Goal: Task Accomplishment & Management: Complete application form

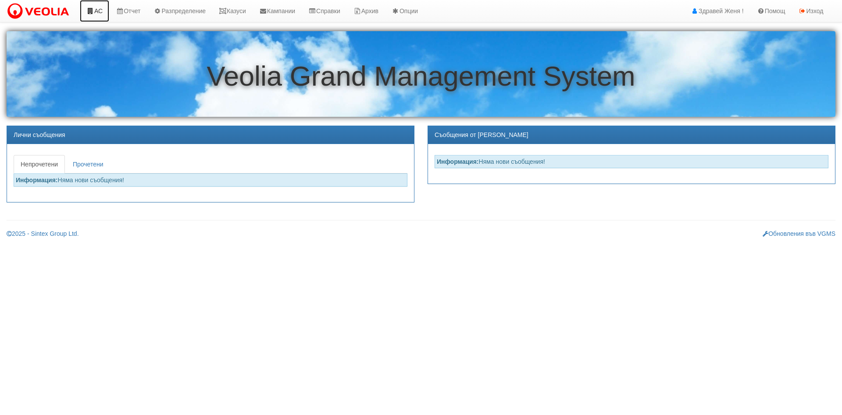
click at [95, 10] on link "АС" at bounding box center [94, 11] width 29 height 22
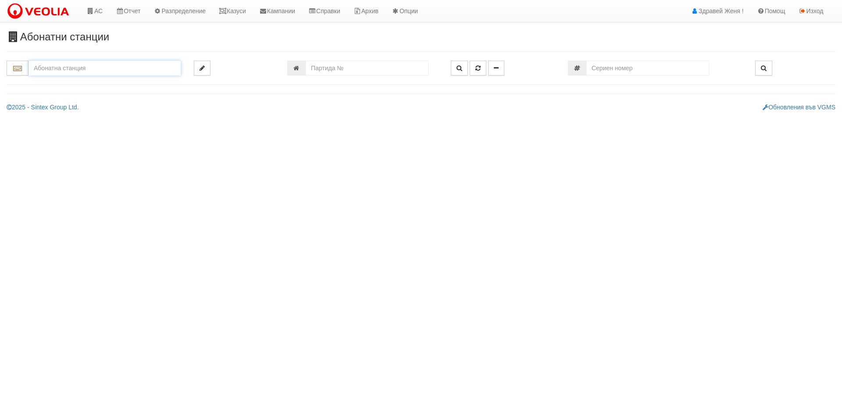
click at [65, 67] on input "text" at bounding box center [105, 68] width 152 height 15
click at [328, 67] on input "number" at bounding box center [367, 68] width 123 height 15
type input "16703"
type input "201/5 - "ВЕОЛИЯ ЕНЕРДЖИ ВАРНА " ЕАД"
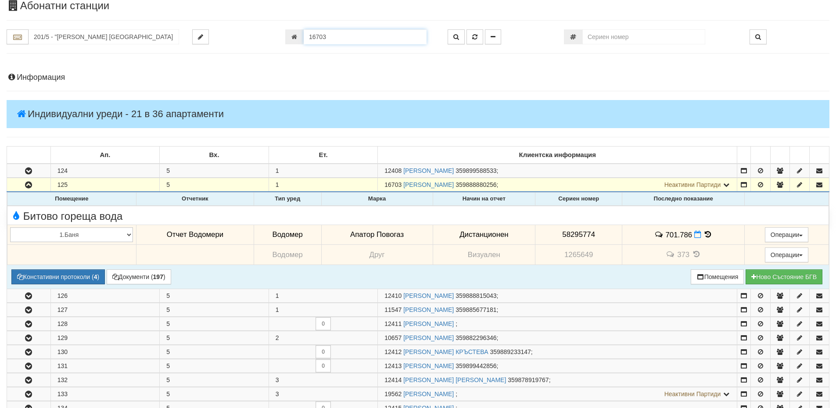
scroll to position [12, 0]
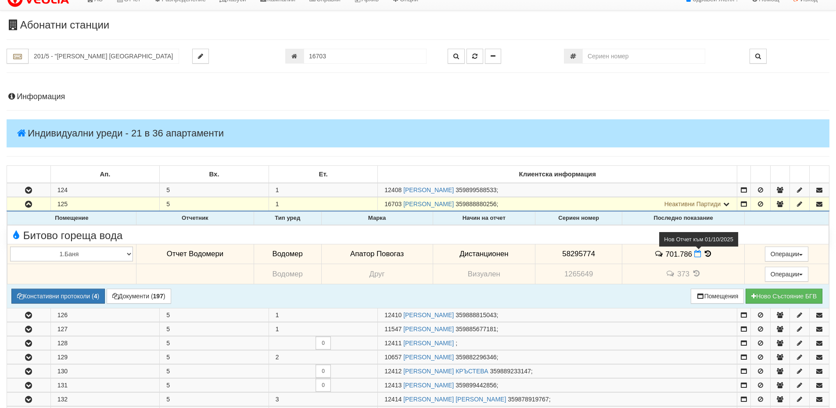
click at [695, 257] on icon at bounding box center [697, 253] width 7 height 7
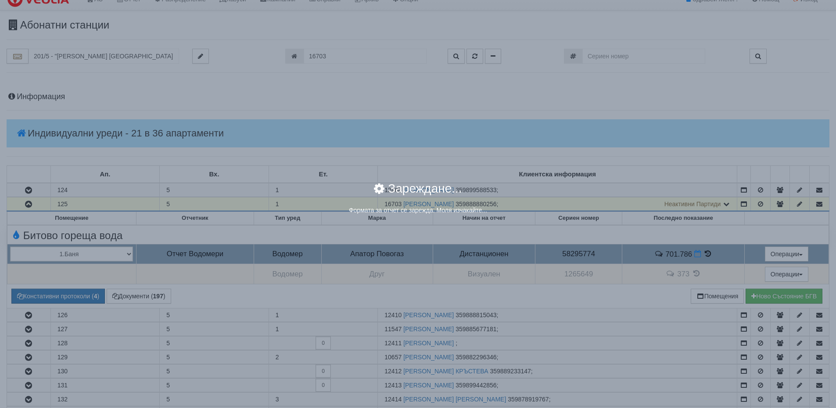
select select "8ac75930-9bfd-e511-80be-8d5a1dced85a"
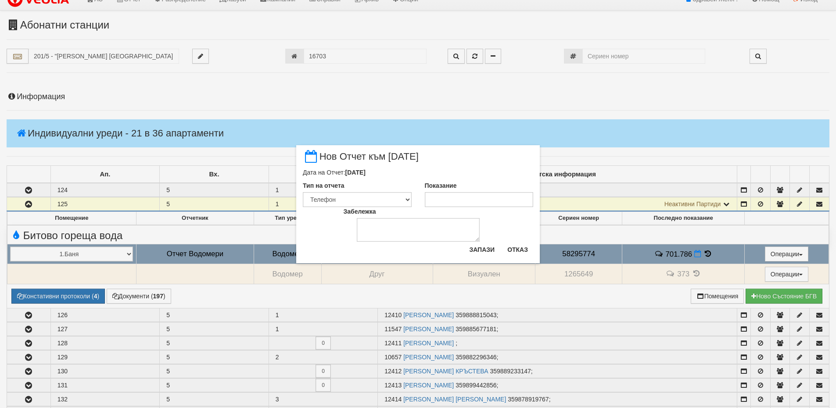
click at [706, 254] on div "× Нов Отчет към 01/10/2025 Дата на Отчет: 01/10/2025 Тип на отчета Визуален Тел…" at bounding box center [418, 204] width 836 height 408
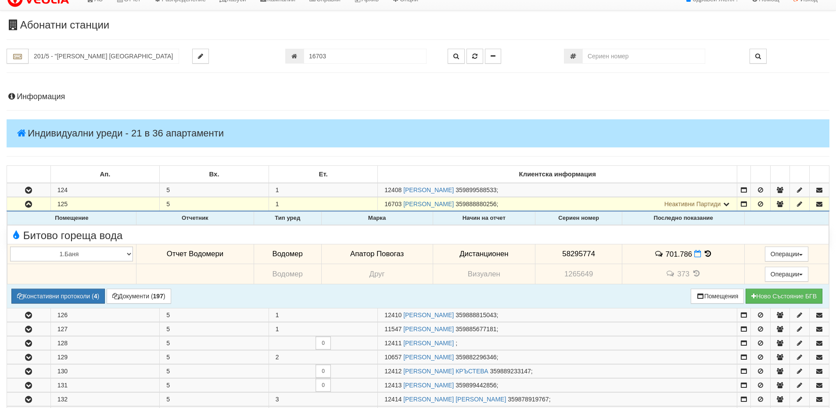
drag, startPoint x: 701, startPoint y: 256, endPoint x: 706, endPoint y: 254, distance: 5.3
click at [706, 254] on icon at bounding box center [708, 253] width 10 height 7
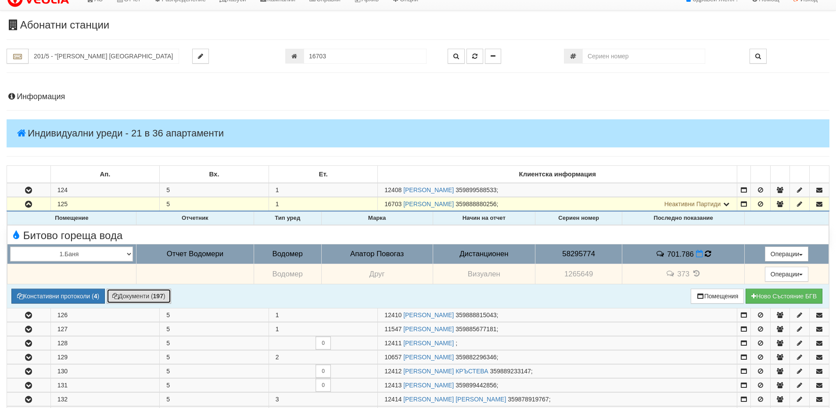
click at [153, 298] on button "Документи ( 197 )" at bounding box center [139, 296] width 65 height 15
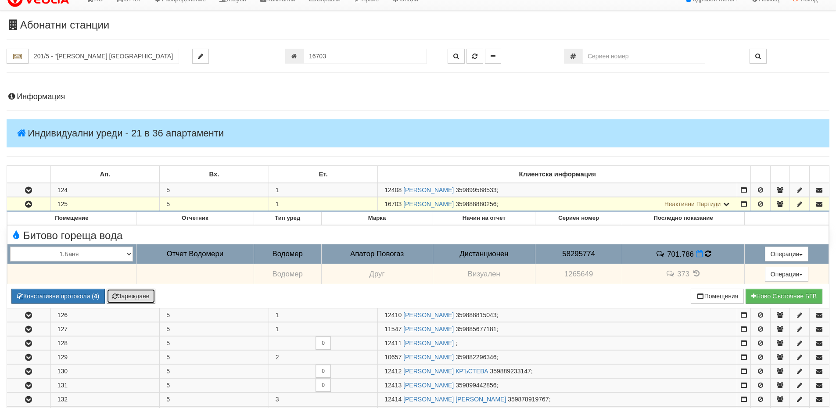
scroll to position [0, 0]
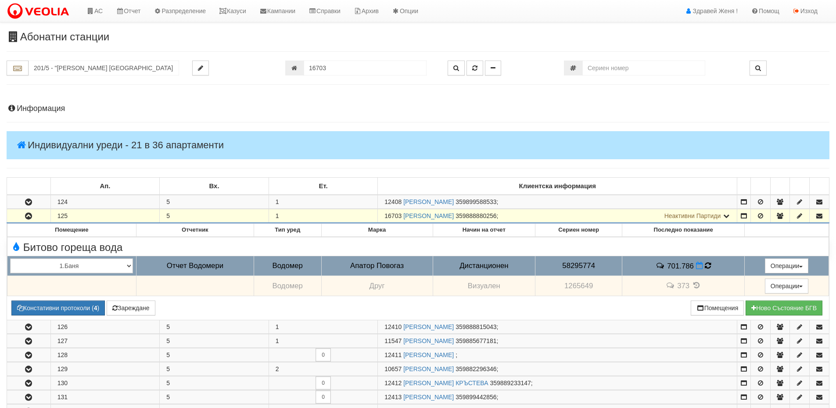
click at [51, 107] on h4 "Информация" at bounding box center [418, 108] width 823 height 9
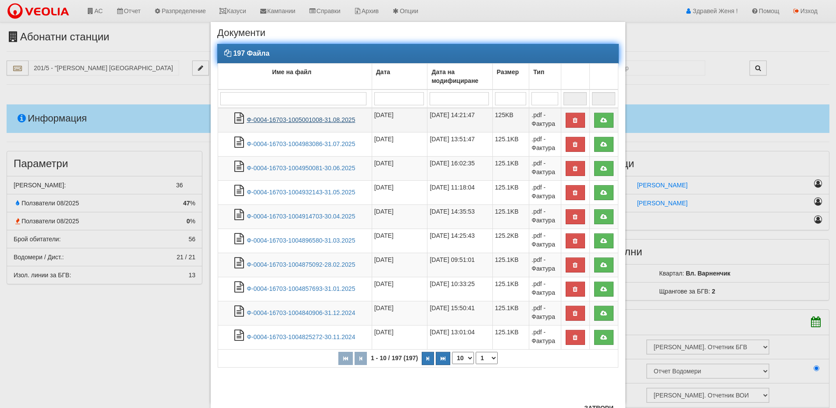
click at [298, 121] on link "Ф-0004-16703-1005001008-31.08.2025" at bounding box center [301, 119] width 108 height 7
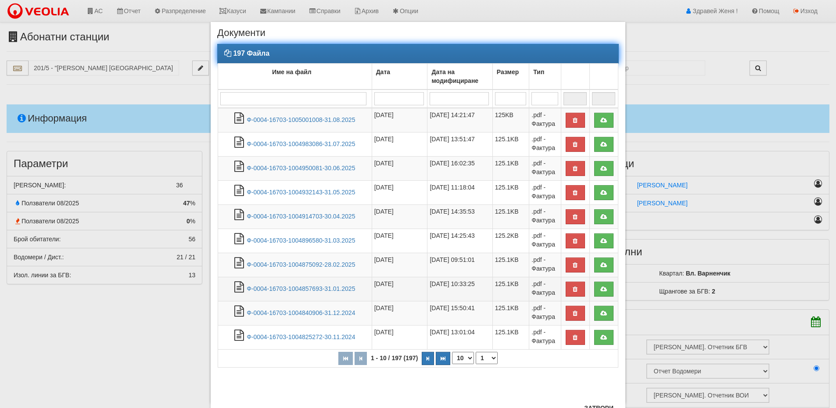
scroll to position [36, 0]
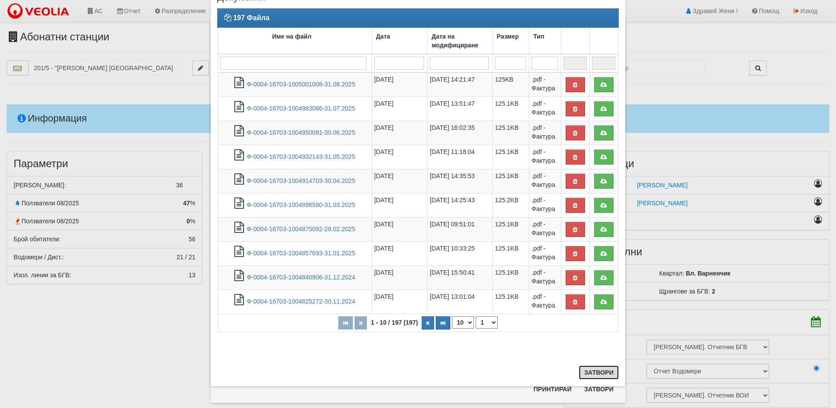
click at [591, 375] on button "Затвори" at bounding box center [599, 373] width 40 height 14
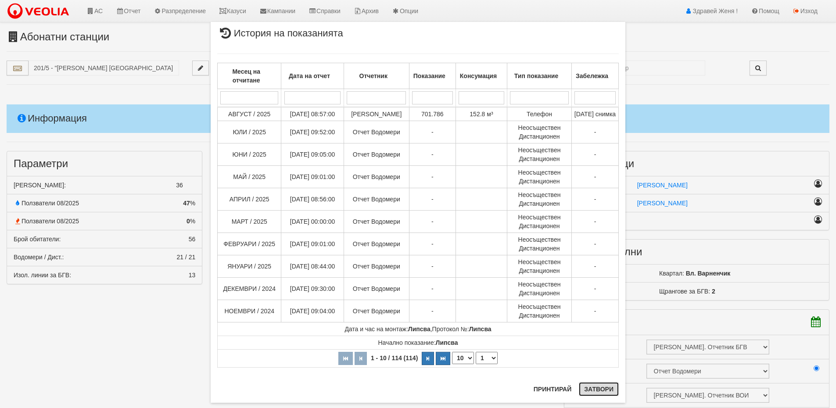
click at [602, 389] on button "Затвори" at bounding box center [599, 389] width 40 height 14
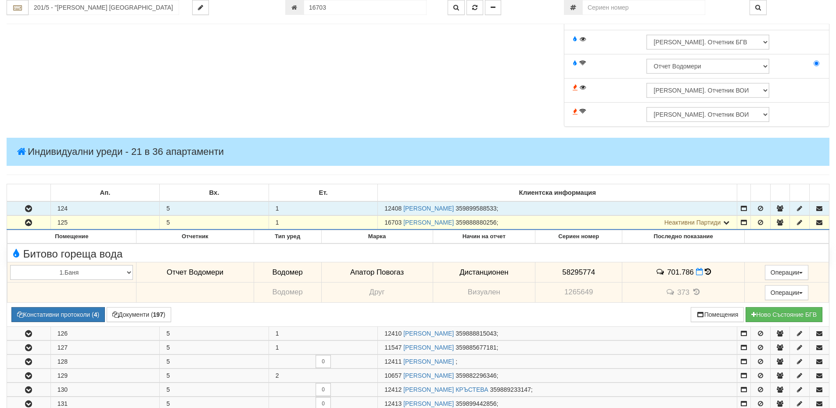
scroll to position [351, 0]
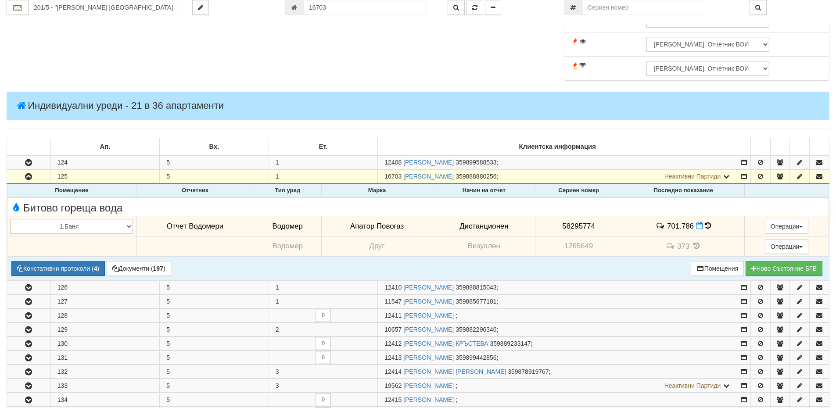
click at [704, 223] on icon at bounding box center [708, 225] width 8 height 9
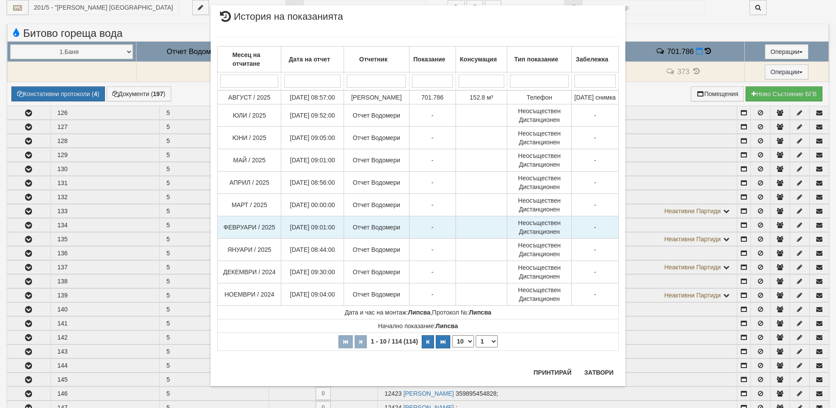
scroll to position [527, 0]
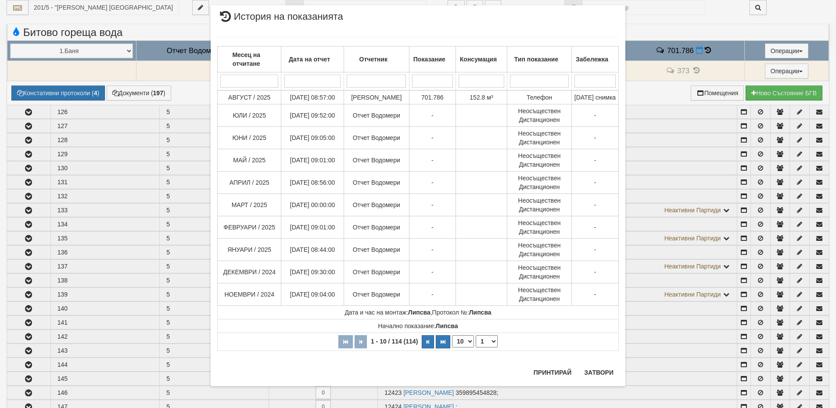
click at [465, 348] on select "10 20 30 40" at bounding box center [463, 341] width 22 height 12
select select "40"
click at [452, 348] on select "10 20 30 40" at bounding box center [463, 341] width 22 height 12
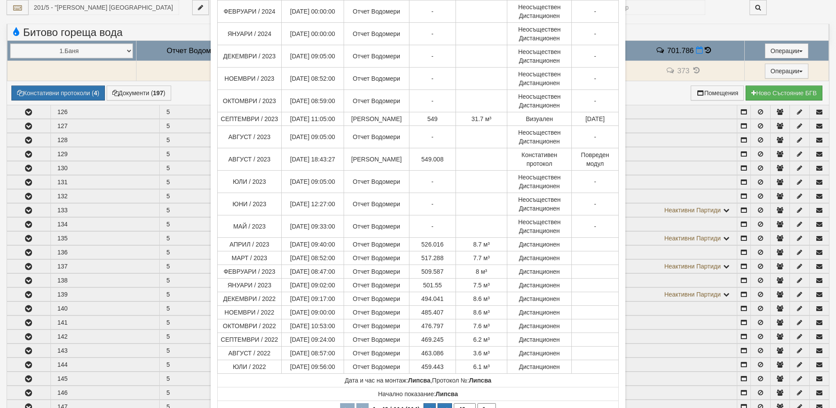
scroll to position [570, 0]
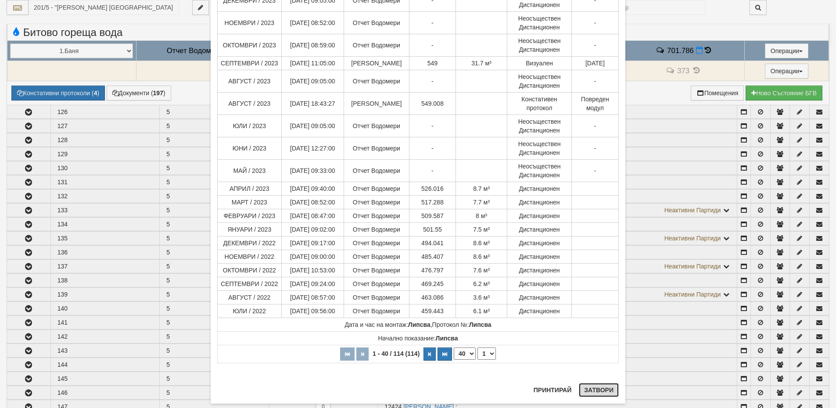
click at [604, 387] on button "Затвори" at bounding box center [599, 390] width 40 height 14
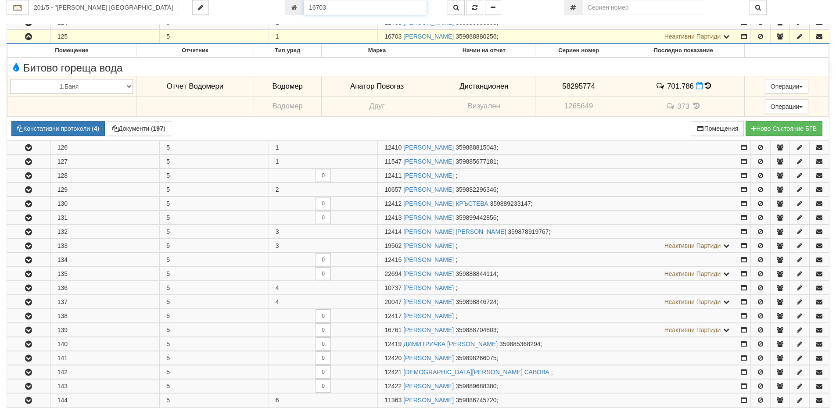
scroll to position [471, 0]
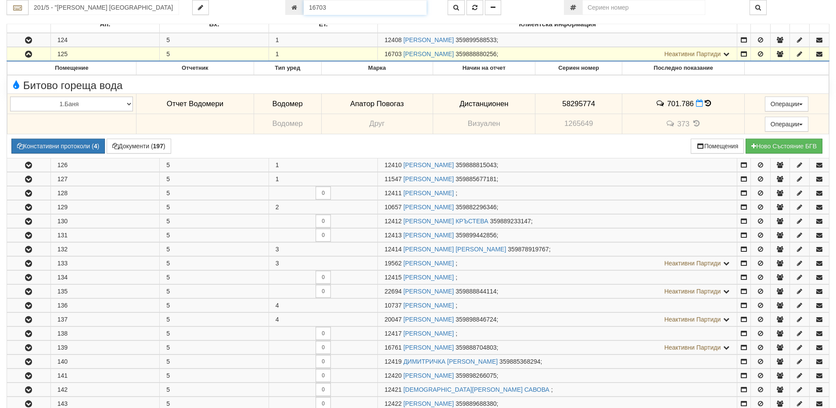
drag, startPoint x: 344, startPoint y: 9, endPoint x: 288, endPoint y: 7, distance: 55.8
click at [288, 7] on div "16703" at bounding box center [359, 7] width 149 height 15
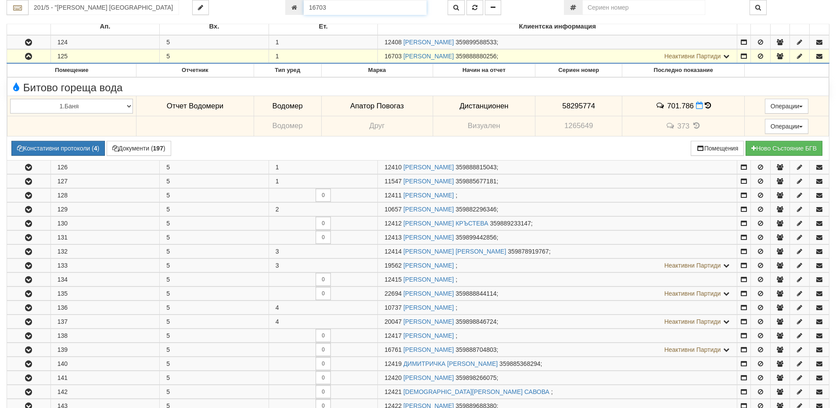
paste input "25051"
type input "25051"
click at [457, 8] on icon "button" at bounding box center [456, 7] width 6 height 6
type input "127/2,3 - "ВЕОЛИЯ ЕНЕРДЖИ ВАРНА " ЕАД"
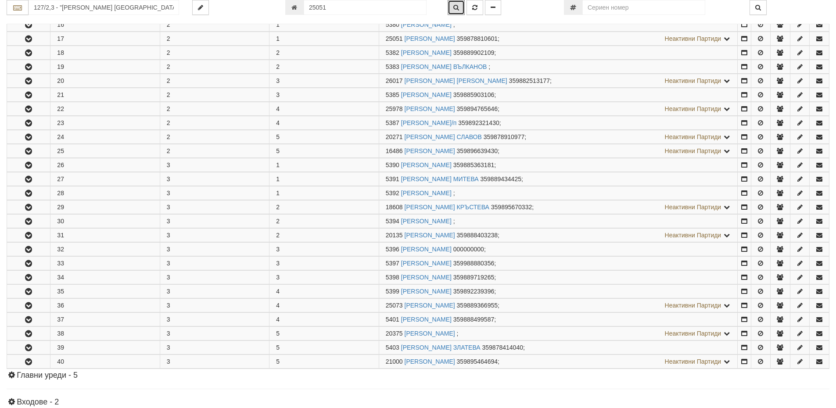
scroll to position [187, 0]
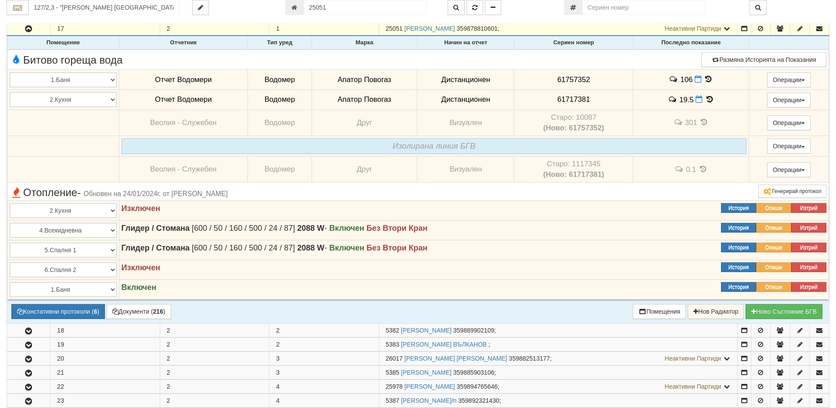
click at [705, 81] on icon at bounding box center [709, 78] width 10 height 7
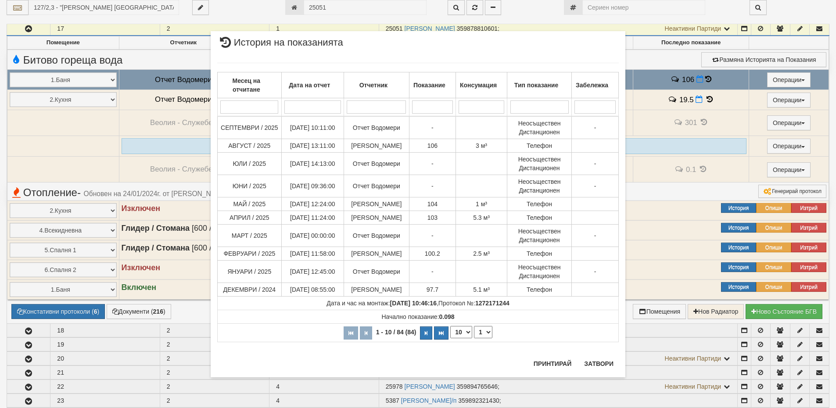
click at [694, 81] on div "× История на показанията Месец на отчитане Дата на отчет Отчетник Показание Кон…" at bounding box center [418, 204] width 836 height 408
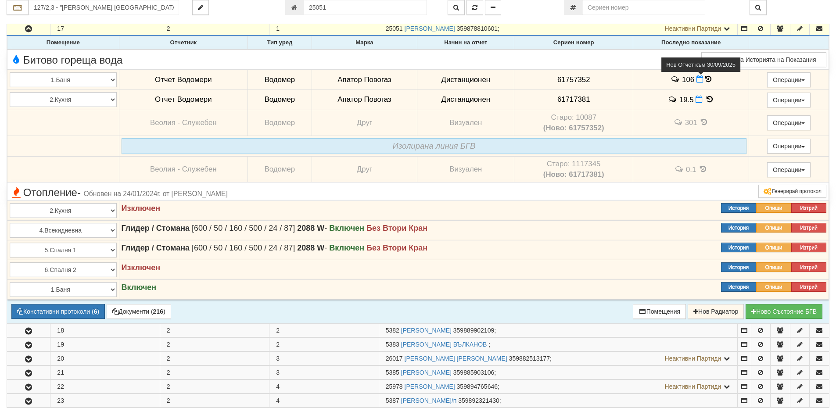
click at [699, 82] on icon at bounding box center [699, 78] width 7 height 7
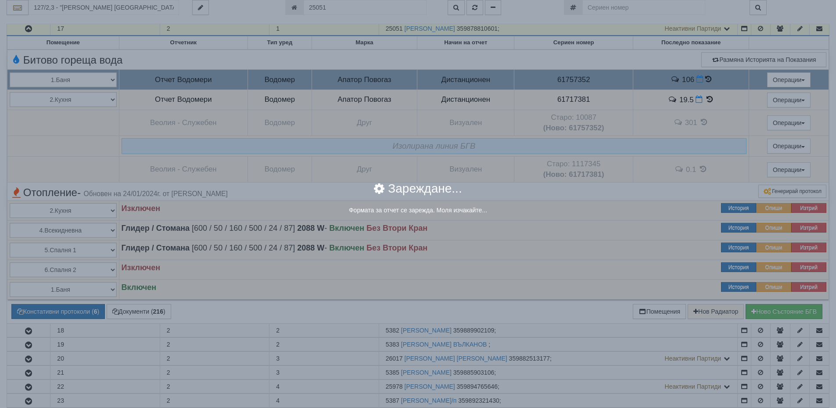
select select "8ac75930-9bfd-e511-80be-8d5a1dced85a"
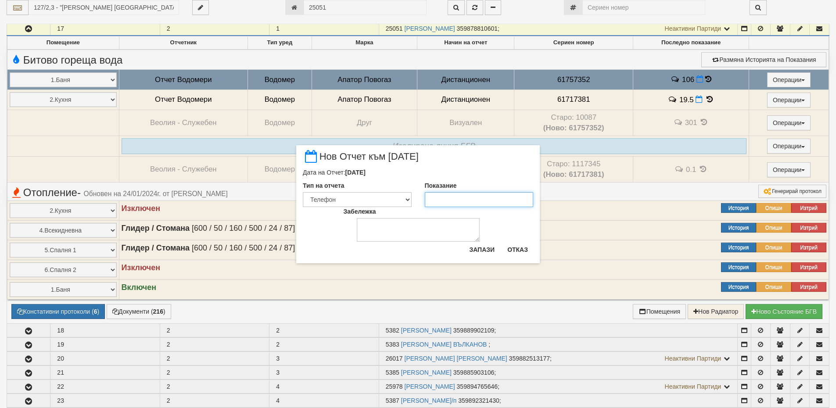
click at [439, 201] on input "Показание" at bounding box center [479, 199] width 109 height 15
type input "107"
click at [421, 229] on textarea "Забележка" at bounding box center [418, 230] width 123 height 24
type textarea "06.10.2025"
click at [480, 250] on button "Запази" at bounding box center [482, 250] width 36 height 14
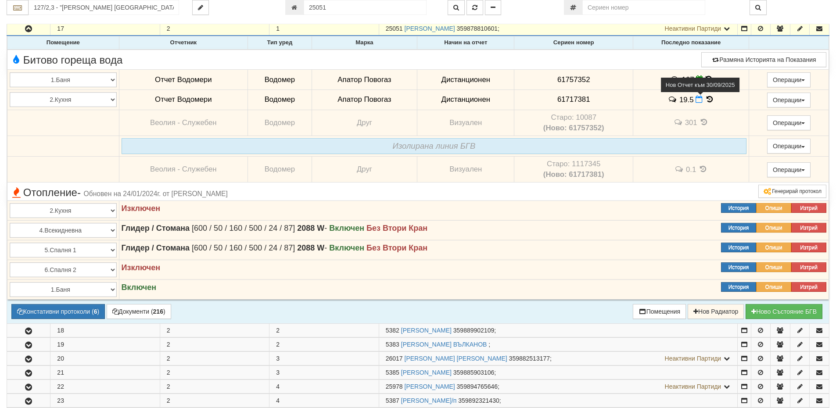
click at [695, 100] on icon at bounding box center [698, 99] width 7 height 7
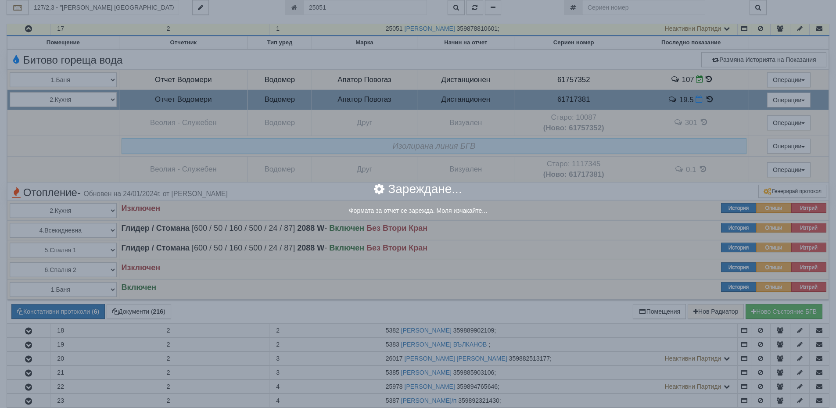
select select "8ac75930-9bfd-e511-80be-8d5a1dced85a"
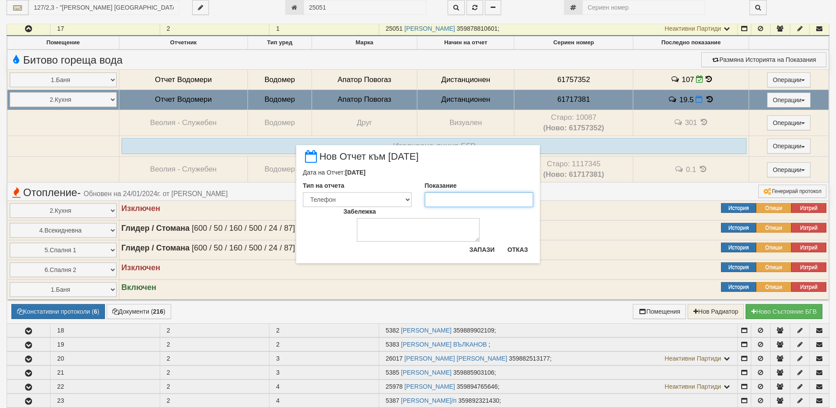
click at [437, 201] on input "Показание" at bounding box center [479, 199] width 109 height 15
type input "20"
click at [425, 221] on textarea "Забележка" at bounding box center [418, 230] width 123 height 24
type textarea "06.10.2025"
click at [488, 255] on button "Запази" at bounding box center [482, 250] width 36 height 14
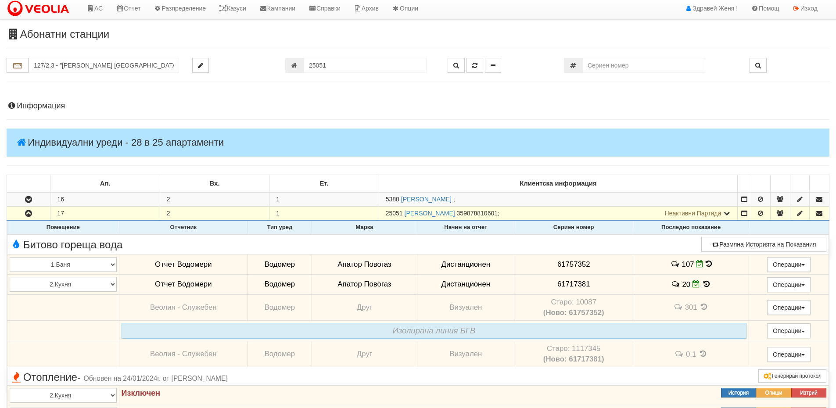
scroll to position [0, 0]
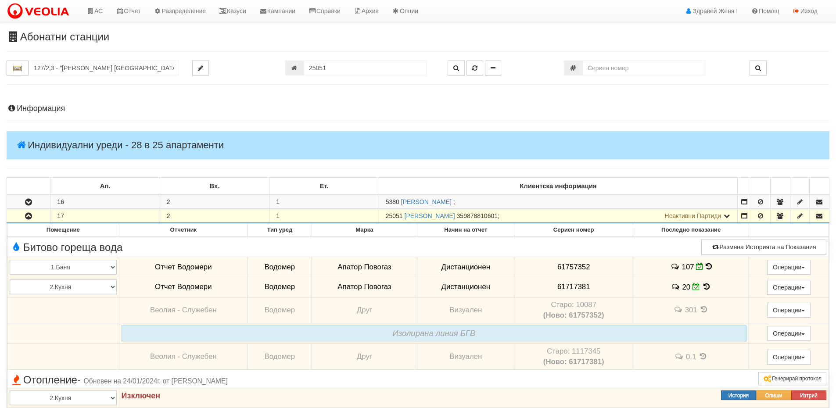
click at [40, 106] on h4 "Информация" at bounding box center [418, 108] width 823 height 9
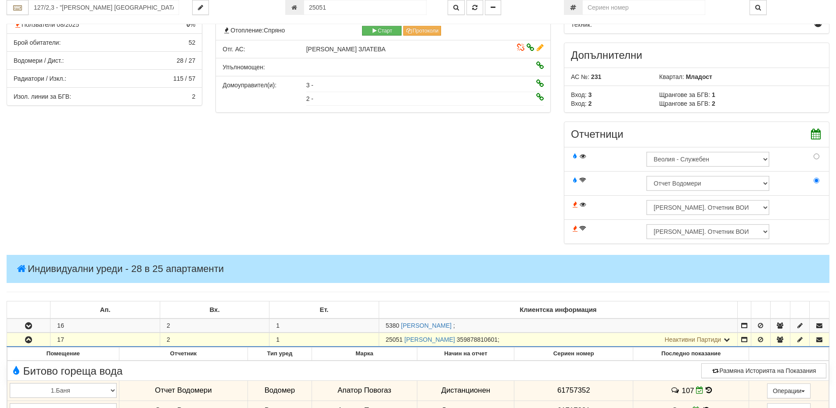
scroll to position [263, 0]
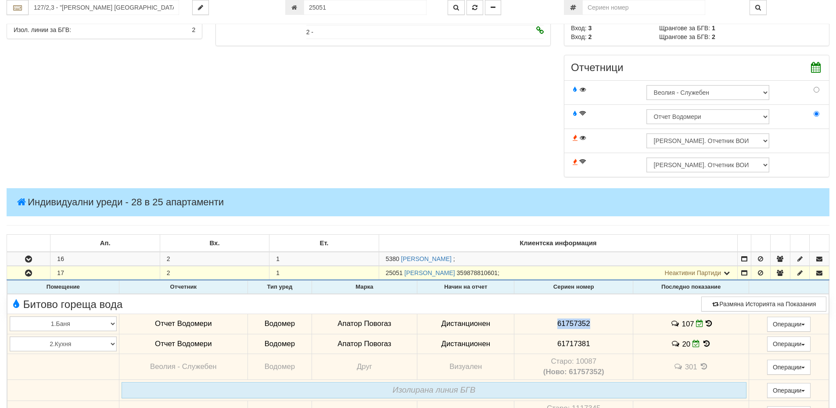
drag, startPoint x: 596, startPoint y: 321, endPoint x: 534, endPoint y: 323, distance: 61.5
click at [534, 323] on td "61757352" at bounding box center [573, 324] width 119 height 20
copy span "61757352"
drag, startPoint x: 589, startPoint y: 343, endPoint x: 537, endPoint y: 340, distance: 52.3
click at [537, 340] on td "61717381" at bounding box center [573, 344] width 119 height 20
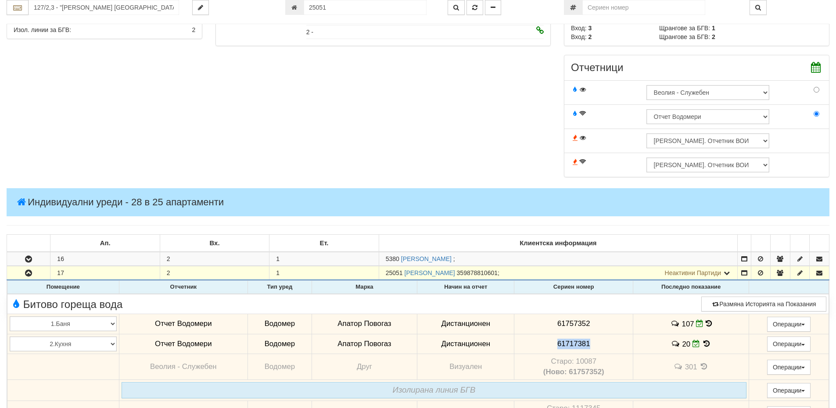
copy span "61717381"
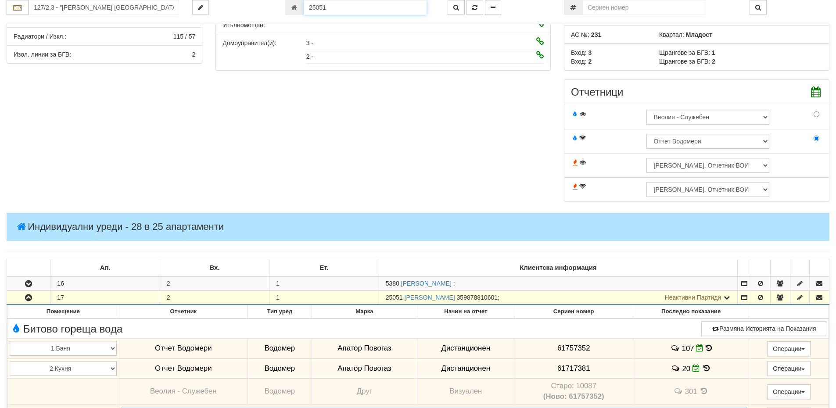
drag, startPoint x: 345, startPoint y: 7, endPoint x: 302, endPoint y: 7, distance: 42.6
click at [302, 7] on div "25051" at bounding box center [359, 7] width 149 height 15
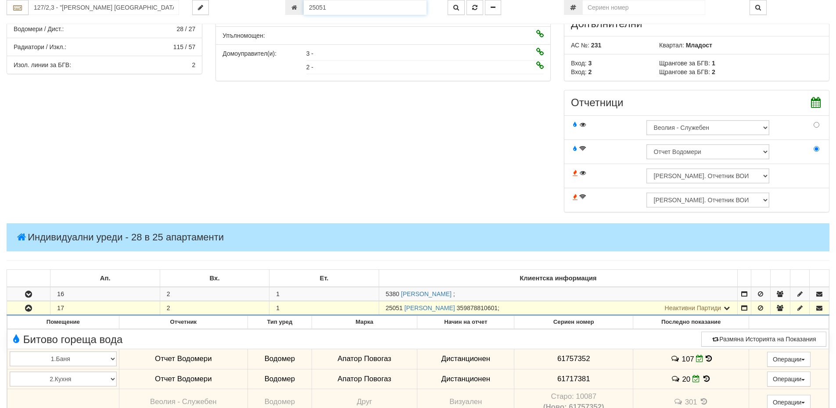
paste input "1323"
type input "21323"
click at [452, 6] on button "button" at bounding box center [456, 7] width 17 height 15
type input "016/10 - "ВЕОЛИЯ ЕНЕРДЖИ ВАРНА " ЕАД"
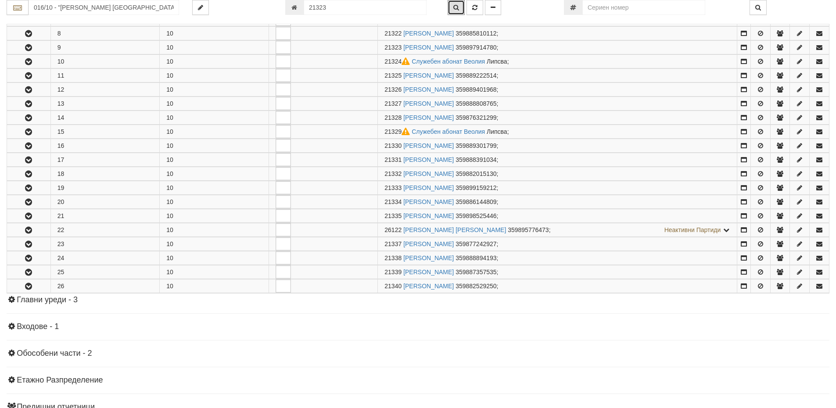
scroll to position [286, 0]
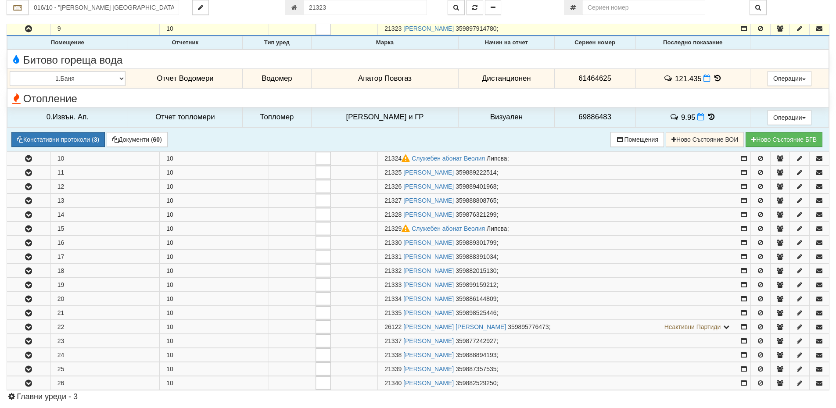
click at [713, 78] on icon at bounding box center [718, 78] width 10 height 7
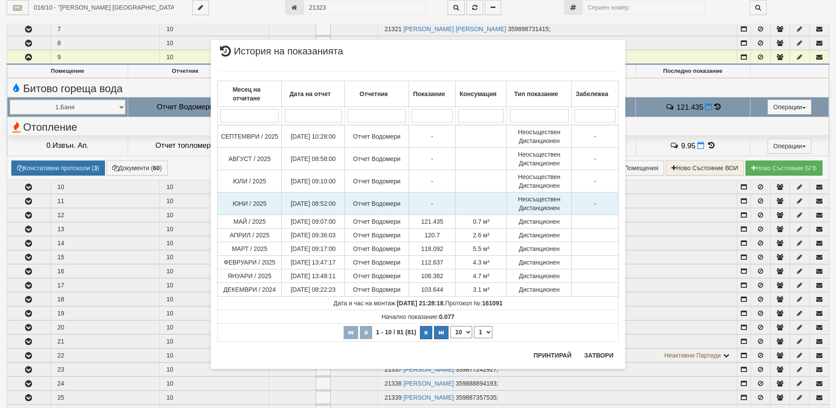
scroll to position [242, 0]
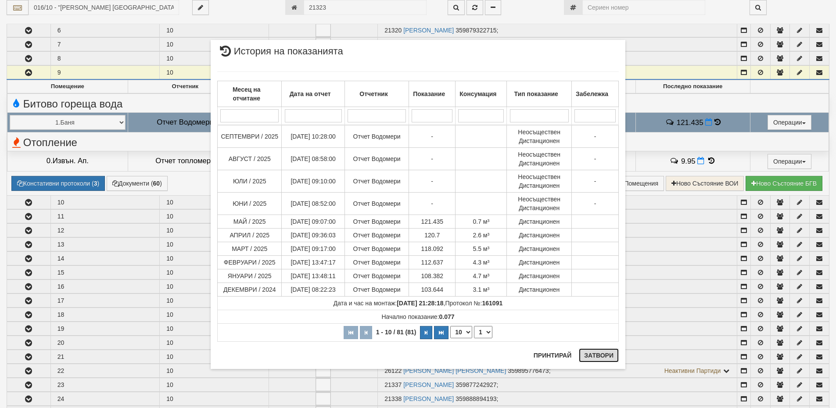
click at [591, 358] on button "Затвори" at bounding box center [599, 355] width 40 height 14
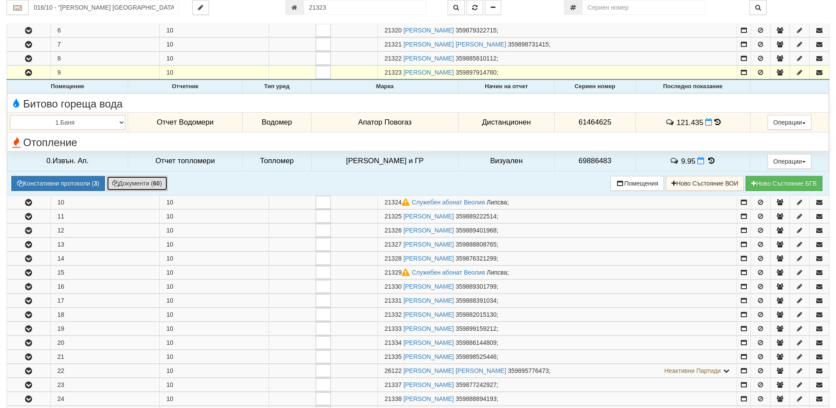
click at [130, 181] on button "Документи ( 60 )" at bounding box center [137, 183] width 61 height 15
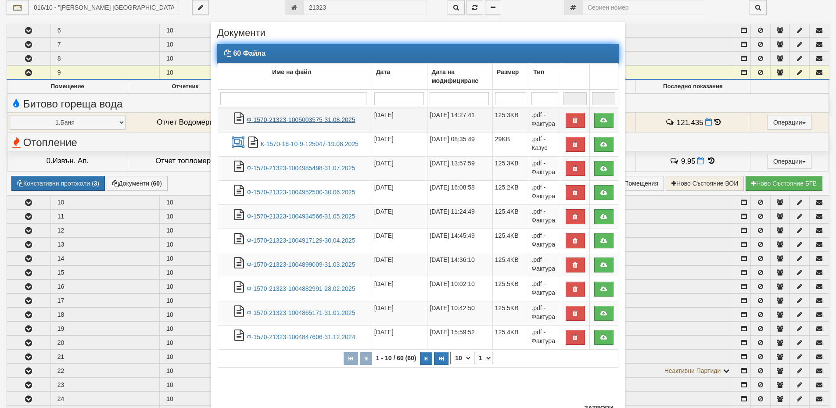
click at [319, 121] on link "Ф-1570-21323-1005003575-31.08.2025" at bounding box center [301, 119] width 108 height 7
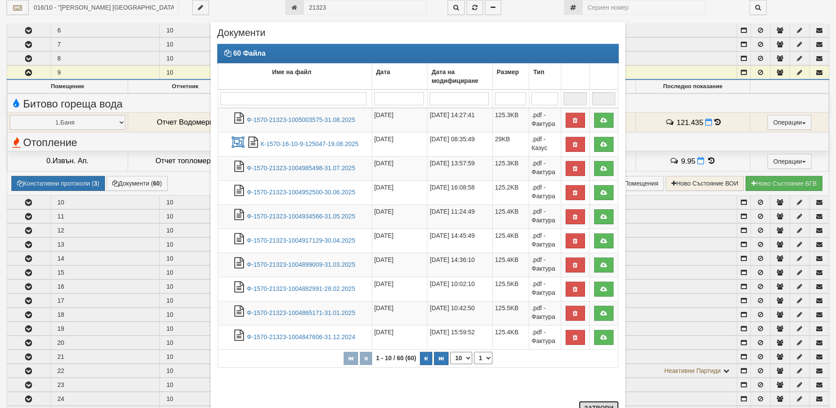
click at [593, 405] on button "Затвори" at bounding box center [599, 408] width 40 height 14
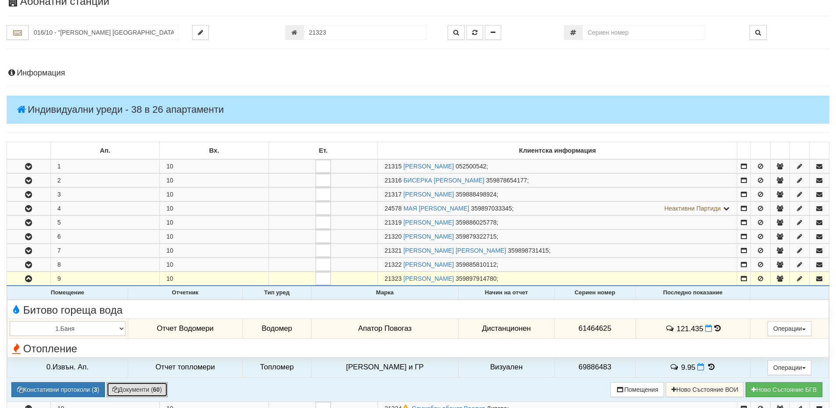
scroll to position [0, 0]
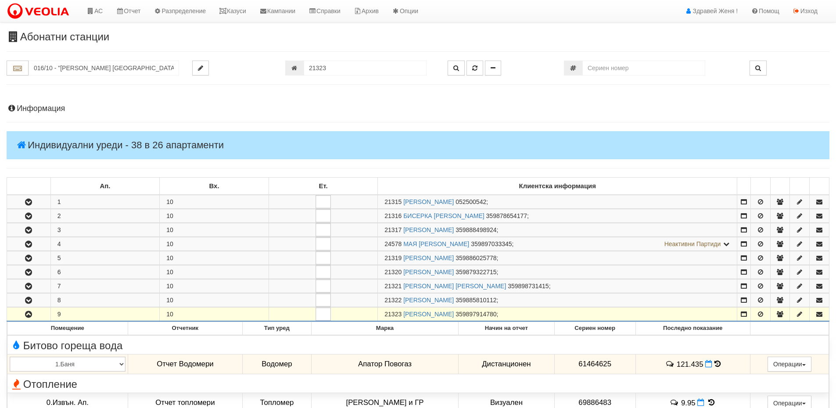
click at [58, 108] on h4 "Информация" at bounding box center [418, 108] width 823 height 9
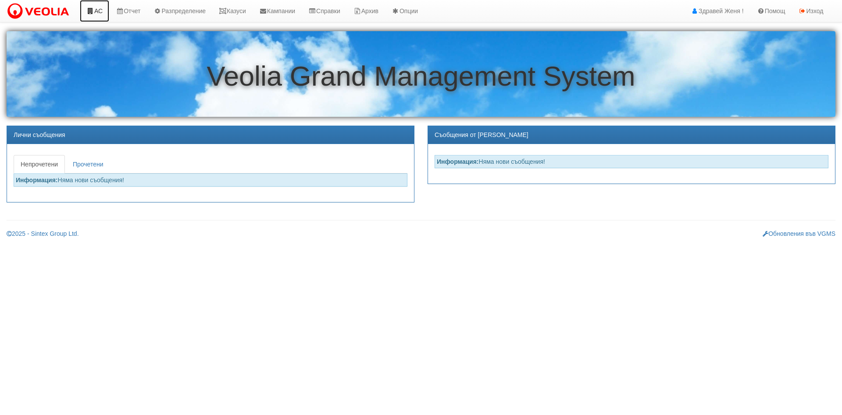
click at [96, 14] on link "АС" at bounding box center [94, 11] width 29 height 22
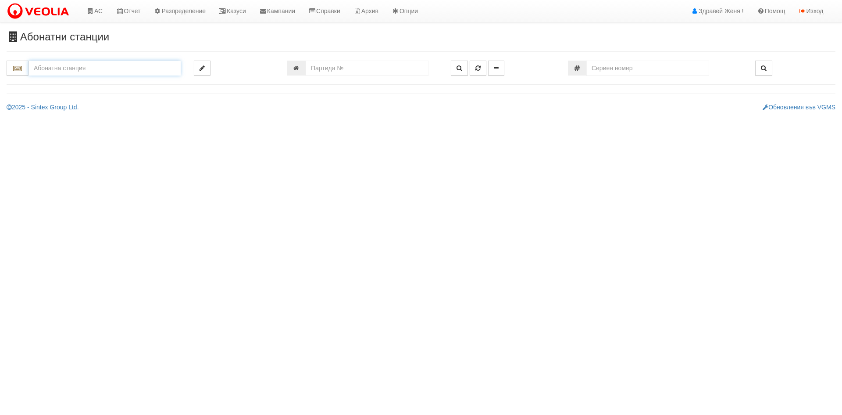
click at [80, 68] on input "text" at bounding box center [105, 68] width 152 height 15
click at [121, 81] on div "129/2 - Младост - "ВЕОЛИЯ"" at bounding box center [105, 82] width 150 height 10
type input "129/2 - Младост - "ВЕОЛИЯ""
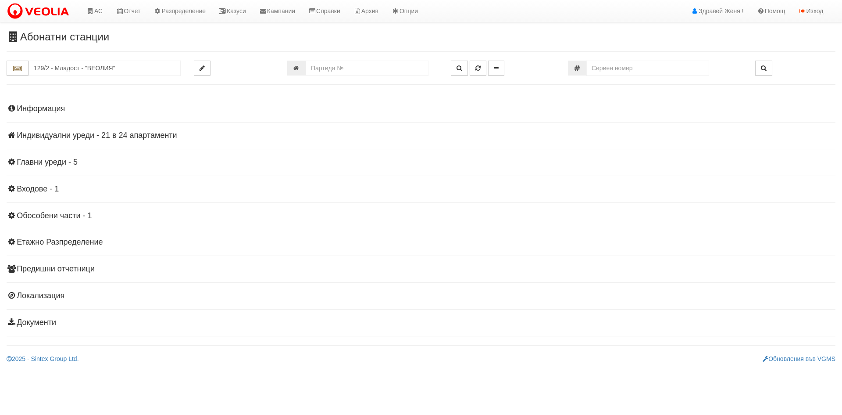
click at [83, 136] on h4 "Индивидуални уреди - 21 в 24 апартаменти" at bounding box center [421, 135] width 829 height 9
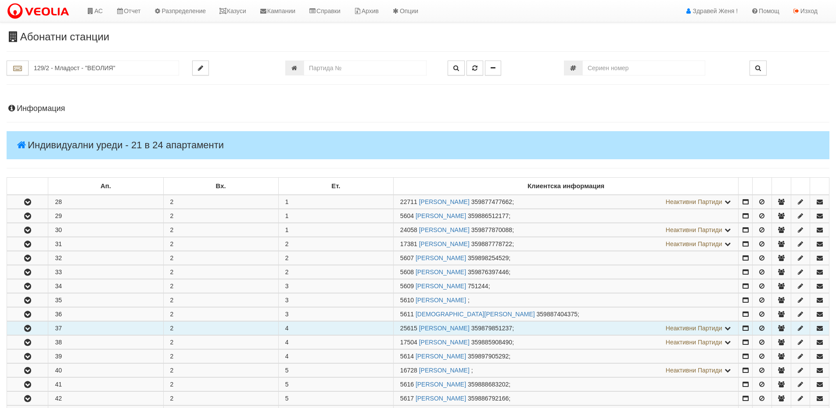
click at [39, 328] on button "button" at bounding box center [27, 328] width 41 height 13
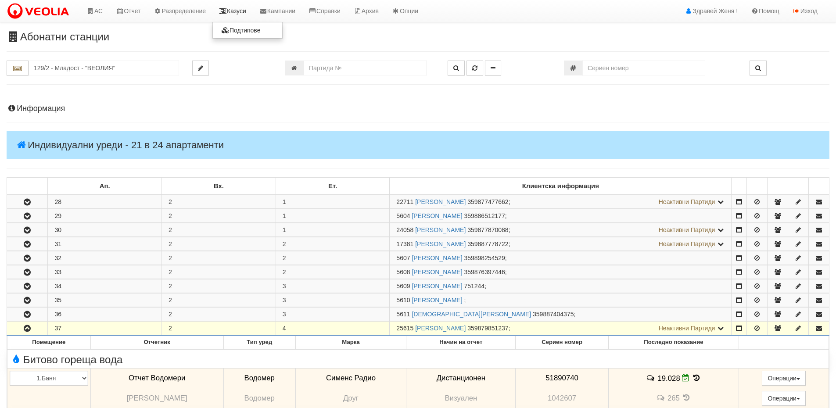
click at [227, 12] on icon at bounding box center [223, 11] width 8 height 6
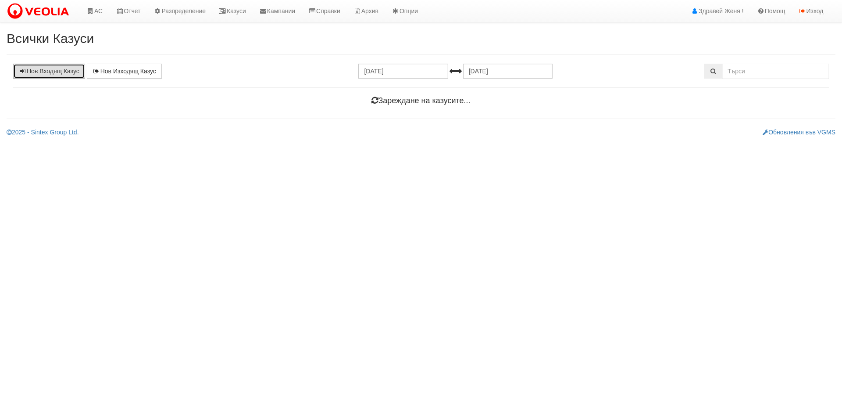
click at [39, 70] on link "Нов Входящ Казус" at bounding box center [49, 71] width 72 height 15
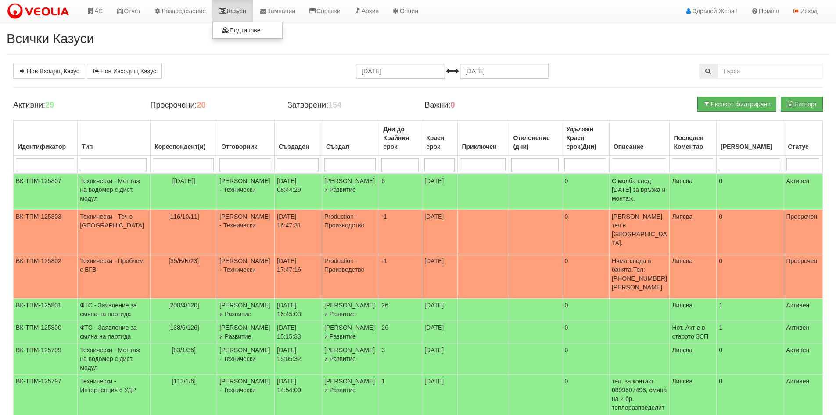
click at [240, 13] on link "Казуси" at bounding box center [232, 11] width 40 height 22
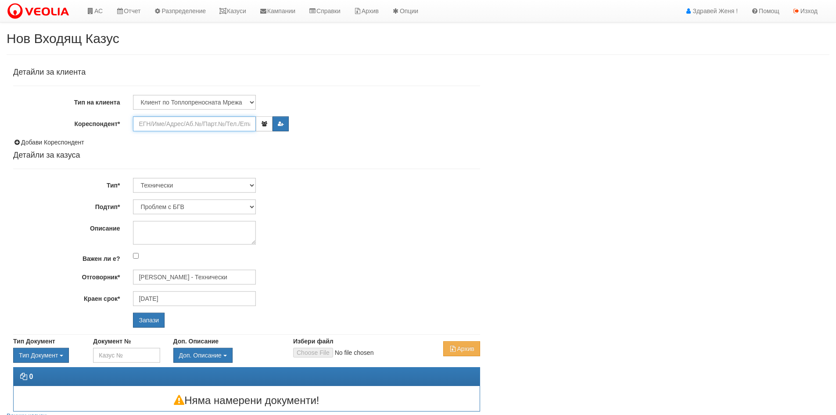
click at [168, 126] on input "Кореспондент*" at bounding box center [194, 123] width 123 height 15
paste input "21323"
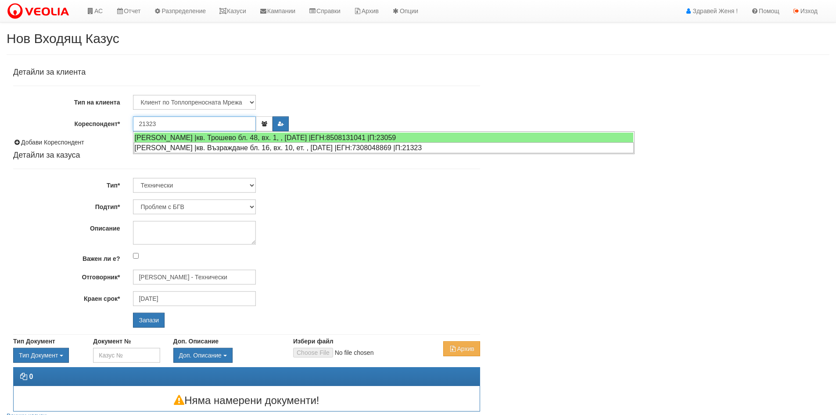
click at [192, 147] on div "[PERSON_NAME] |кв. Възраждане бл. 16, вх. 10, ет. , [DATE] |ЕГН:7308048869 |П:2…" at bounding box center [384, 147] width 500 height 11
type input "[PERSON_NAME]"
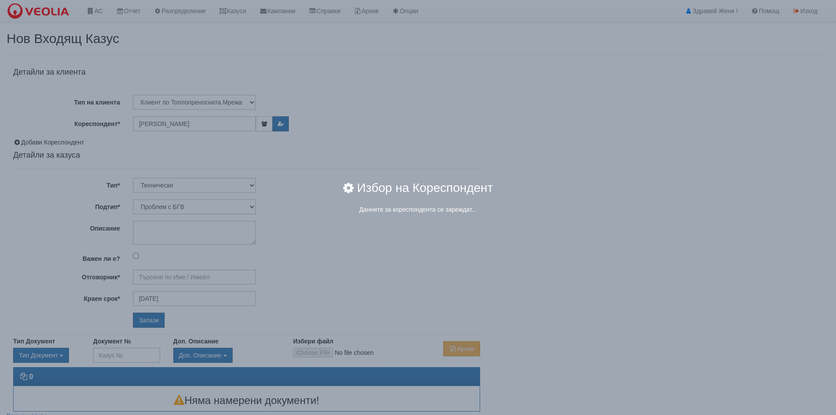
type input "[PERSON_NAME] - Технически"
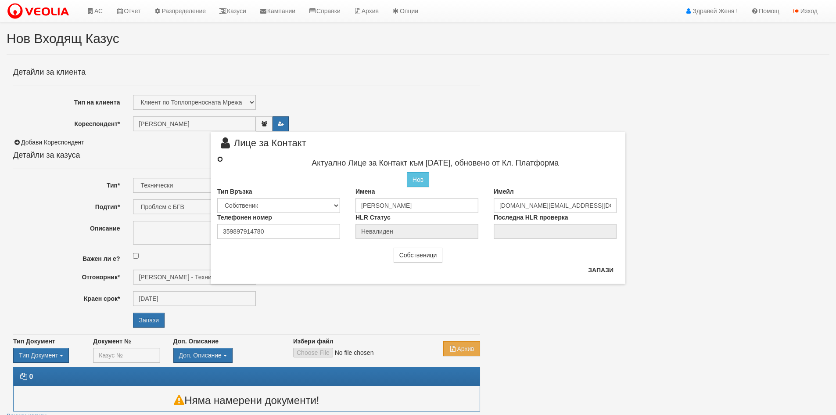
click at [219, 159] on input "radio" at bounding box center [220, 159] width 6 height 6
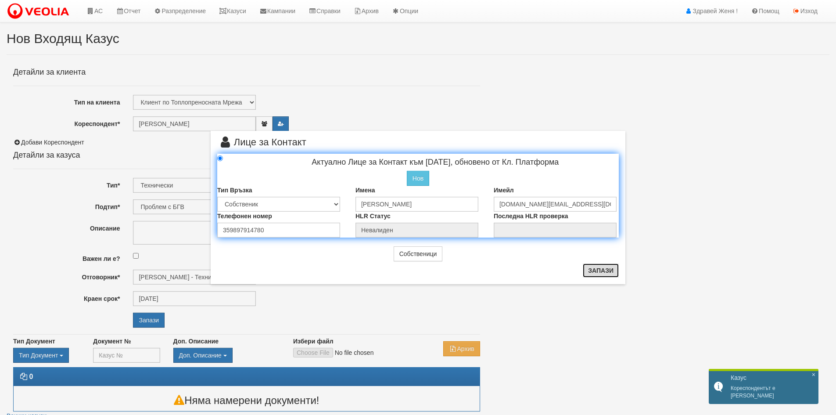
click at [603, 273] on button "Запази" at bounding box center [601, 270] width 36 height 14
radio input "true"
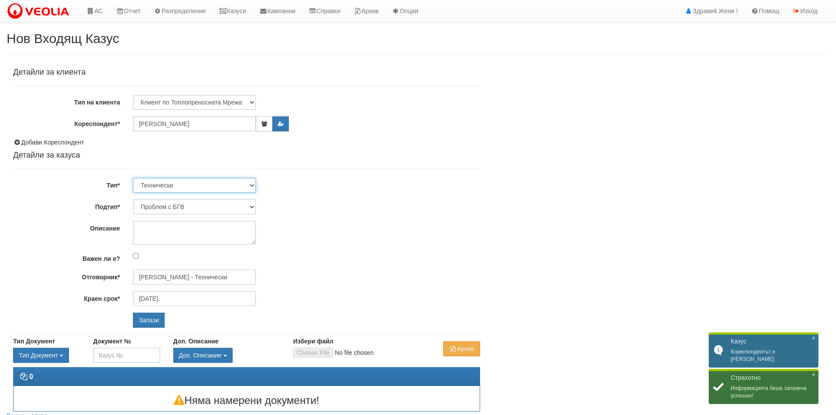
click at [253, 184] on select "Технически ФТС Търговски Административен Производствен Експлоатационен Финансов…" at bounding box center [194, 185] width 123 height 15
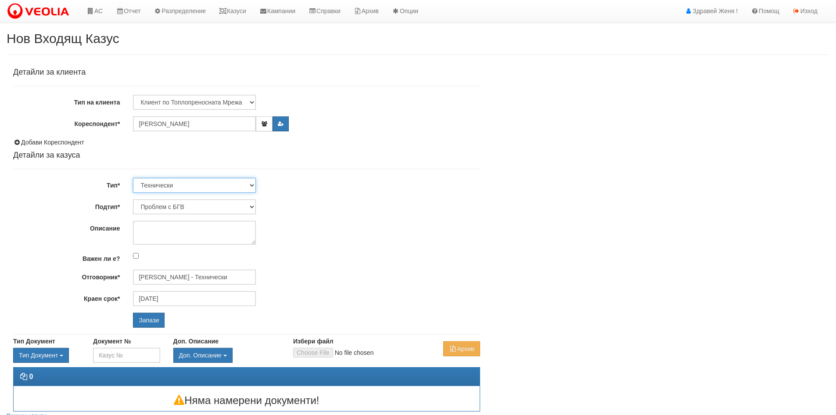
select select "1"
click at [133, 178] on select "Технически ФТС Търговски Административен Производствен Експлоатационен Финансов…" at bounding box center [194, 185] width 123 height 15
type input "05/11/2025"
type input "Миглена Михова - Клиенти и Развитие"
click at [249, 206] on select "Заявление за смяна на партида Заявление за равни месечни вноски Разпределение о…" at bounding box center [194, 206] width 123 height 15
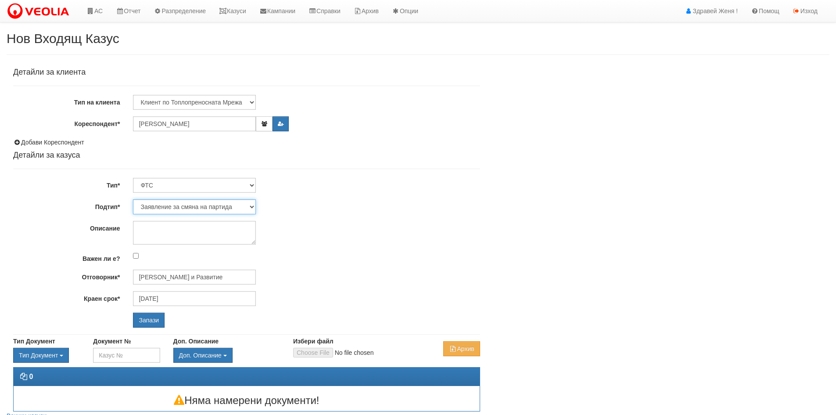
select select "Възражения върху начислени суми"
click at [133, 199] on select "Заявление за смяна на партида Заявление за равни месечни вноски Разпределение о…" at bounding box center [194, 206] width 123 height 15
type input "Константина Иванова - Клиенти и Развитие"
click at [163, 230] on textarea "Описание" at bounding box center [194, 233] width 123 height 24
click at [165, 231] on textarea "Описание" at bounding box center [194, 233] width 123 height 24
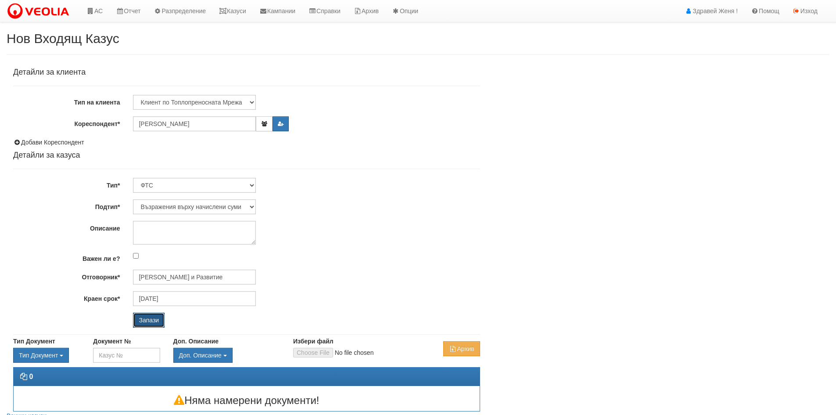
click at [150, 318] on input "Запази" at bounding box center [149, 319] width 32 height 15
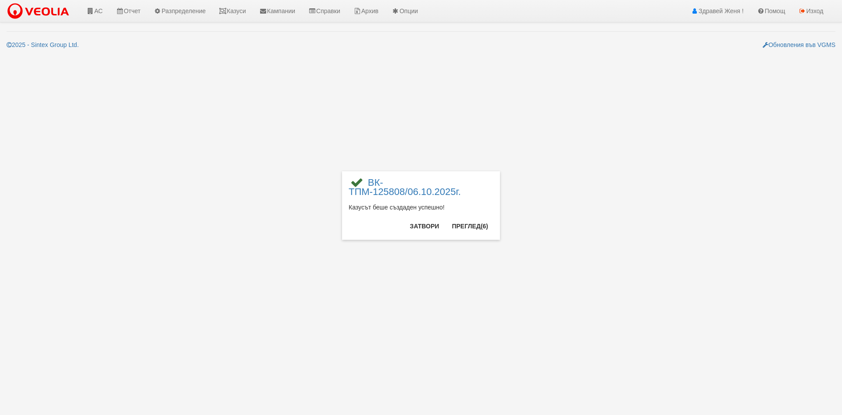
drag, startPoint x: 463, startPoint y: 189, endPoint x: 480, endPoint y: 197, distance: 18.3
click at [480, 197] on span "ВК-ТПМ-125808/06.10.2025г." at bounding box center [421, 190] width 145 height 25
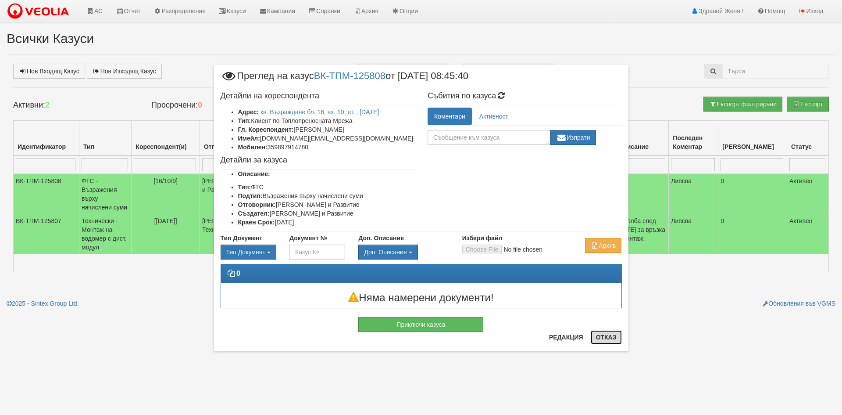
click at [606, 337] on button "Отказ" at bounding box center [606, 337] width 31 height 14
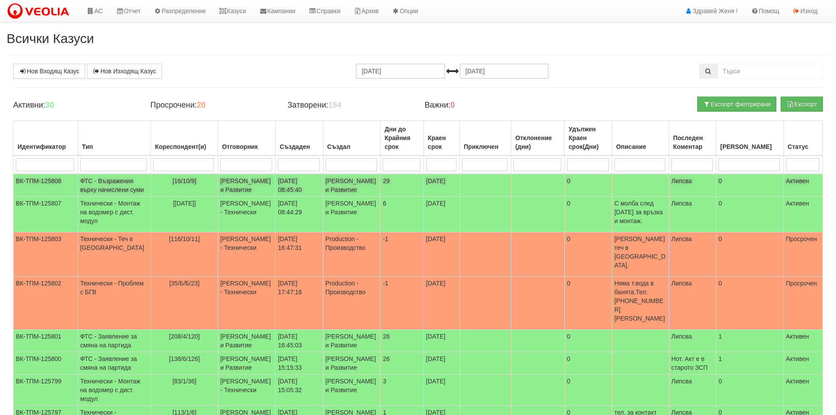
click at [276, 184] on td "06/10/2025 08:45:40" at bounding box center [299, 185] width 47 height 23
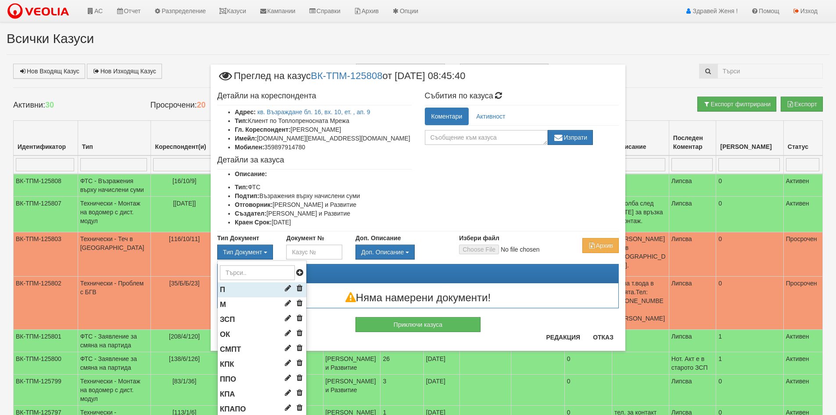
click at [242, 291] on li "П" at bounding box center [262, 289] width 89 height 15
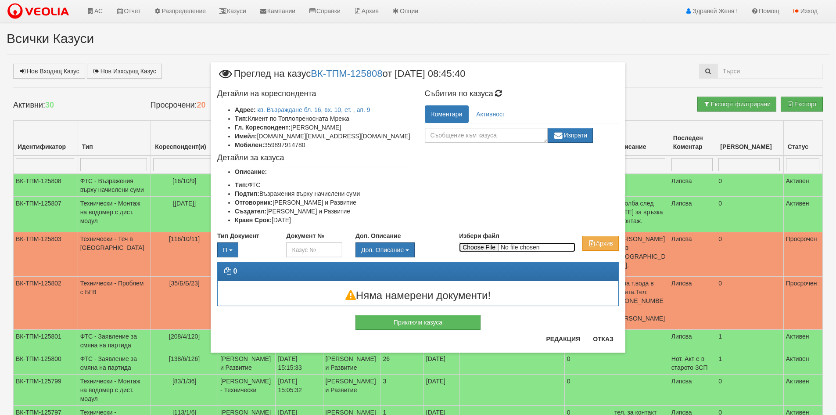
click at [489, 247] on input "Избери файл" at bounding box center [517, 247] width 116 height 10
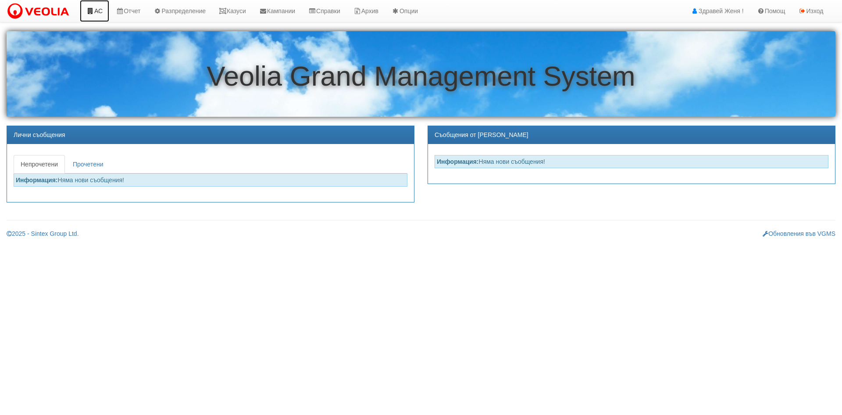
click at [103, 12] on link "АС" at bounding box center [94, 11] width 29 height 22
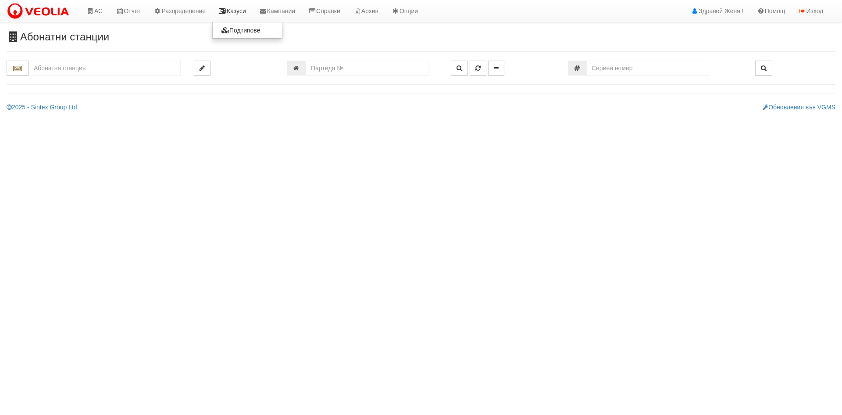
click at [237, 14] on link "Казуси" at bounding box center [232, 11] width 40 height 22
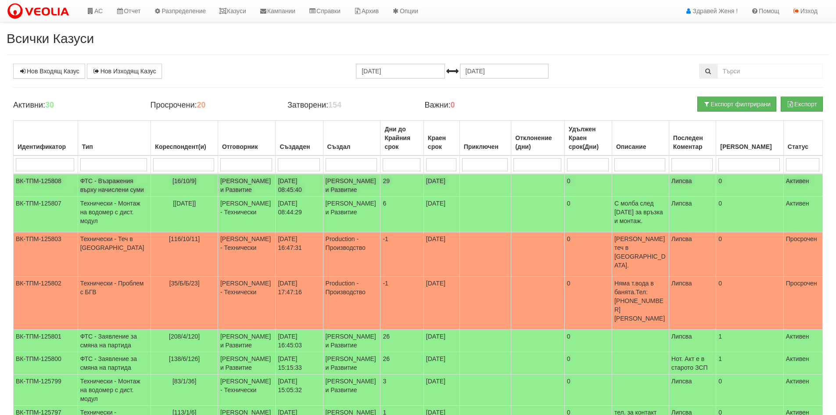
click at [231, 189] on td "Константина Иванова - Клиенти и Развитие" at bounding box center [247, 185] width 58 height 23
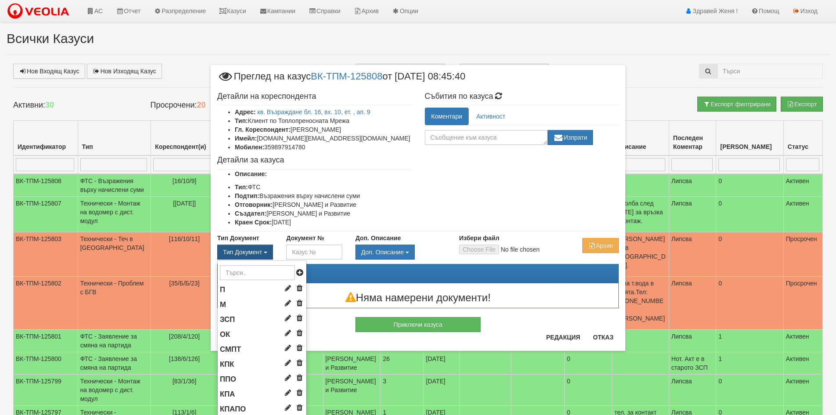
click at [264, 253] on span "button" at bounding box center [266, 252] width 4 height 2
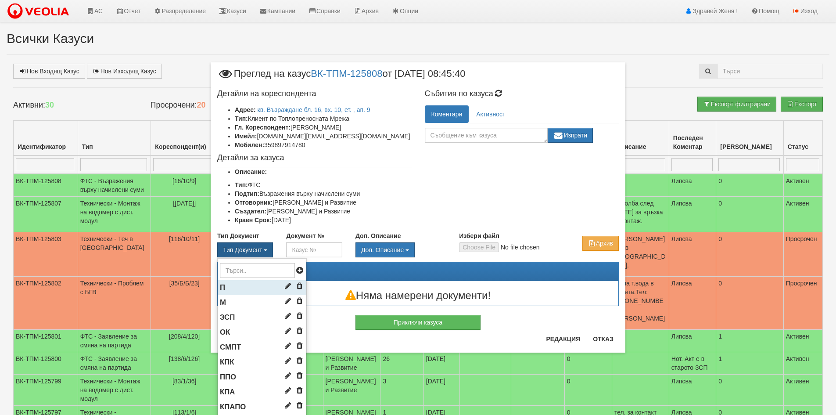
click at [238, 287] on li "П" at bounding box center [262, 287] width 89 height 15
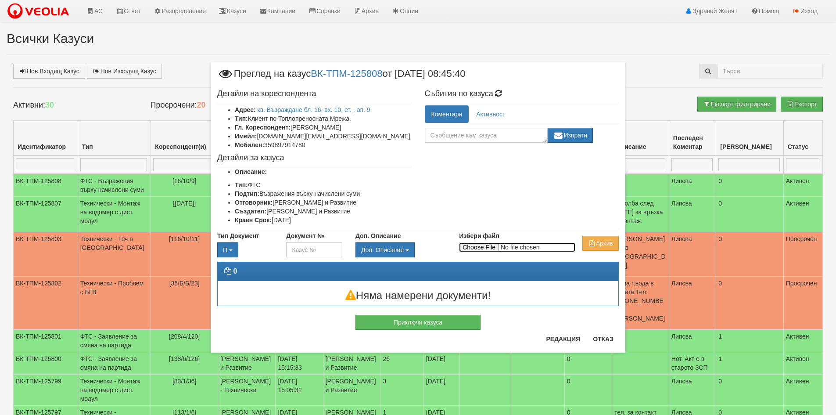
click at [490, 248] on input "Избери файл" at bounding box center [517, 247] width 116 height 10
click at [479, 246] on input "Избери файл" at bounding box center [517, 247] width 116 height 10
type input "C:\fakepath\RUSANKA Aleksandrova.docx"
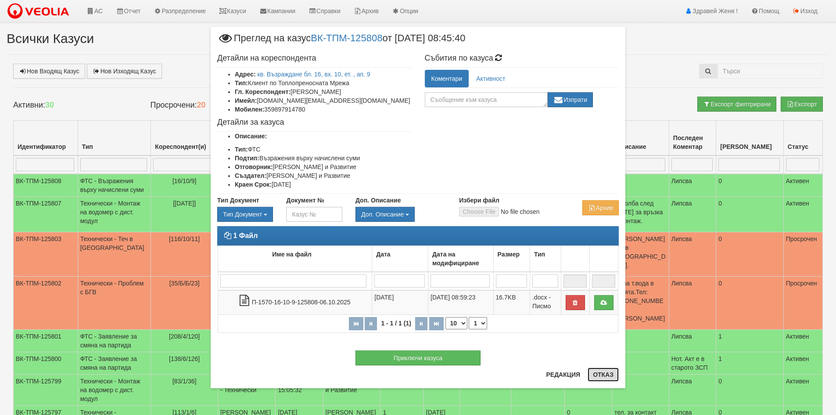
click at [601, 372] on button "Отказ" at bounding box center [603, 374] width 31 height 14
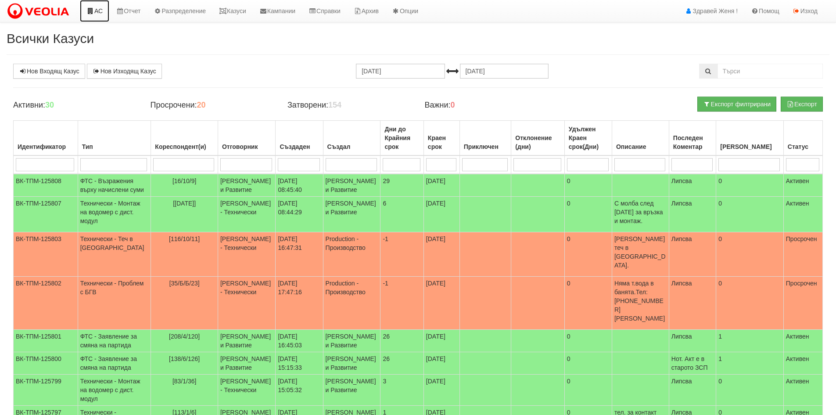
click at [100, 11] on link "АС" at bounding box center [94, 11] width 29 height 22
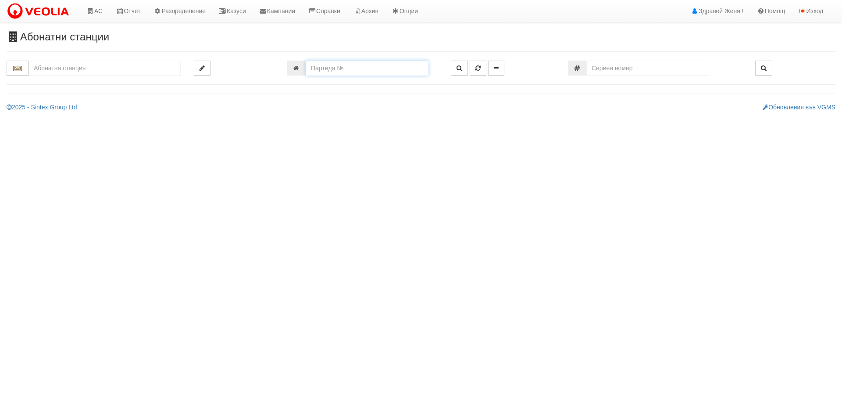
click at [308, 69] on input "number" at bounding box center [367, 68] width 123 height 15
paste input "24878"
type input "24878"
click at [459, 68] on icon "button" at bounding box center [460, 68] width 6 height 6
type input "023/1 - "[PERSON_NAME] [GEOGRAPHIC_DATA] " ЕАД"
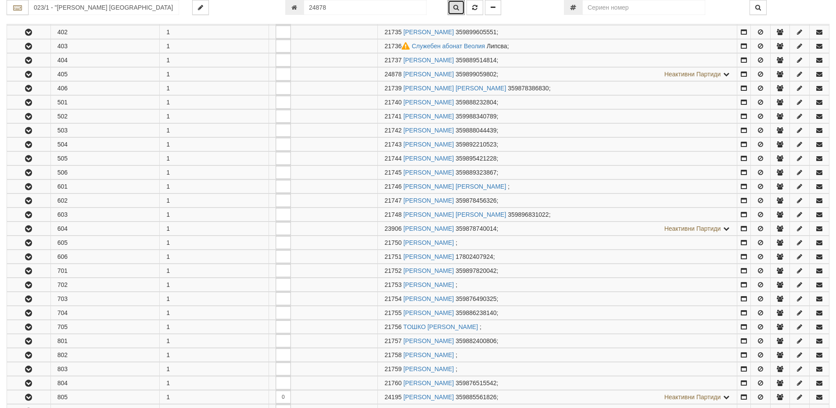
scroll to position [510, 0]
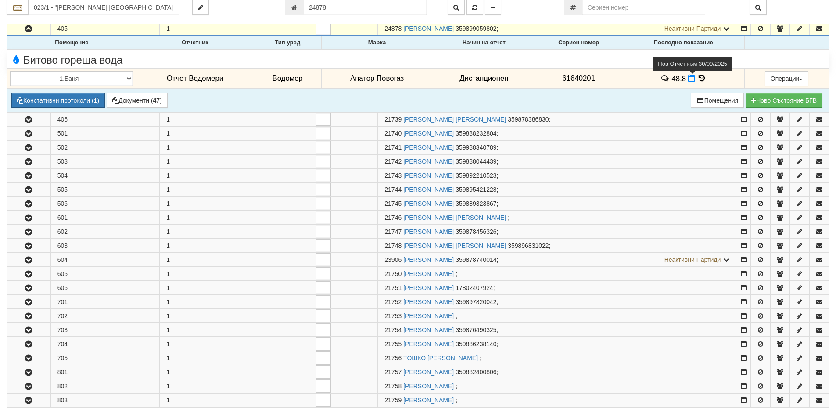
click at [688, 79] on icon at bounding box center [691, 78] width 7 height 7
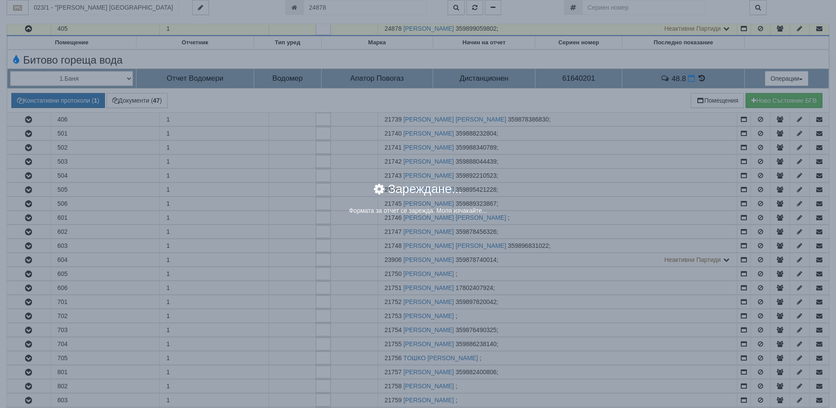
select select "8ac75930-9bfd-e511-80be-8d5a1dced85a"
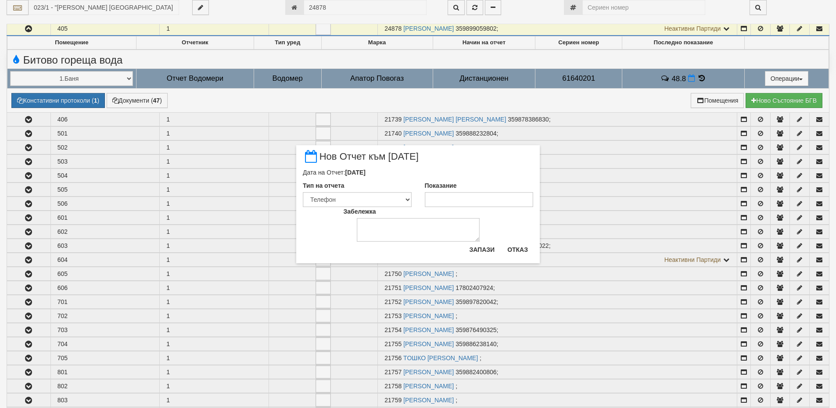
click at [699, 78] on div "× Нов Отчет към 30/09/2025 Дата на Отчет: 30/09/2025 Тип на отчета Визуален Тел…" at bounding box center [418, 204] width 836 height 408
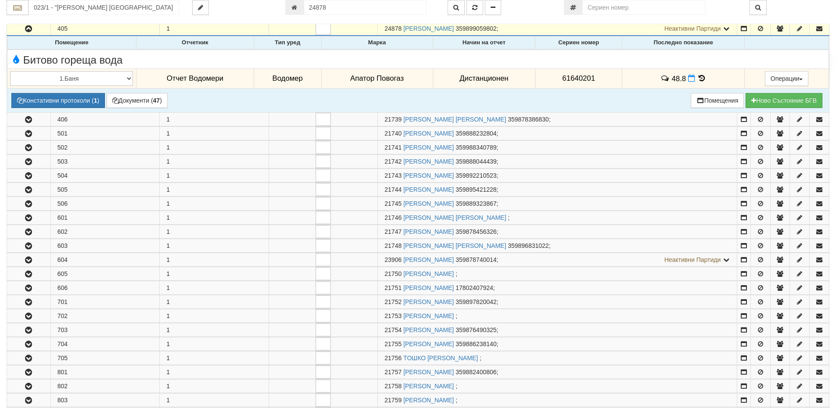
click at [700, 78] on icon at bounding box center [702, 78] width 10 height 7
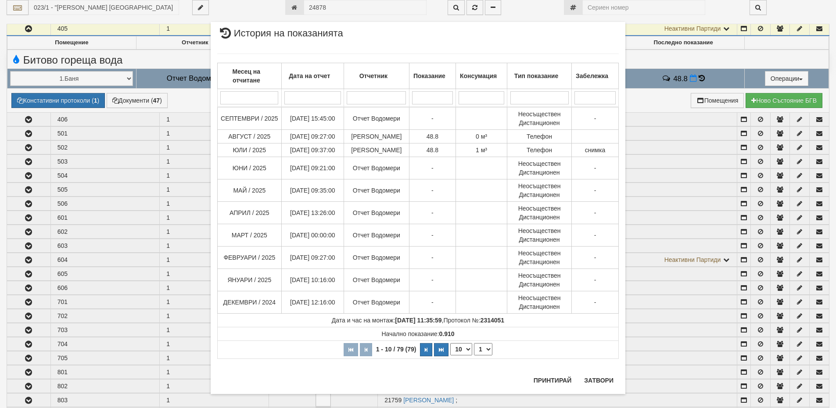
click at [690, 80] on div "× История на показанията Месец на отчитане Дата на отчет Отчетник Показание Кон…" at bounding box center [418, 204] width 836 height 408
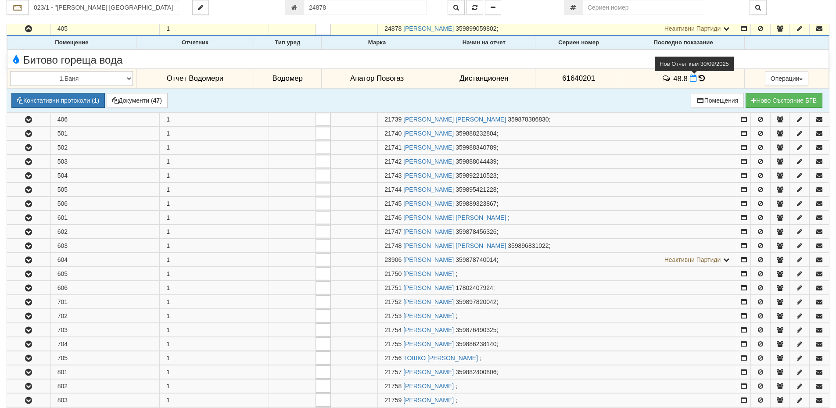
click at [690, 77] on icon at bounding box center [693, 78] width 7 height 7
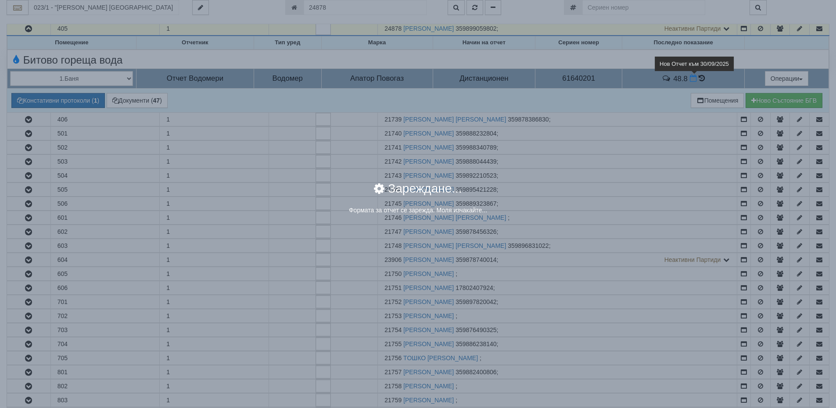
select select "8ac75930-9bfd-e511-80be-8d5a1dced85a"
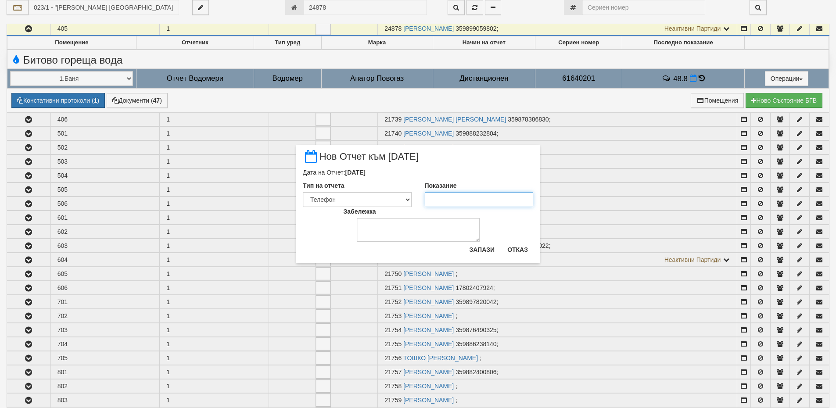
click at [451, 194] on input "Показание" at bounding box center [479, 199] width 109 height 15
type input "48.8"
click at [397, 222] on textarea "Забележка" at bounding box center [418, 230] width 123 height 24
type textarea "06.10.2025"
click at [485, 253] on button "Запази" at bounding box center [482, 250] width 36 height 14
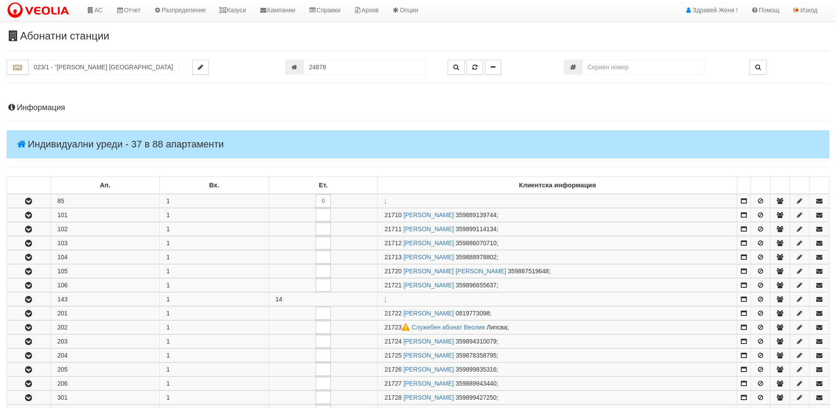
scroll to position [0, 0]
click at [55, 105] on h4 "Информация" at bounding box center [418, 108] width 823 height 9
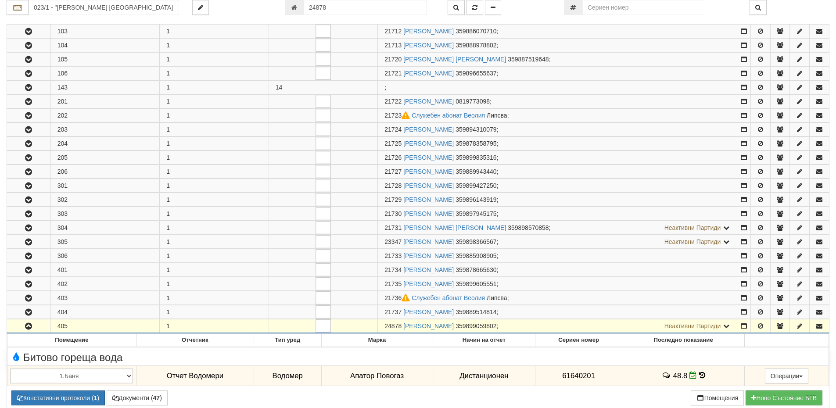
scroll to position [527, 0]
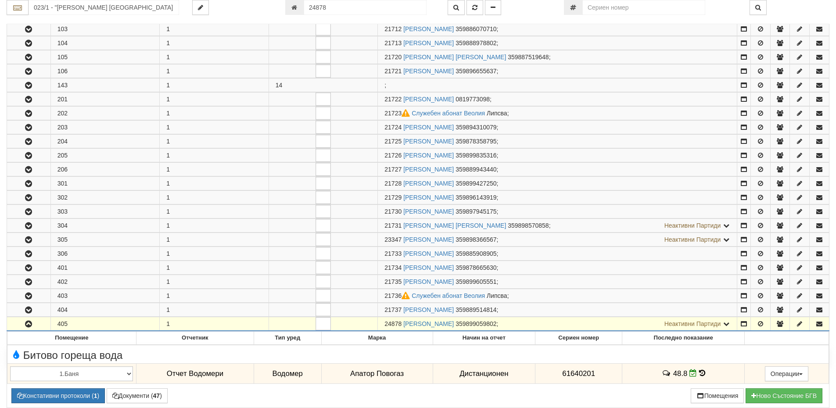
drag, startPoint x: 400, startPoint y: 324, endPoint x: 376, endPoint y: 320, distance: 24.5
click at [376, 320] on tr "405 1 24878 ПЕНКА ГЕОРГИЕВА ГЕНЧЕВА 359899059802 ; Неактивни Партиди 21738 СТЕФ…" at bounding box center [418, 324] width 822 height 14
copy tr "24878"
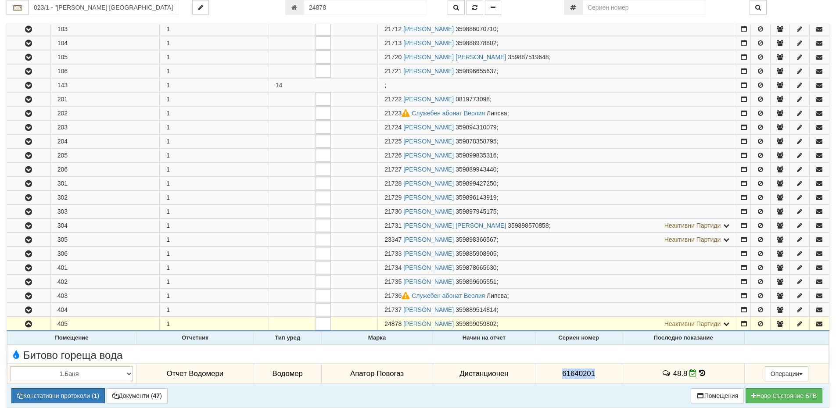
drag, startPoint x: 600, startPoint y: 373, endPoint x: 552, endPoint y: 373, distance: 47.8
click at [552, 373] on td "61640201" at bounding box center [578, 374] width 87 height 20
copy span "61640201"
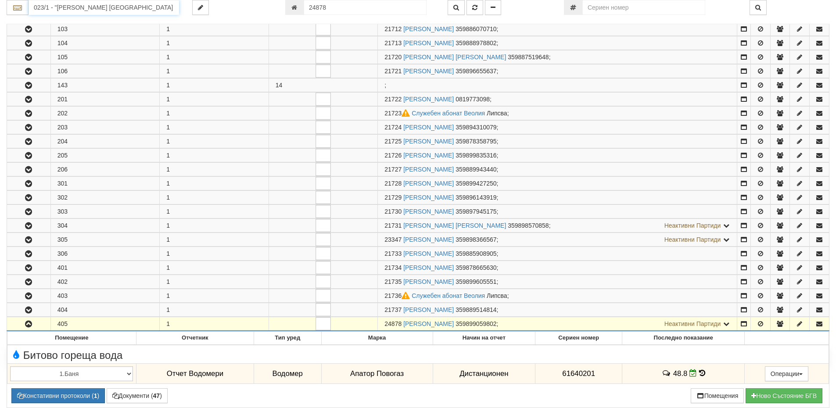
click at [103, 6] on input "023/1 - "ВЕОЛИЯ ЕНЕРДЖИ ВАРНА " ЕАД" at bounding box center [104, 7] width 151 height 15
click at [103, 21] on div "201/5 - Вл. [PERSON_NAME] - "ВЕОЛИЯ"" at bounding box center [104, 21] width 148 height 10
type input "201/5 - Вл. [PERSON_NAME] - "ВЕОЛИЯ""
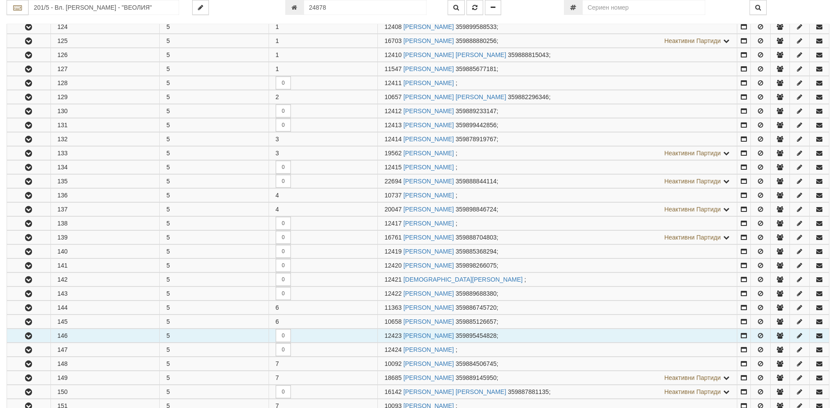
scroll to position [176, 0]
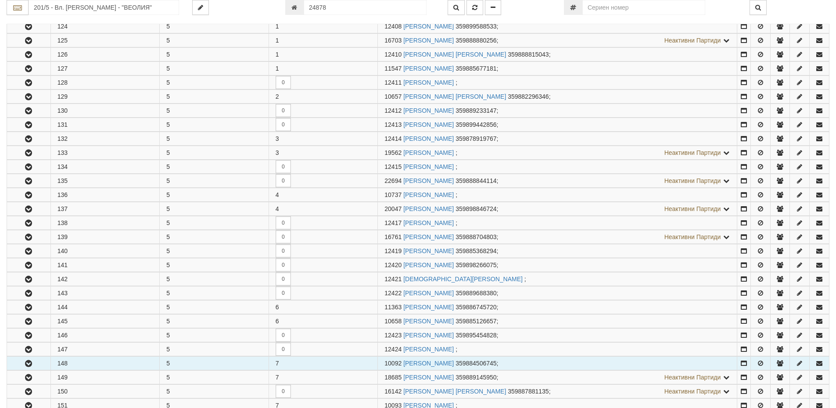
click at [25, 366] on icon "button" at bounding box center [28, 364] width 11 height 6
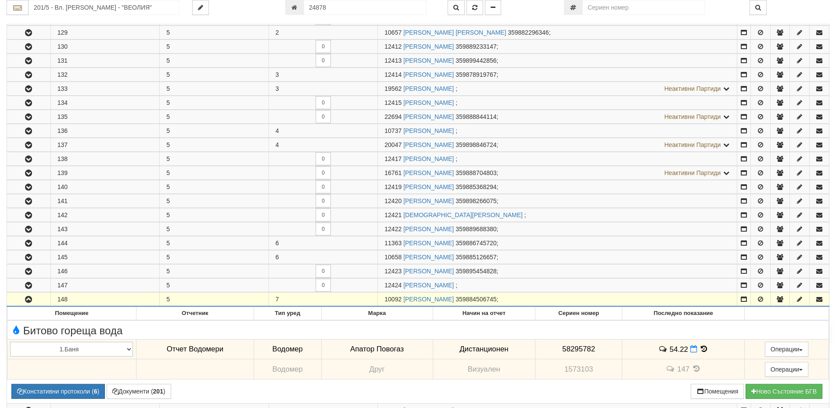
scroll to position [307, 0]
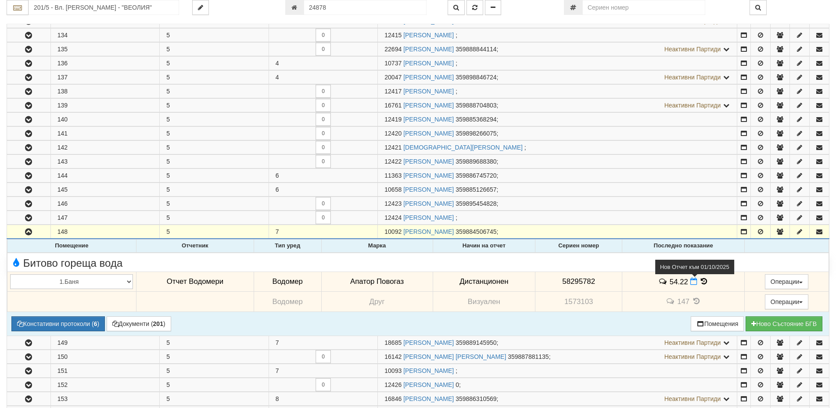
click at [690, 285] on icon at bounding box center [693, 281] width 7 height 7
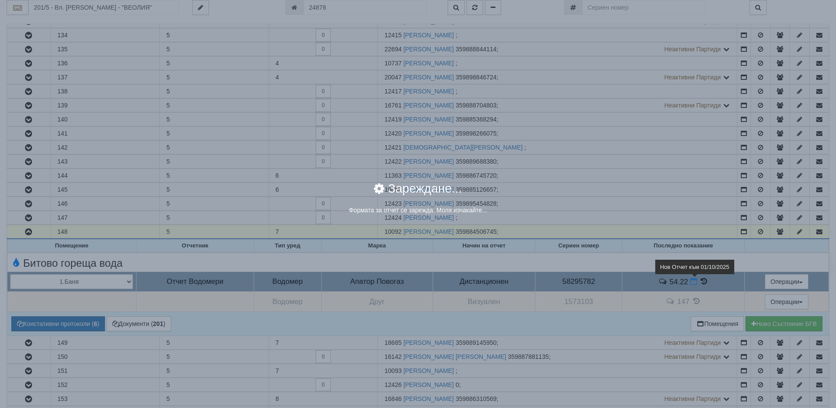
select select "8ac75930-9bfd-e511-80be-8d5a1dced85a"
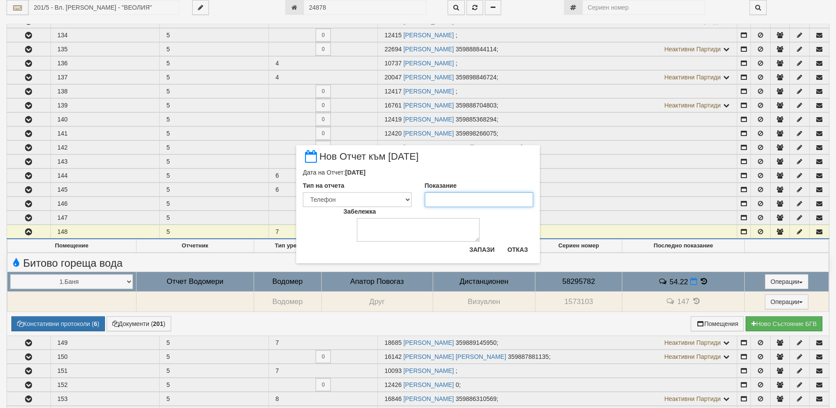
click at [453, 202] on input "Показание" at bounding box center [479, 199] width 109 height 15
drag, startPoint x: 438, startPoint y: 200, endPoint x: 480, endPoint y: 203, distance: 42.2
click at [442, 200] on input "54400" at bounding box center [479, 199] width 109 height 15
click at [472, 204] on input "54400" at bounding box center [479, 199] width 109 height 15
click at [437, 200] on input "54400" at bounding box center [479, 199] width 109 height 15
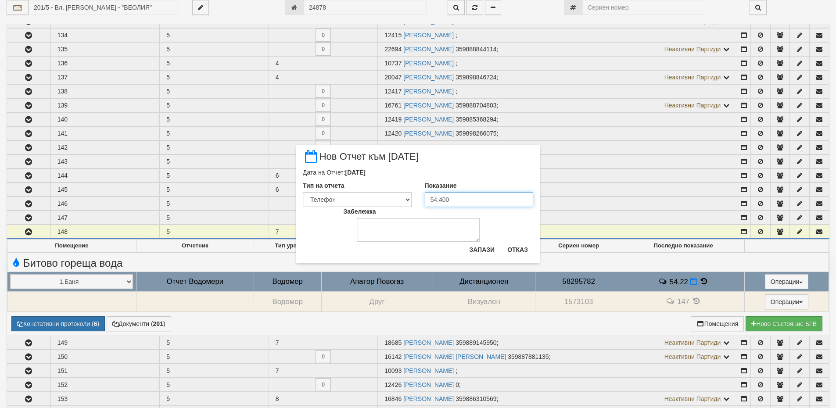
type input "54.400"
click at [406, 233] on textarea "Забележка" at bounding box center [418, 230] width 123 height 24
type textarea "0610,2025"
click at [479, 252] on button "Запази" at bounding box center [482, 250] width 36 height 14
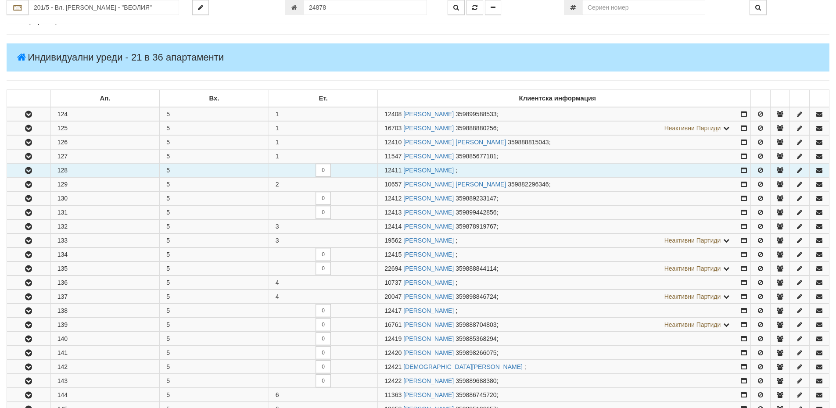
scroll to position [0, 0]
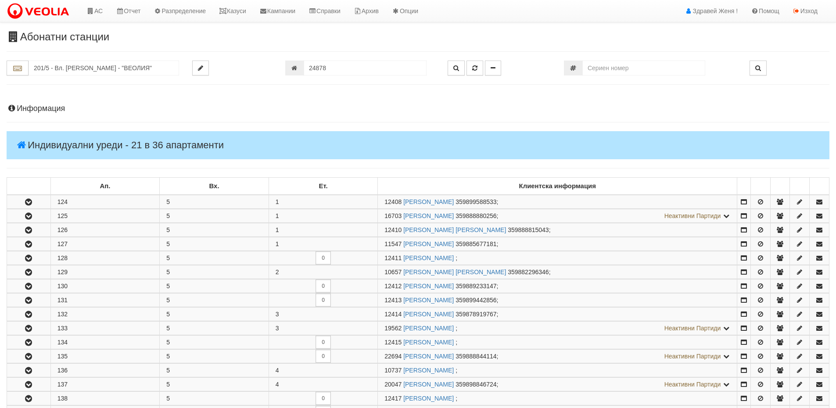
click at [32, 111] on h4 "Информация" at bounding box center [418, 108] width 823 height 9
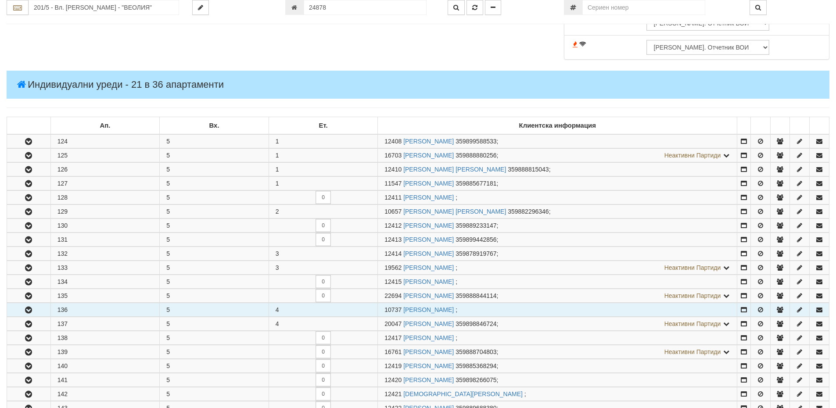
scroll to position [483, 0]
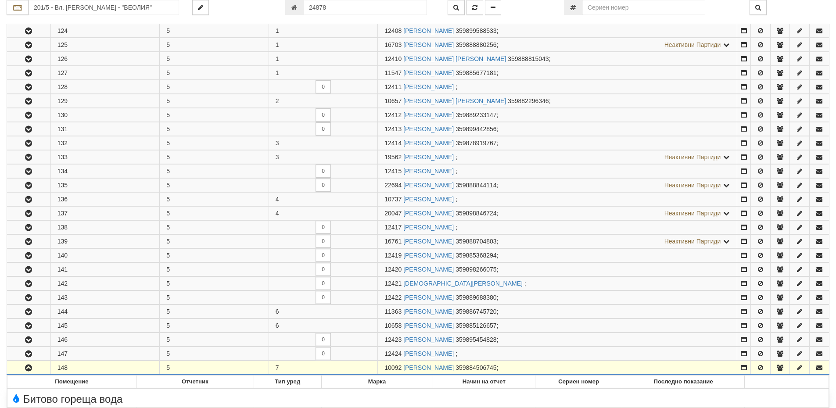
drag, startPoint x: 401, startPoint y: 366, endPoint x: 383, endPoint y: 366, distance: 18.0
click at [383, 366] on td "10092 КРАСИМИРА КОНСТАНТИНОВА ПОПОВА 359884506745 ;" at bounding box center [557, 368] width 359 height 14
copy span "10092"
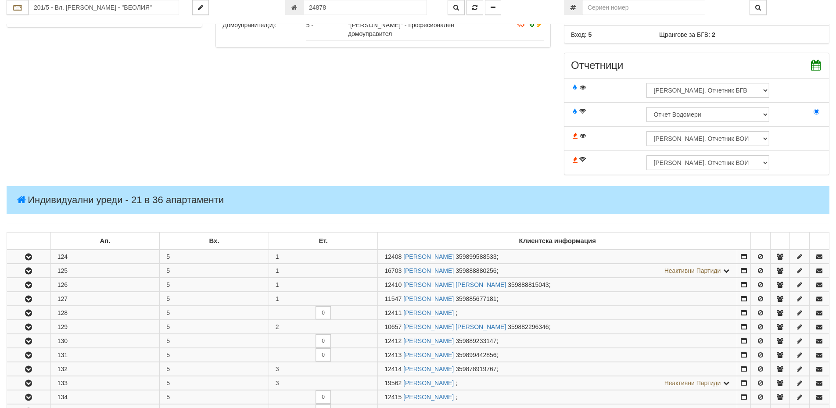
scroll to position [0, 0]
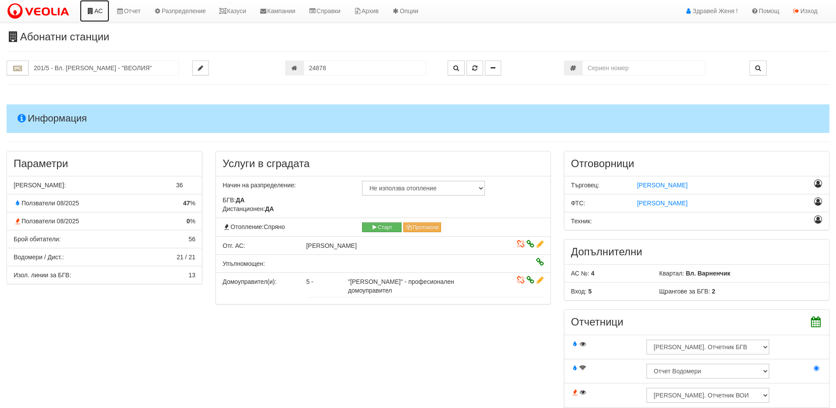
click at [104, 14] on link "АС" at bounding box center [94, 11] width 29 height 22
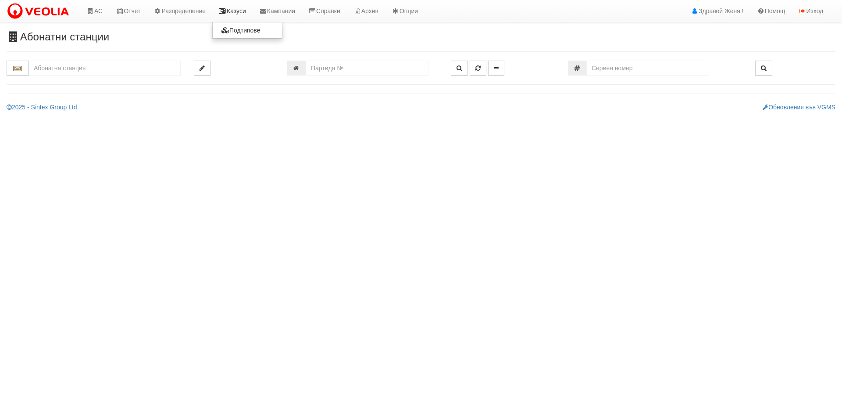
click at [247, 12] on link "Казуси" at bounding box center [232, 11] width 40 height 22
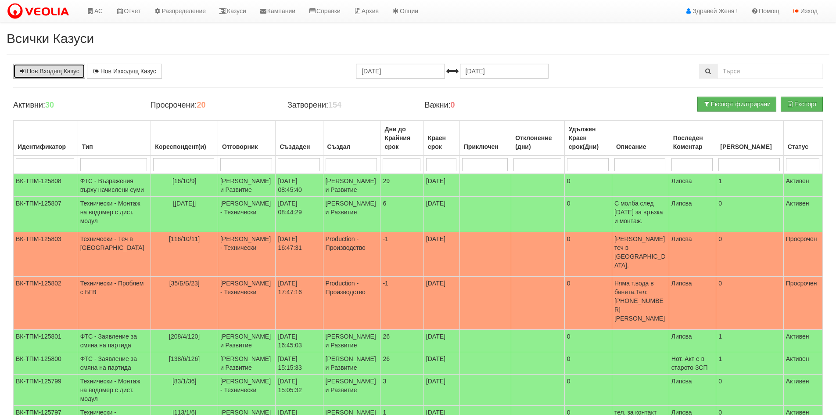
click at [38, 73] on link "Нов Входящ Казус" at bounding box center [49, 71] width 72 height 15
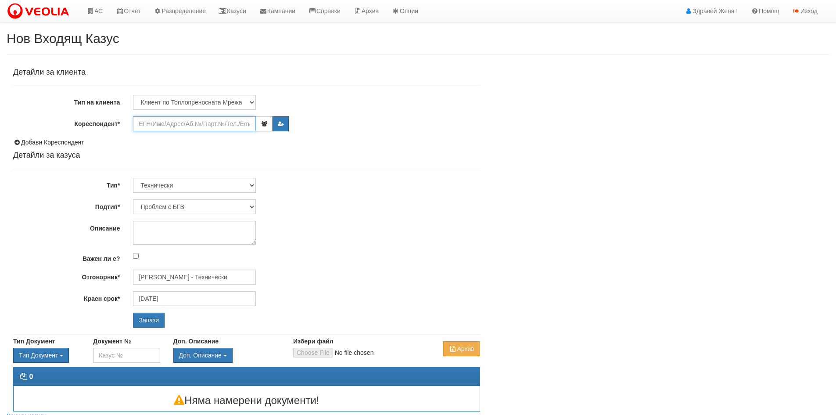
click at [171, 120] on input "Кореспондент*" at bounding box center [194, 123] width 123 height 15
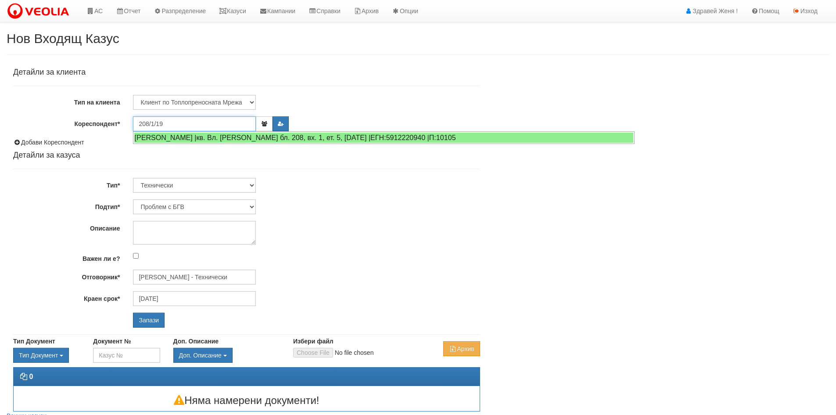
click at [234, 142] on div "ТОДОР ДИМИТРОВ ТОДОРОВ |кв. Вл. Варненчик бл. 208, вх. 1, ет. 5, ап. 19 |ЕГН:59…" at bounding box center [383, 138] width 499 height 10
type input "Тодор Тодоров"
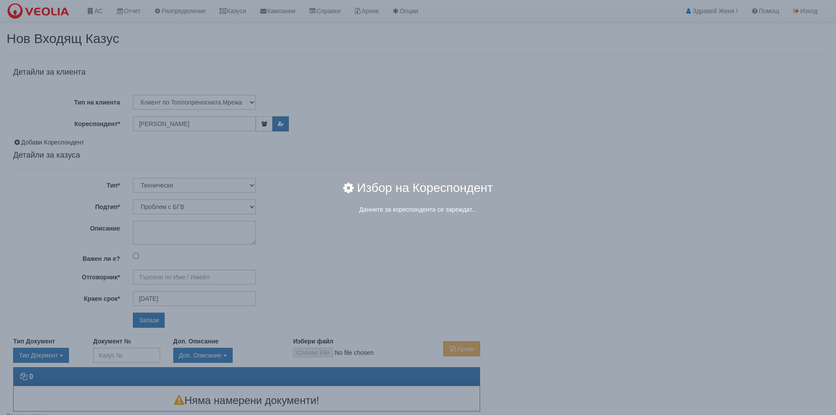
type input "[PERSON_NAME] - Технически"
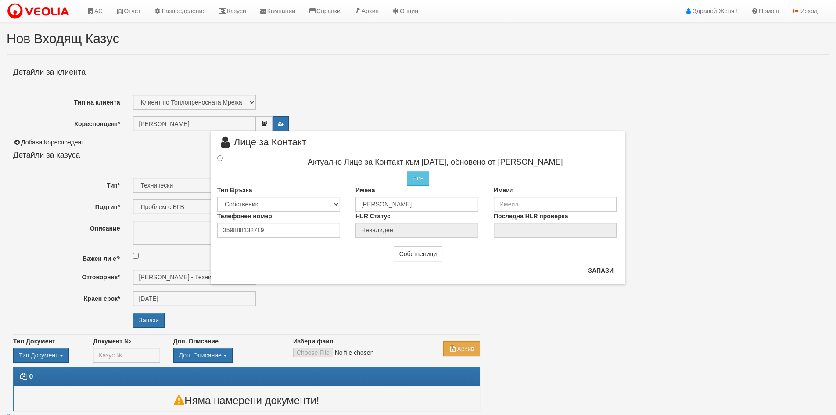
click at [217, 154] on div at bounding box center [228, 159] width 35 height 10
click at [217, 158] on input "radio" at bounding box center [220, 158] width 6 height 6
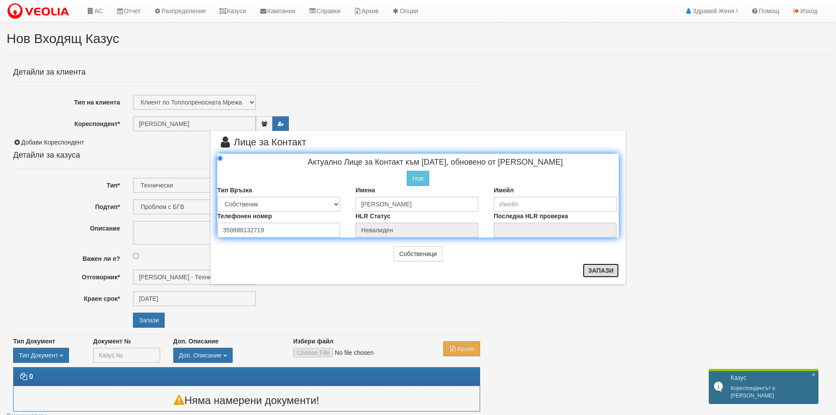
click at [593, 272] on button "Запази" at bounding box center [601, 270] width 36 height 14
radio input "true"
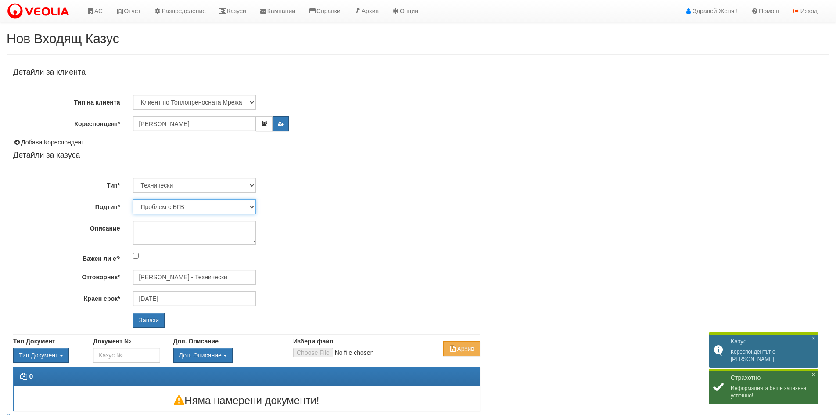
click at [252, 206] on select "Проблем с БГВ Теч ВОИ Теч БГВ Теч в АС Теч от водомер Проблем в АС Интервенция …" at bounding box center [194, 206] width 123 height 15
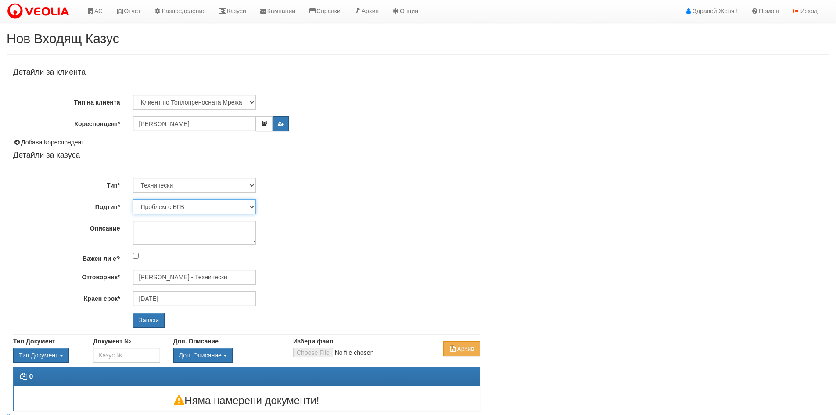
select select "Проблем в АС"
click at [133, 199] on select "Проблем с БГВ Теч ВОИ Теч БГВ Теч в АС Теч от водомер Проблем в АС Интервенция …" at bounding box center [194, 206] width 123 height 15
type input "[DATE]"
type input "[PERSON_NAME] - Технически"
click at [145, 231] on textarea "Описание" at bounding box center [194, 233] width 123 height 24
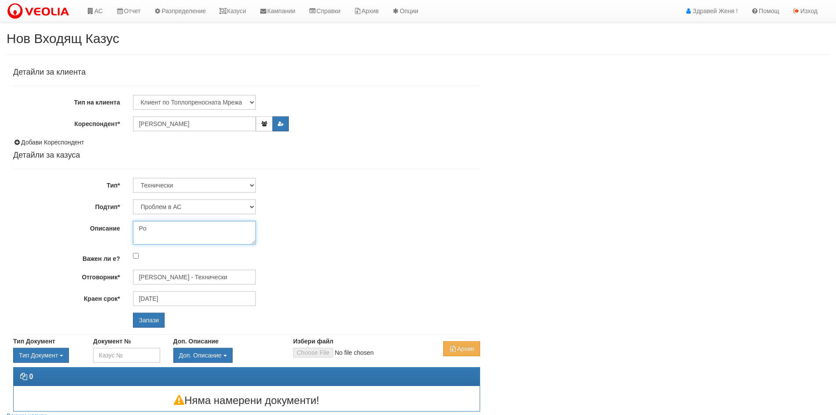
type textarea "P"
click at [200, 227] on textarea "отговорник АС Помпа в абонатната станция" at bounding box center [194, 233] width 123 height 24
click at [172, 239] on textarea "отговорник АС Помпата в абонатната станция" at bounding box center [194, 233] width 123 height 24
type textarea "отговорник АС Помпата в абонатната станция има силен шум"
click at [150, 320] on input "Запази" at bounding box center [149, 319] width 32 height 15
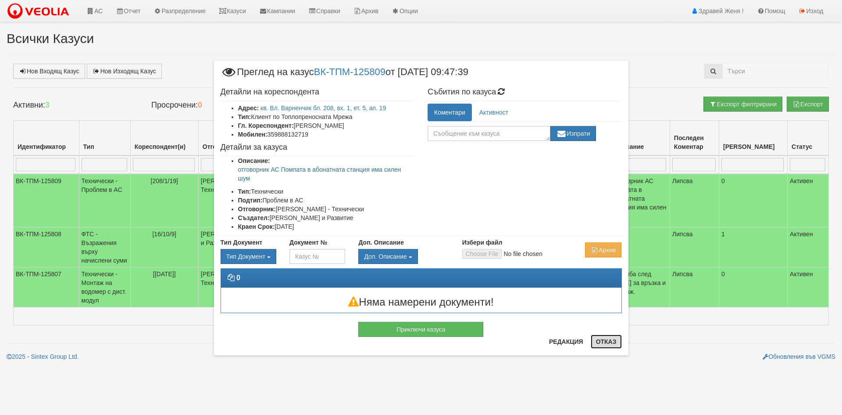
click at [595, 340] on button "Отказ" at bounding box center [606, 341] width 31 height 14
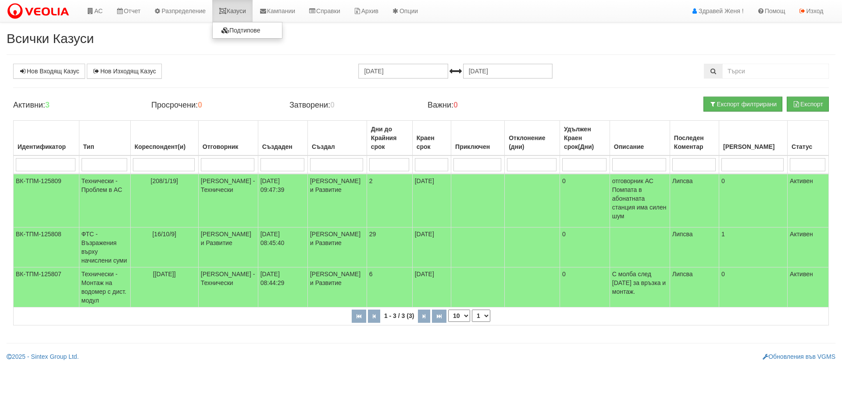
click at [240, 13] on link "Казуси" at bounding box center [232, 11] width 40 height 22
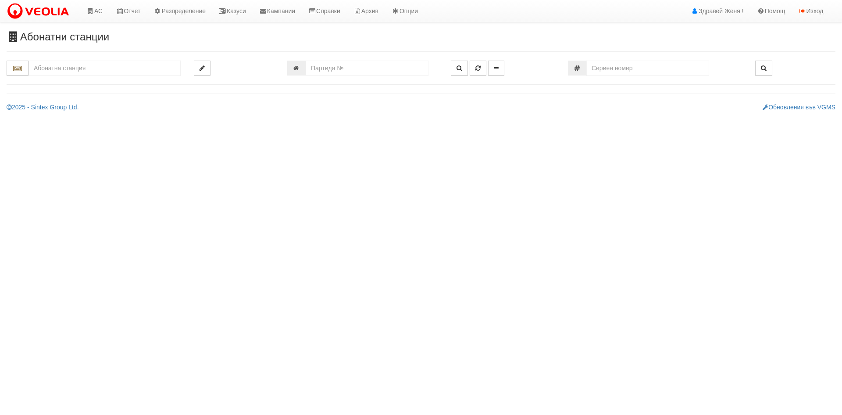
click at [93, 67] on input "text" at bounding box center [105, 68] width 152 height 15
click at [57, 72] on input "text" at bounding box center [105, 68] width 152 height 15
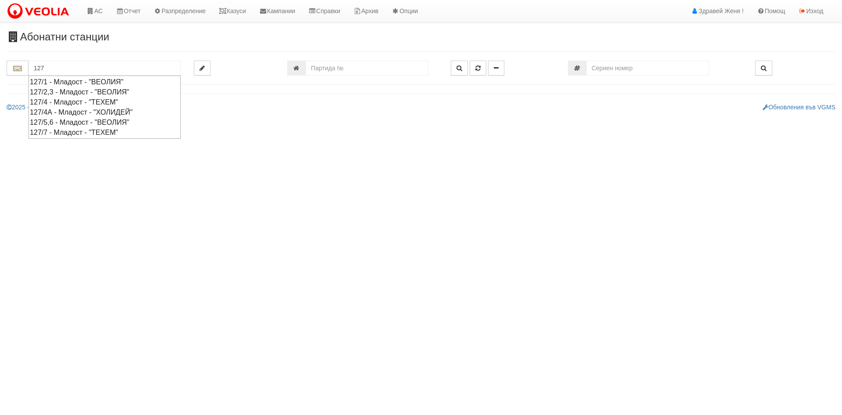
click at [55, 93] on div "127/2,3 - Младост - "ВЕОЛИЯ"" at bounding box center [105, 92] width 150 height 10
type input "127/2,3 - Младост - "ВЕОЛИЯ""
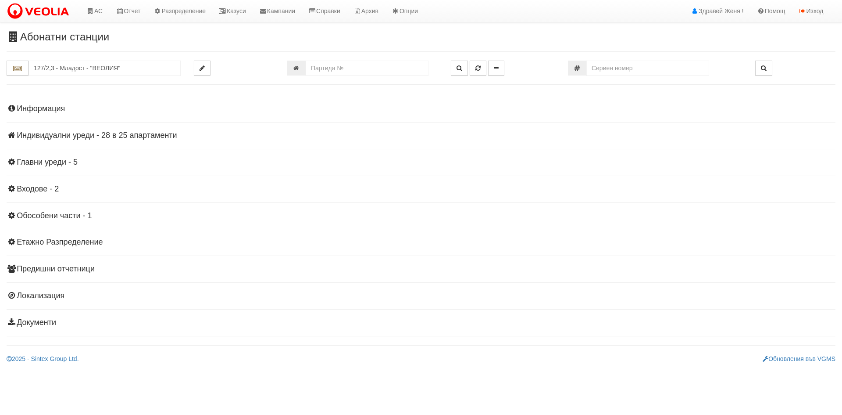
click at [43, 108] on h4 "Информация" at bounding box center [421, 108] width 829 height 9
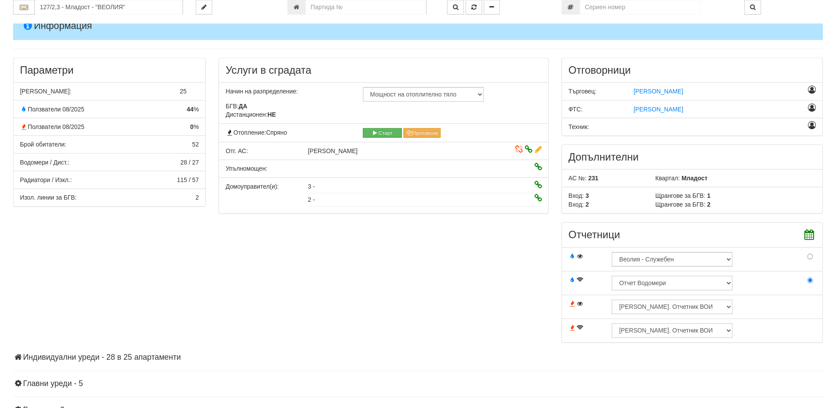
scroll to position [176, 0]
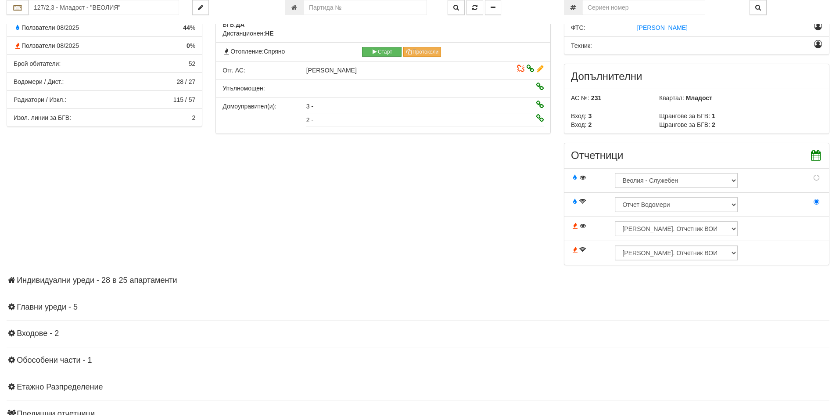
click at [94, 278] on h4 "Индивидуални уреди - 28 в 25 апартаменти" at bounding box center [418, 280] width 823 height 9
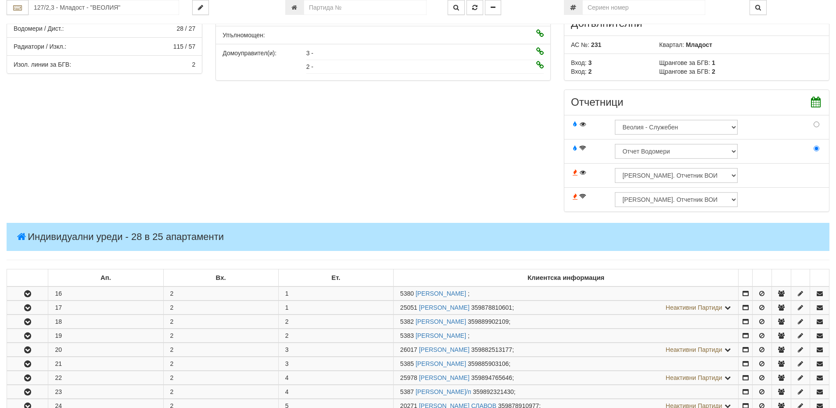
scroll to position [307, 0]
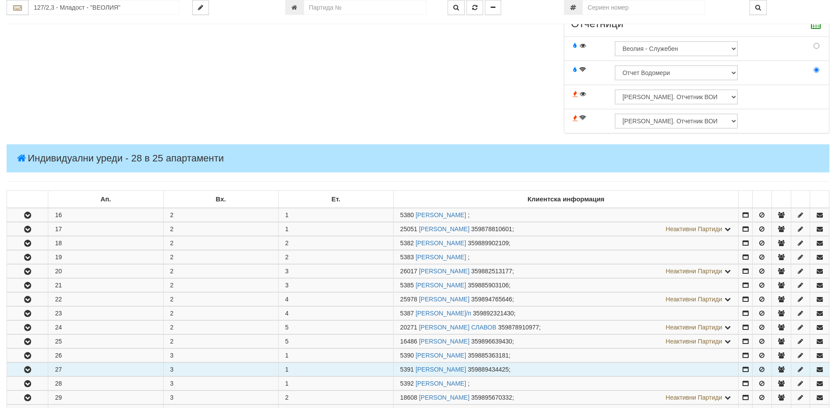
click at [31, 370] on icon "button" at bounding box center [27, 370] width 11 height 6
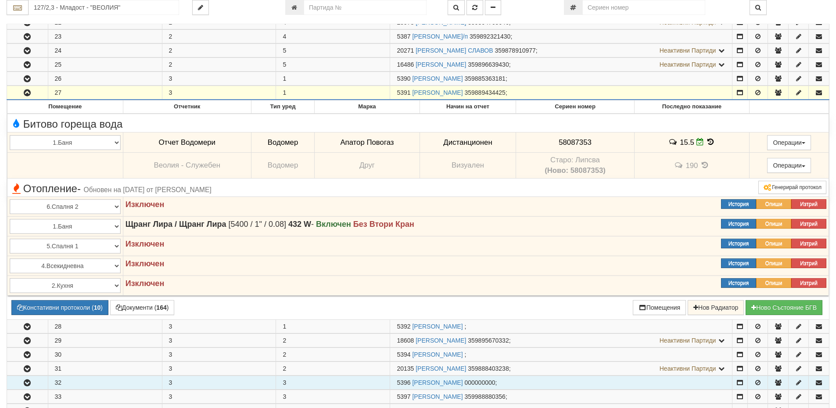
scroll to position [658, 0]
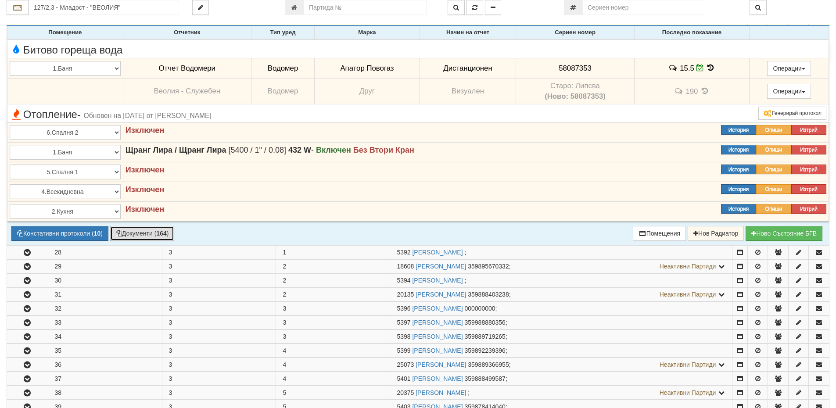
click at [156, 232] on button "Документи ( 164 )" at bounding box center [142, 233] width 65 height 15
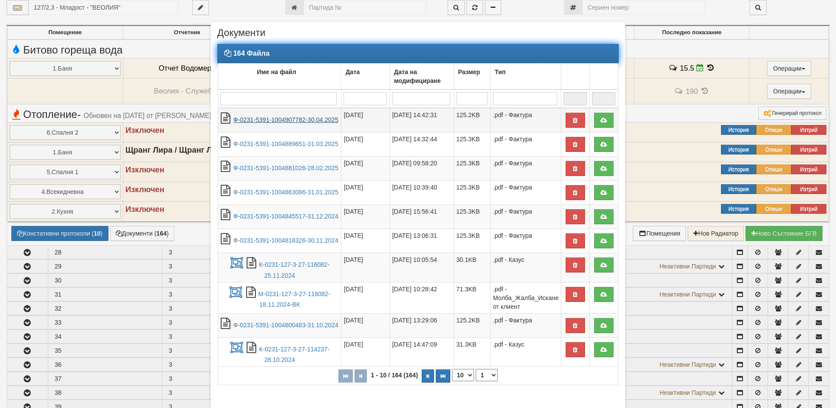
click at [299, 122] on link "Ф-0231-5391-1004907782-30.04.2025" at bounding box center [285, 119] width 105 height 7
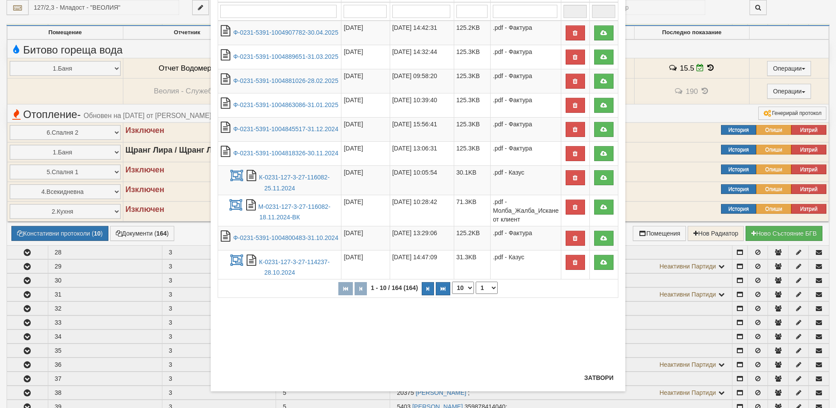
scroll to position [88, 0]
click at [591, 379] on button "Затвори" at bounding box center [599, 377] width 40 height 14
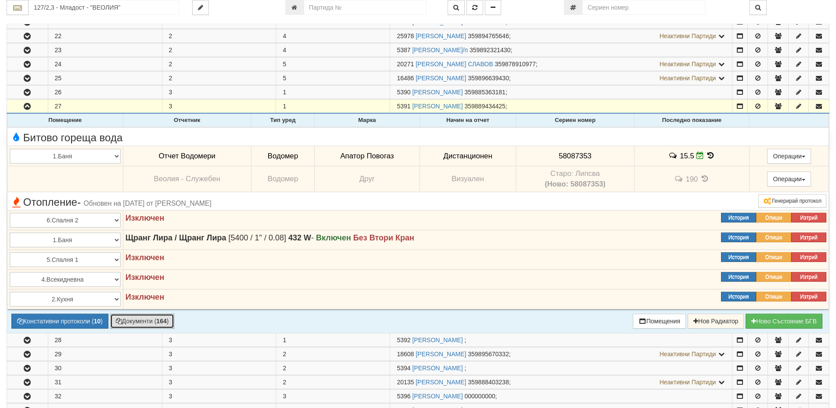
scroll to position [527, 0]
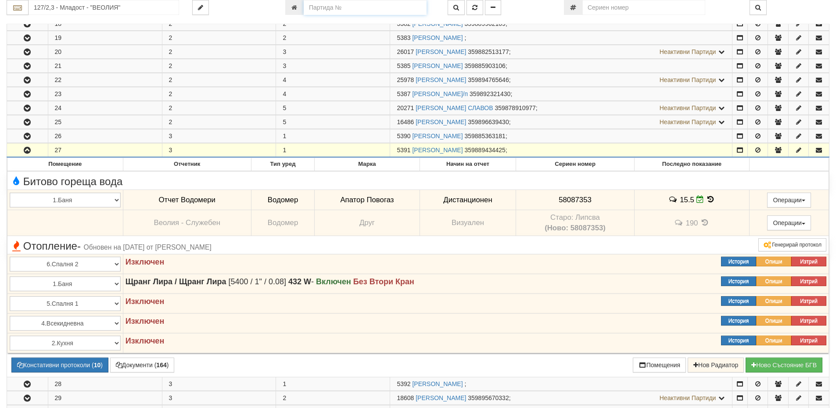
click at [316, 8] on input "number" at bounding box center [365, 7] width 123 height 15
paste input "7622"
type input "7622"
click at [455, 8] on icon "button" at bounding box center [456, 7] width 6 height 6
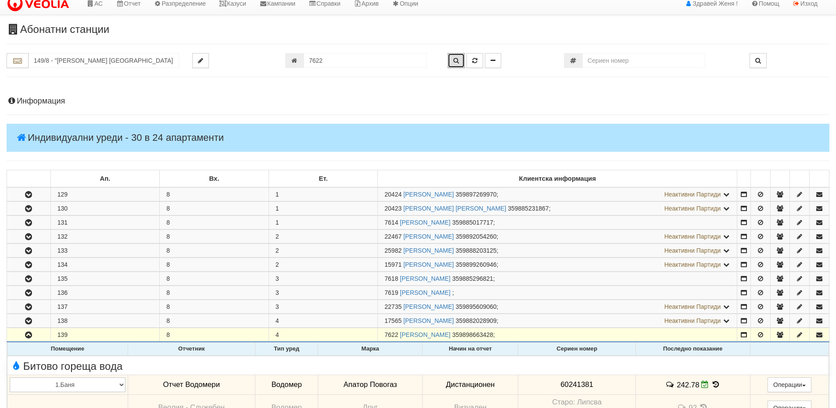
scroll to position [0, 0]
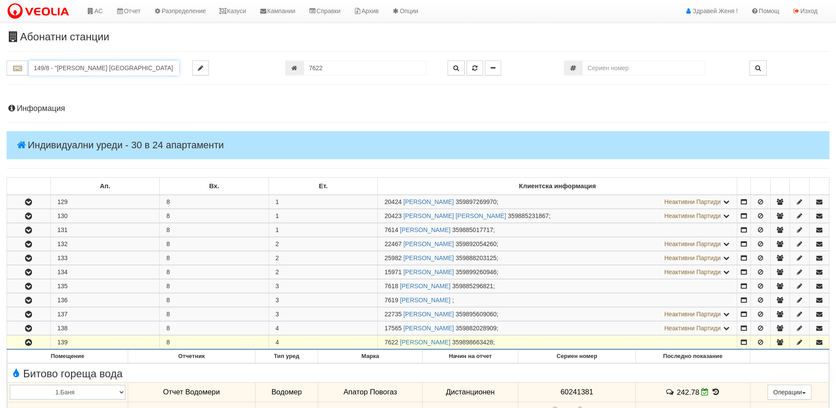
click at [97, 65] on input "149/8 - "ВЕОЛИЯ ЕНЕРДЖИ ВАРНА " ЕАД" at bounding box center [104, 68] width 151 height 15
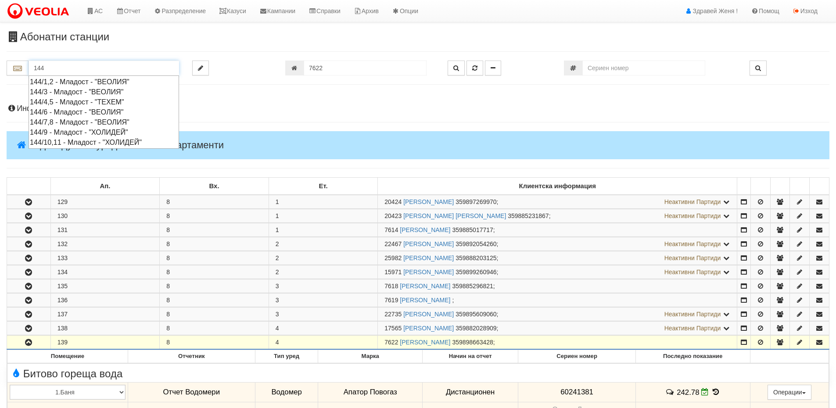
click at [96, 91] on div "144/3 - Младост - "ВЕОЛИЯ"" at bounding box center [104, 92] width 148 height 10
type input "144/3 - Младост - "ВЕОЛИЯ""
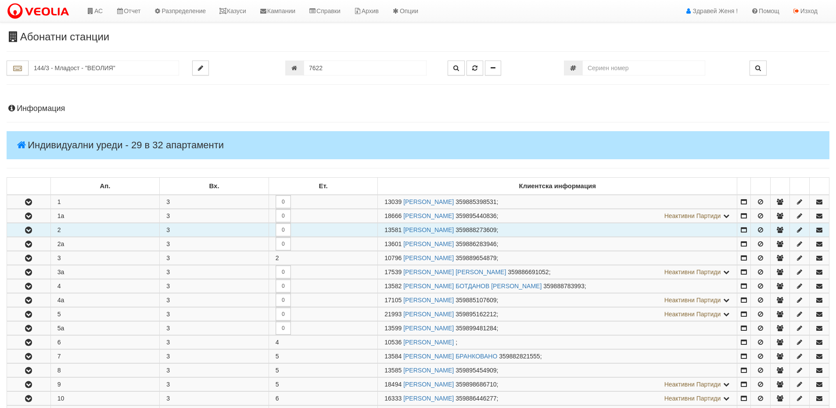
click at [64, 229] on td "2" at bounding box center [104, 230] width 109 height 14
click at [32, 230] on icon "button" at bounding box center [28, 230] width 11 height 6
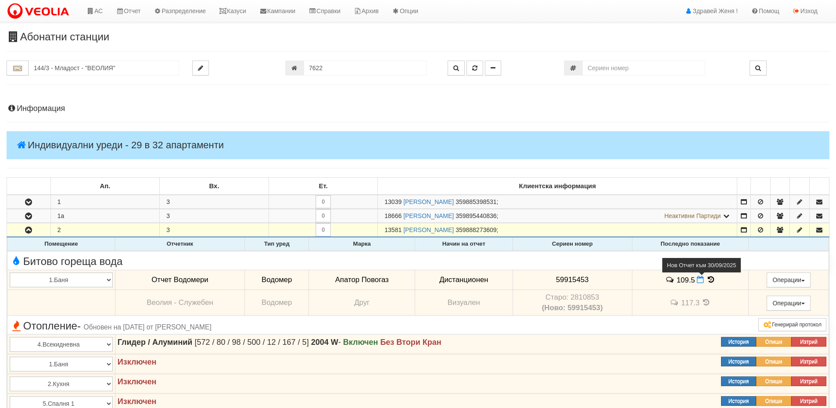
click at [697, 282] on icon at bounding box center [700, 279] width 7 height 7
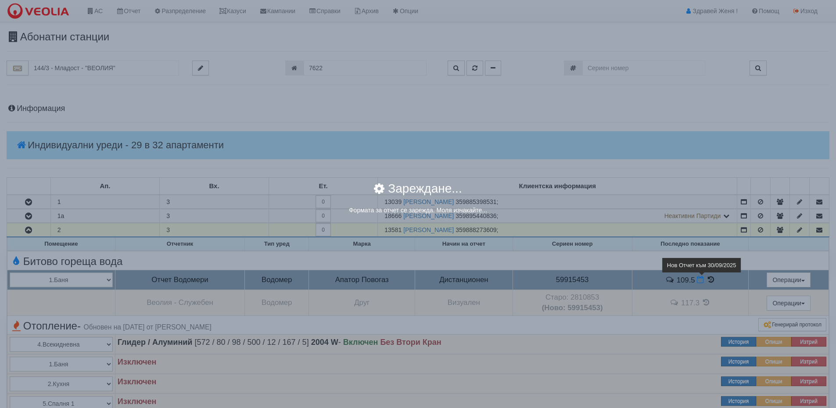
select select "8ac75930-9bfd-e511-80be-8d5a1dced85a"
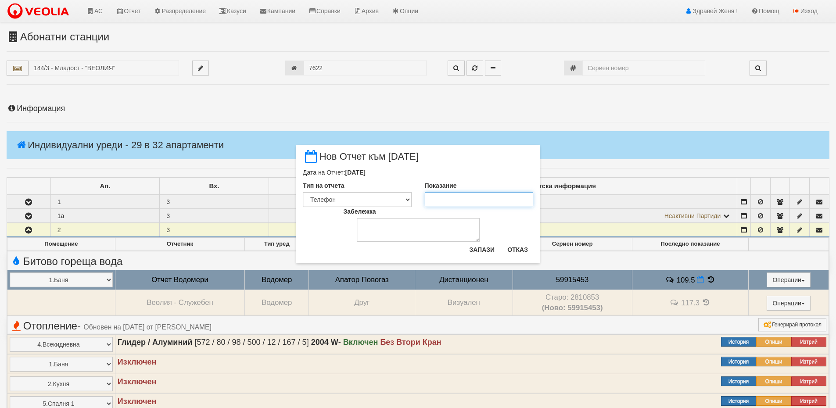
click at [434, 196] on input "Показание" at bounding box center [479, 199] width 109 height 15
type input "109.5"
click at [412, 225] on textarea "Забележка" at bounding box center [418, 230] width 123 height 24
type textarea "06,10,2025"
click at [485, 249] on button "Запази" at bounding box center [482, 250] width 36 height 14
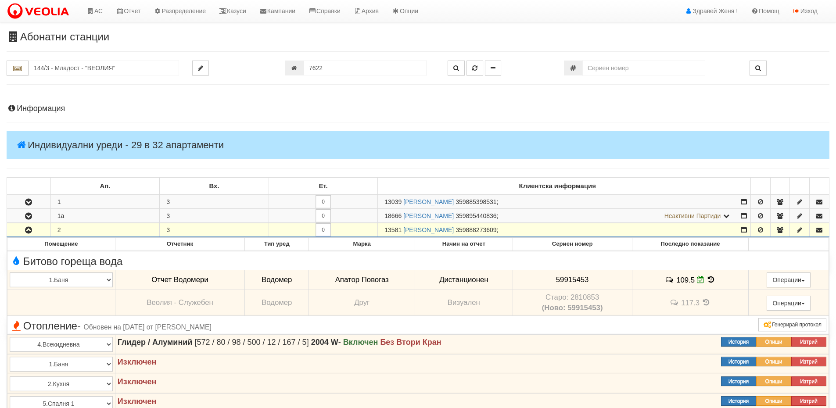
click at [50, 107] on h4 "Информация" at bounding box center [418, 108] width 823 height 9
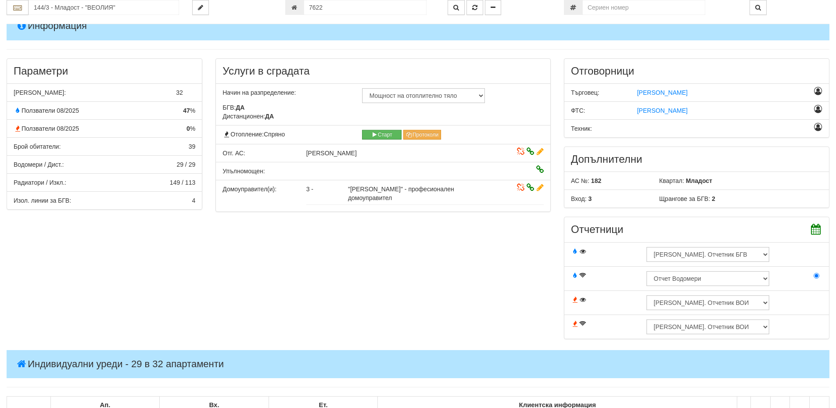
scroll to position [176, 0]
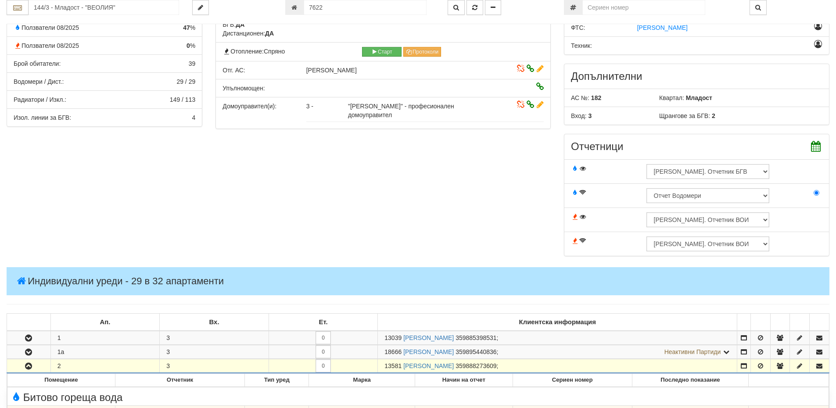
drag, startPoint x: 401, startPoint y: 365, endPoint x: 370, endPoint y: 366, distance: 30.8
click at [370, 366] on tr "2 3 0 13581 ДИАНА СТАНЕВА ИВАНОВА 359888273609 ;" at bounding box center [418, 366] width 822 height 14
click at [367, 362] on td "0" at bounding box center [323, 366] width 109 height 14
drag, startPoint x: 402, startPoint y: 366, endPoint x: 386, endPoint y: 368, distance: 16.7
click at [386, 368] on span "13581" at bounding box center [392, 365] width 17 height 7
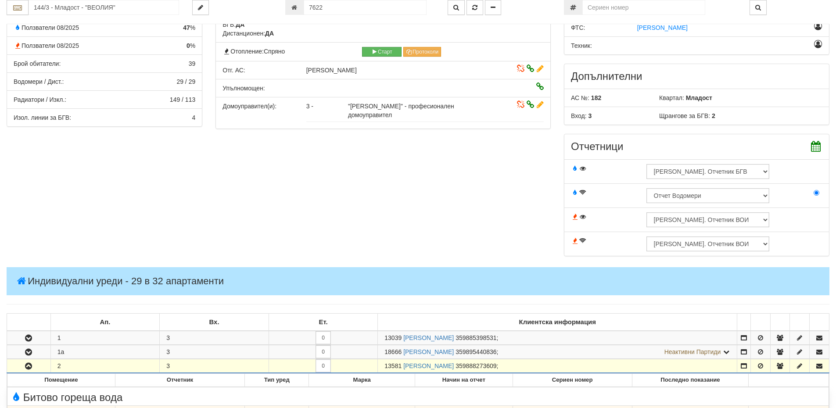
copy span "13581"
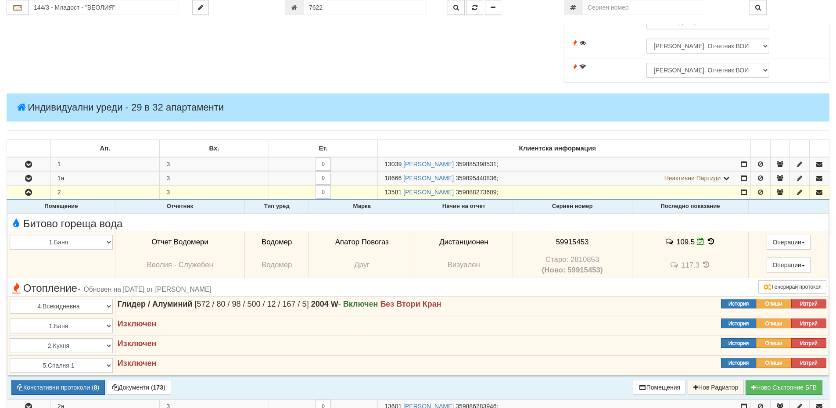
scroll to position [351, 0]
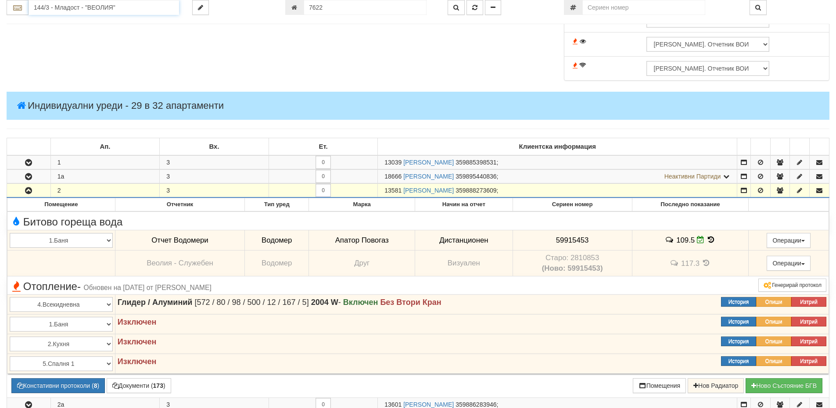
click at [78, 6] on input "144/3 - Младост - "ВЕОЛИЯ"" at bounding box center [104, 7] width 151 height 15
click at [109, 20] on div "119/1 - Младост - "ВЕОЛИЯ"" at bounding box center [104, 21] width 148 height 10
type input "119/1 - Младост - "ВЕОЛИЯ""
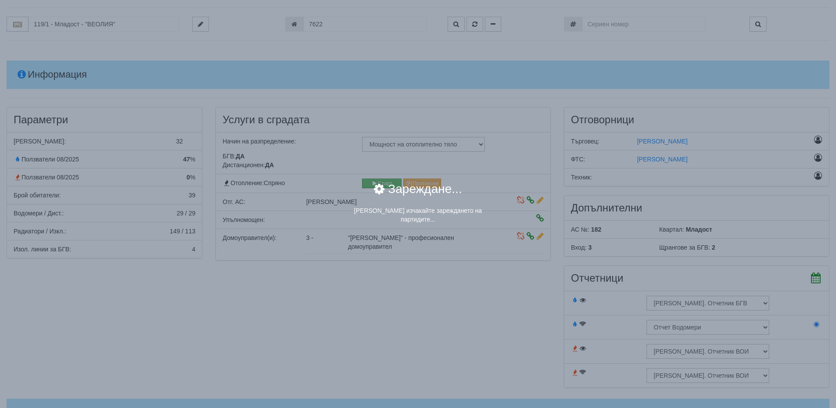
scroll to position [0, 0]
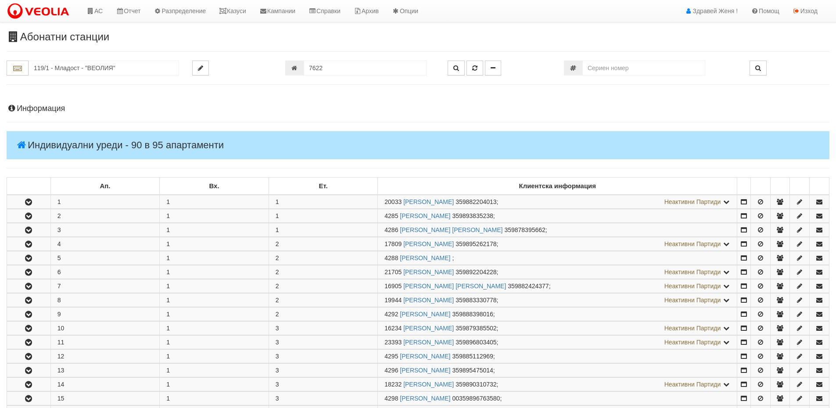
click at [65, 105] on h4 "Информация" at bounding box center [418, 108] width 823 height 9
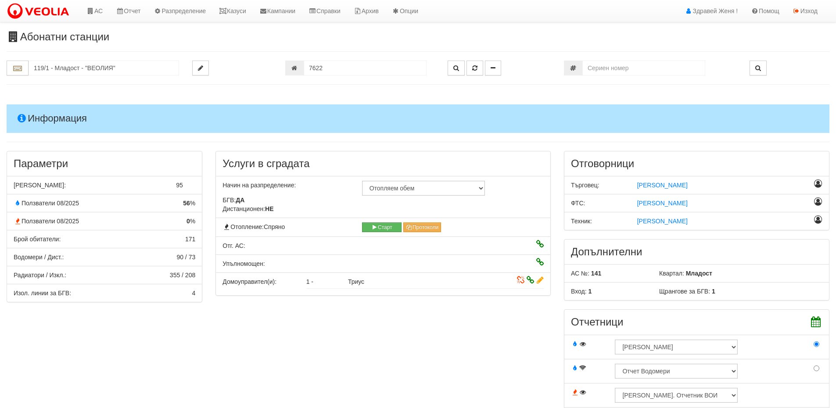
click at [65, 105] on h4 "Информация" at bounding box center [418, 118] width 823 height 28
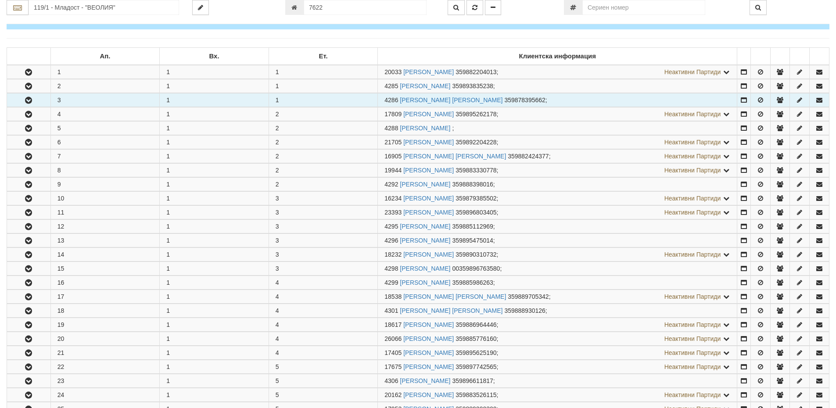
scroll to position [132, 0]
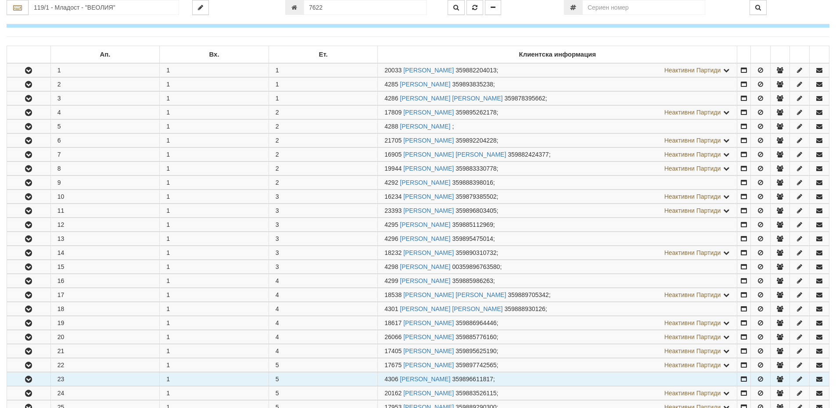
click at [23, 378] on icon "button" at bounding box center [28, 379] width 11 height 6
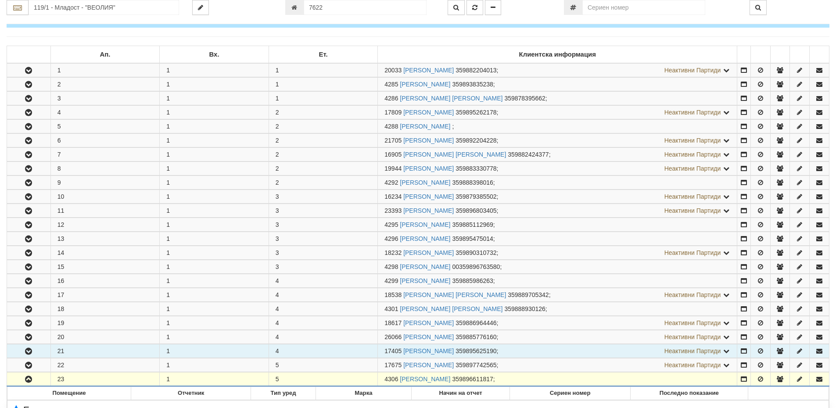
scroll to position [307, 0]
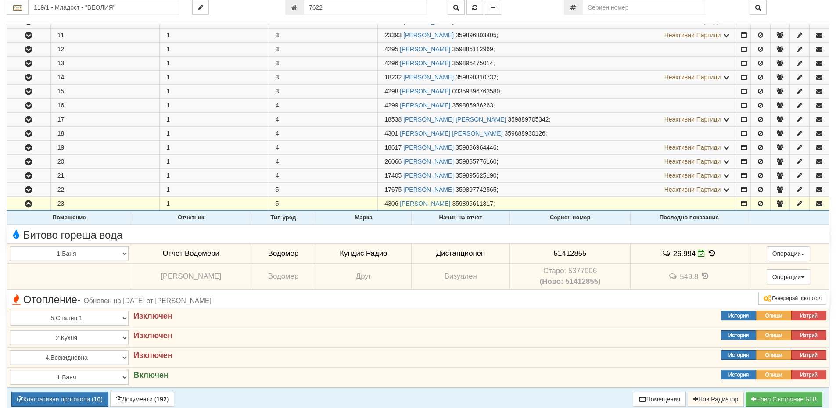
click at [710, 256] on icon at bounding box center [712, 253] width 10 height 7
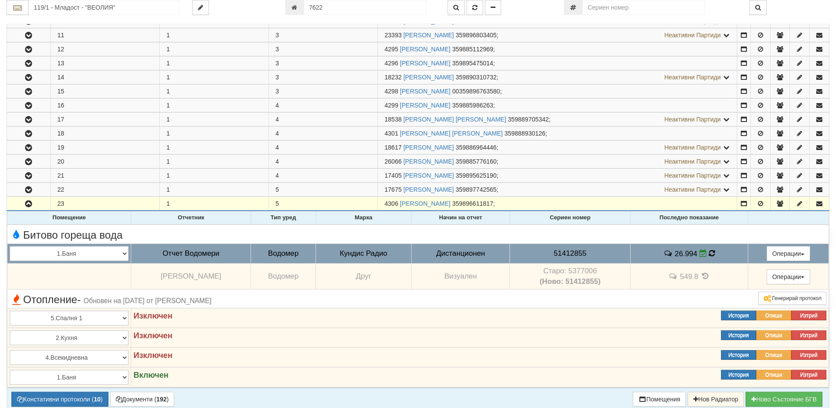
click at [710, 256] on icon at bounding box center [712, 253] width 6 height 7
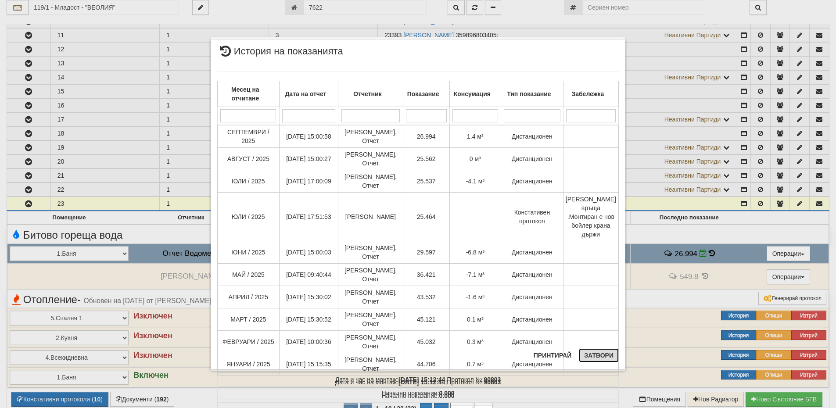
click at [584, 356] on button "Затвори" at bounding box center [599, 355] width 40 height 14
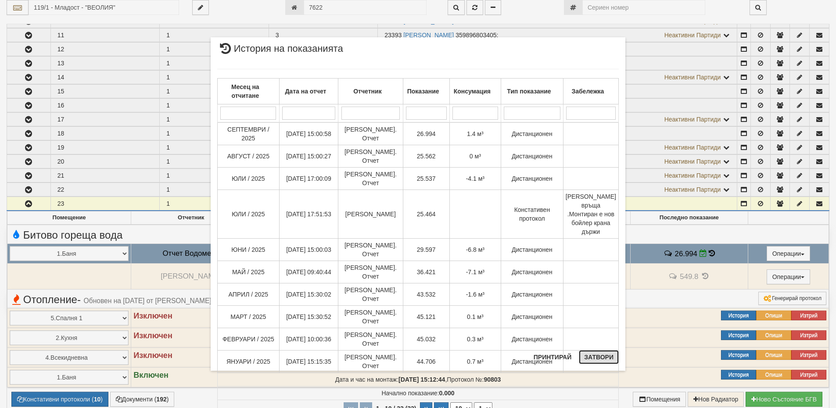
click at [584, 356] on button "Затвори" at bounding box center [599, 357] width 40 height 14
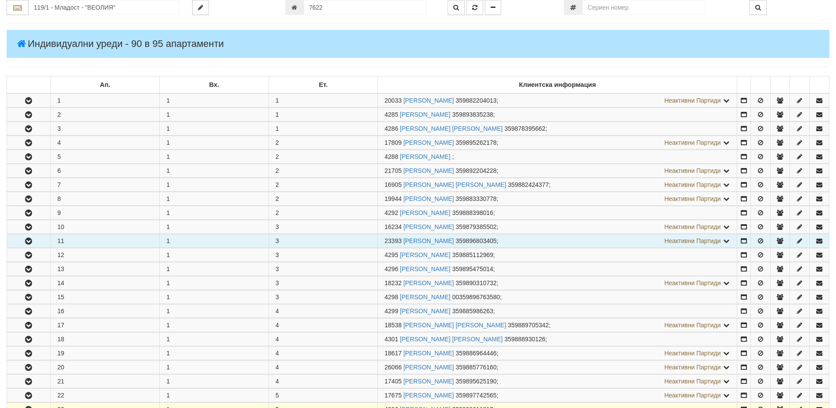
scroll to position [0, 0]
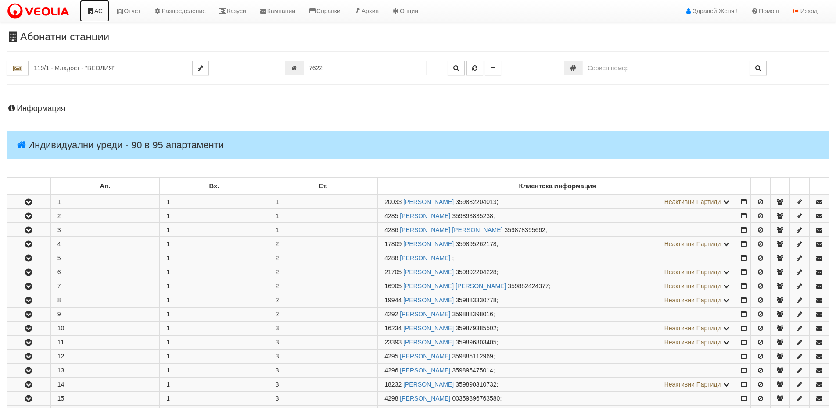
click at [91, 10] on icon at bounding box center [90, 11] width 8 height 6
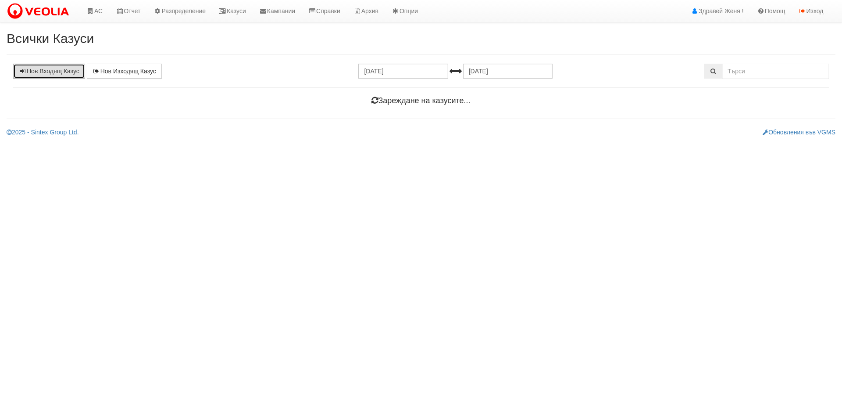
click at [39, 68] on link "Нов Входящ Казус" at bounding box center [49, 71] width 72 height 15
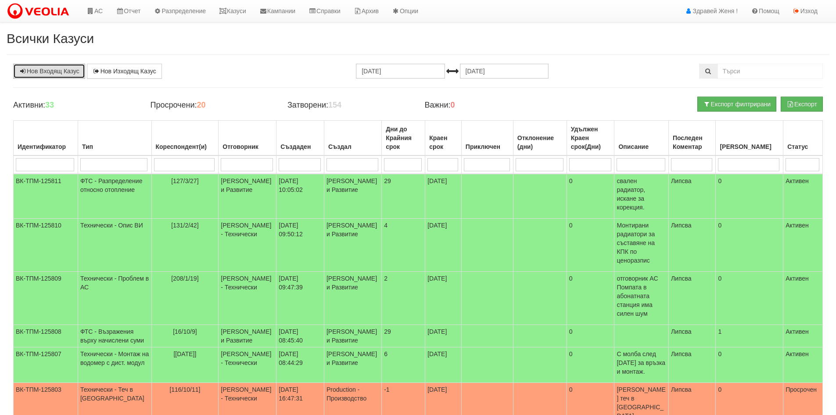
click at [67, 73] on link "Нов Входящ Казус" at bounding box center [49, 71] width 72 height 15
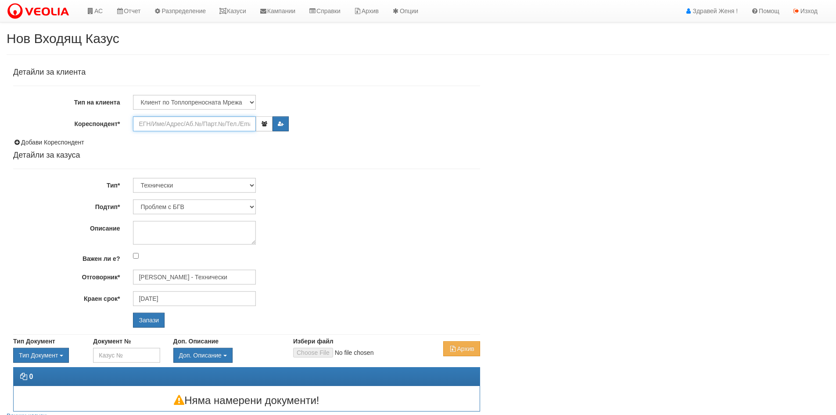
click at [159, 126] on input "Кореспондент*" at bounding box center [194, 123] width 123 height 15
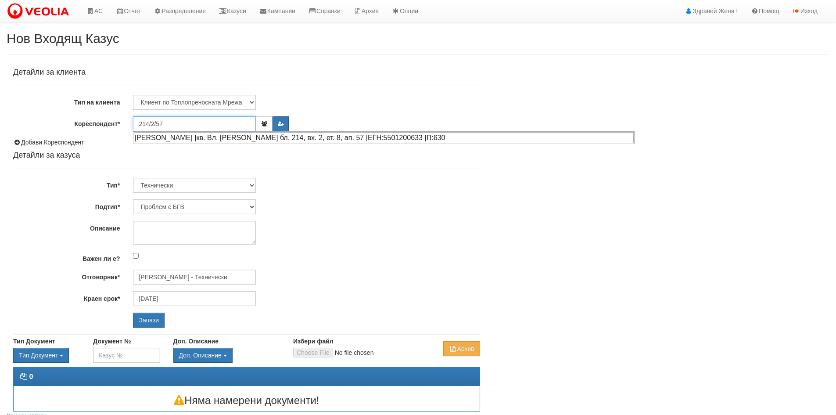
click at [169, 139] on div "[PERSON_NAME] |кв. Вл. [PERSON_NAME] бл. 214, вх. 2, ет. 8, ап. 57 |ЕГН:5501200…" at bounding box center [384, 137] width 500 height 11
type input "[PERSON_NAME]"
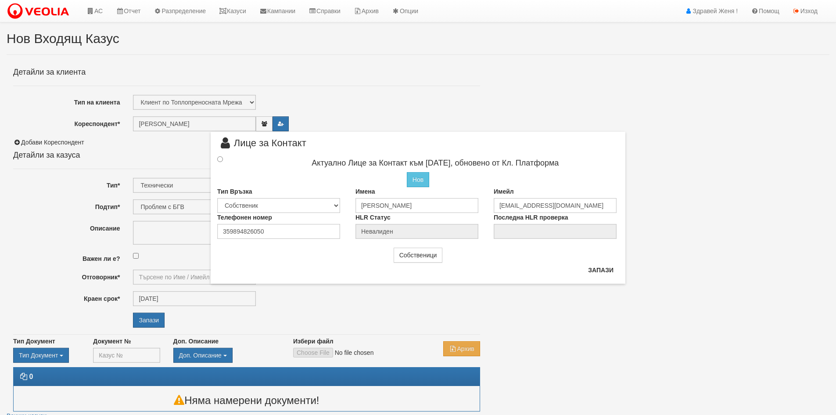
type input "[PERSON_NAME] - Технически"
click at [220, 157] on input "radio" at bounding box center [220, 159] width 6 height 6
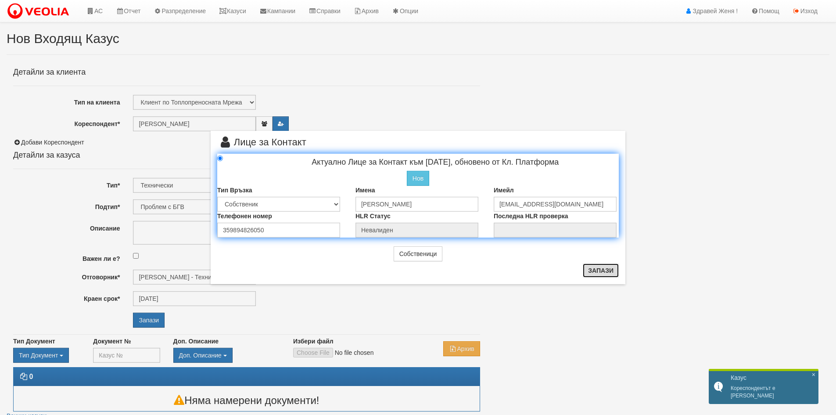
click at [599, 269] on button "Запази" at bounding box center [601, 270] width 36 height 14
radio input "true"
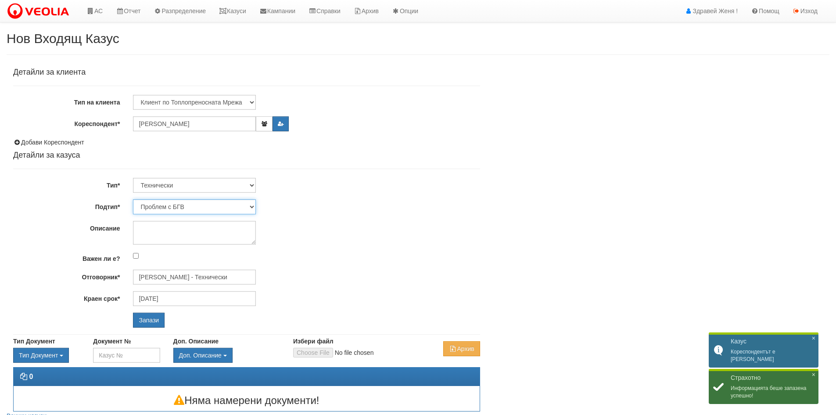
click at [254, 203] on select "Проблем с БГВ Теч ВОИ Теч БГВ Теч в АС Теч от водомер Проблем в АС Интервенция …" at bounding box center [194, 206] width 123 height 15
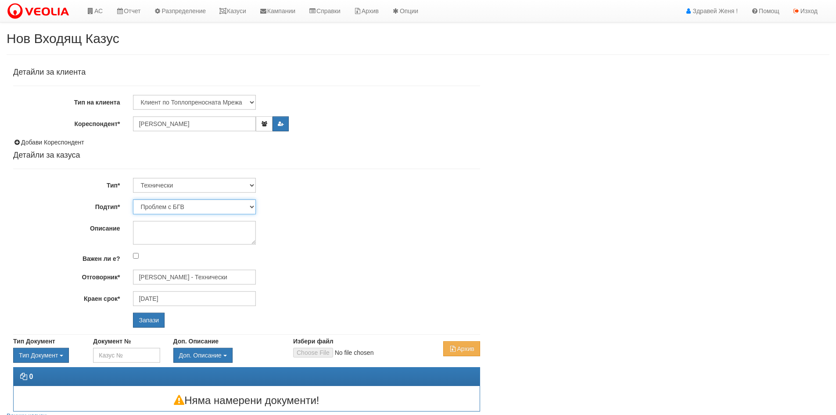
select select "Теч от водомер"
click at [133, 199] on select "Проблем с БГВ Теч ВОИ Теч БГВ Теч в АС Теч от водомер Проблем в АС Интервенция …" at bounding box center [194, 206] width 123 height 15
type input "[DATE]"
type input "[PERSON_NAME] - Технически"
click at [155, 323] on input "Запази" at bounding box center [149, 319] width 32 height 15
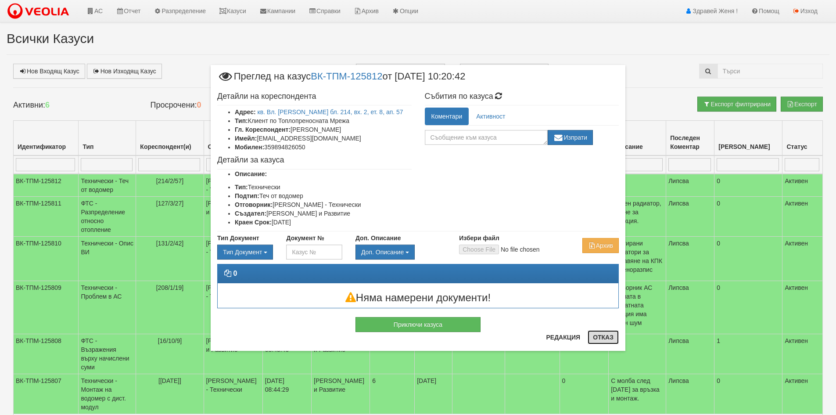
click at [609, 337] on button "Отказ" at bounding box center [603, 337] width 31 height 14
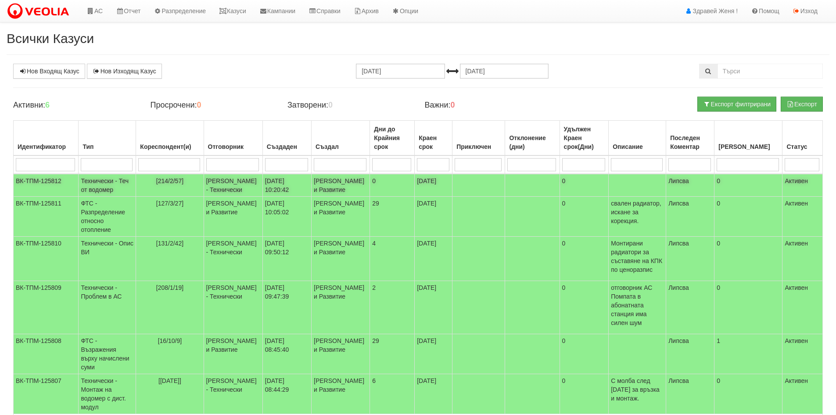
click at [254, 185] on td "[PERSON_NAME] - Технически" at bounding box center [233, 185] width 59 height 23
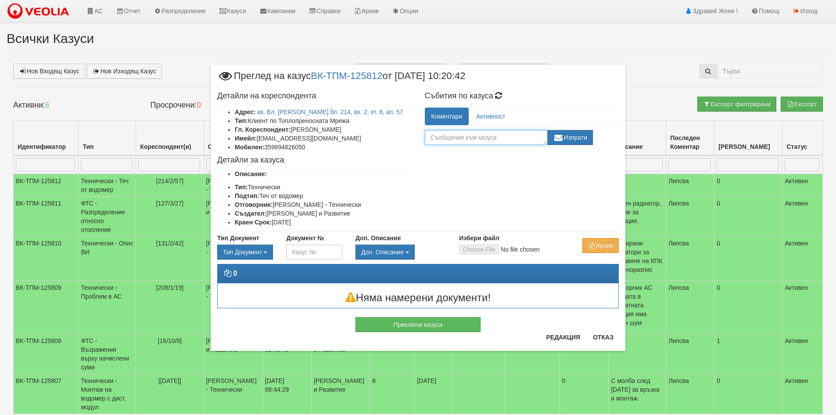
click at [451, 141] on textarea at bounding box center [486, 137] width 123 height 15
click at [437, 136] on textarea "Соукана връзка на водомер" at bounding box center [486, 137] width 123 height 15
type textarea "Спукана връзка на водомер"
click at [572, 136] on button "Изпрати" at bounding box center [571, 137] width 46 height 15
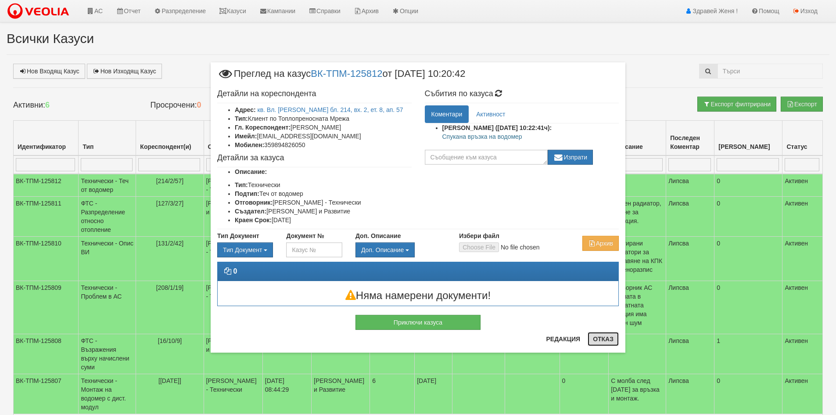
click at [611, 339] on button "Отказ" at bounding box center [603, 339] width 31 height 14
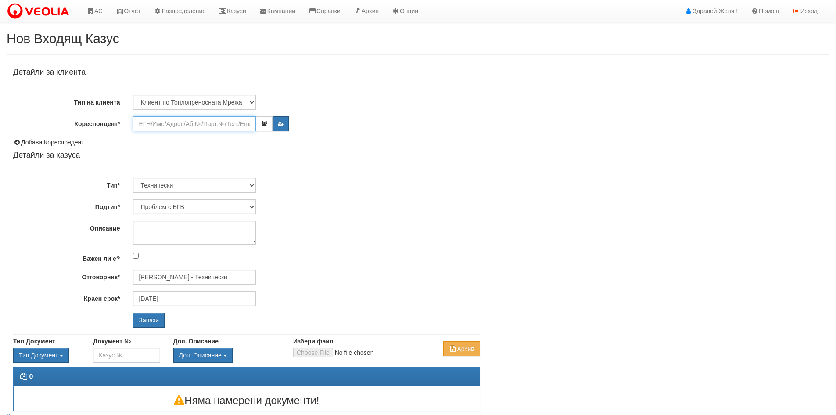
click at [162, 122] on input "Кореспондент*" at bounding box center [194, 123] width 123 height 15
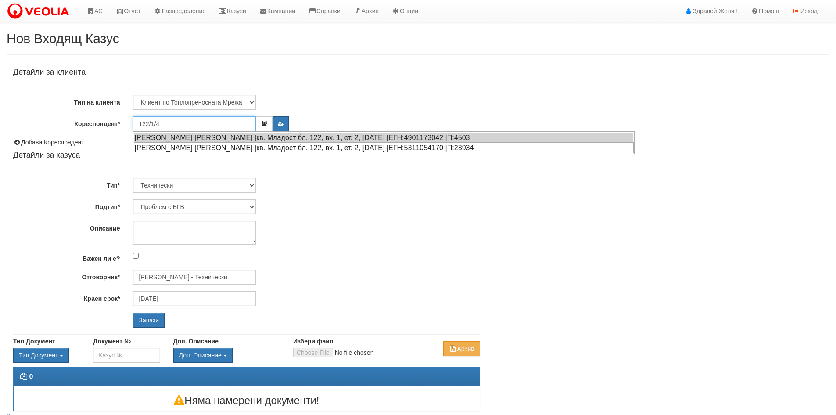
click at [204, 148] on div "[PERSON_NAME] [PERSON_NAME] |кв. Младост бл. 122, вх. 1, ет. 2, [DATE] |ЕГН:531…" at bounding box center [384, 147] width 500 height 11
type input "[PERSON_NAME] [PERSON_NAME]"
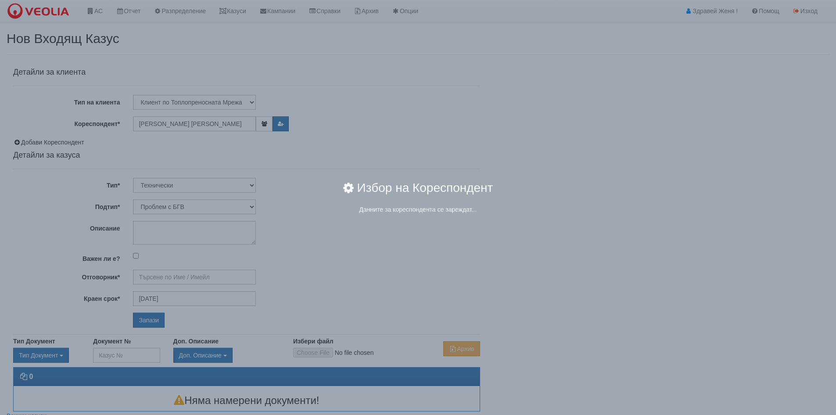
type input "[PERSON_NAME] - Технически"
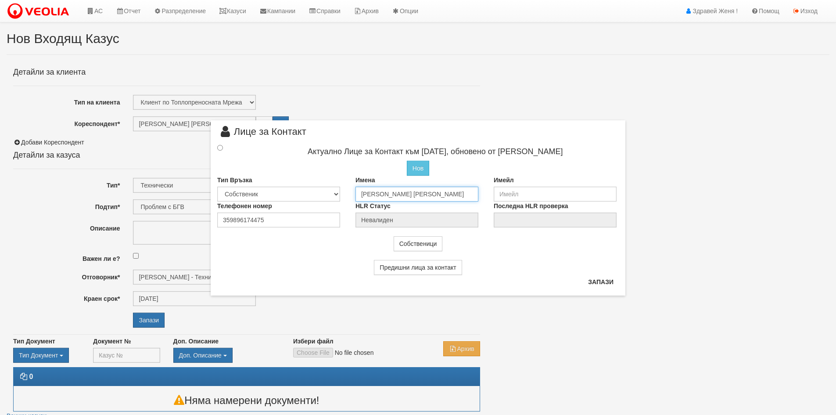
drag, startPoint x: 440, startPoint y: 194, endPoint x: 308, endPoint y: 192, distance: 132.1
click at [321, 199] on div "Тип Връзка Собственик [PERSON_NAME] Съсед Приятел Имена [PERSON_NAME] [PERSON_N…" at bounding box center [418, 189] width 415 height 26
type input "[PERSON_NAME]"
drag, startPoint x: 272, startPoint y: 219, endPoint x: 140, endPoint y: 220, distance: 132.5
click at [140, 220] on div "× Лице за Контакт Актуално Лице за Контакт към [DATE], обновено от [PERSON_NAME…" at bounding box center [418, 207] width 836 height 415
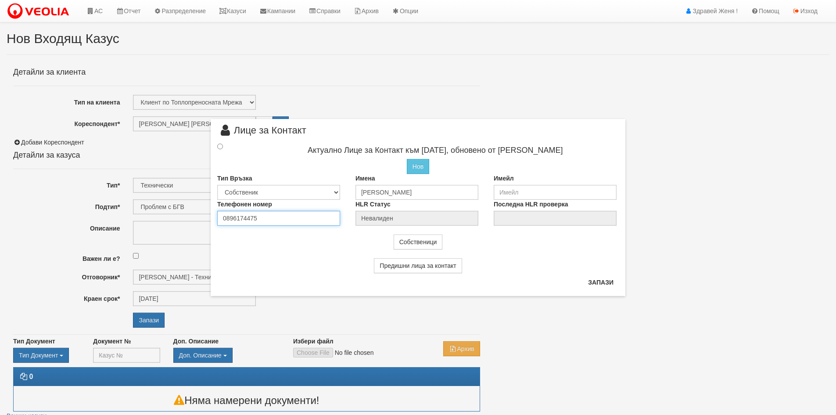
type input "0896174475"
click at [335, 190] on select "Собственик [PERSON_NAME] Съсед Приятел" at bounding box center [278, 192] width 123 height 15
select select "1"
click at [217, 185] on select "Собственик [PERSON_NAME] Съсед Приятел" at bounding box center [278, 192] width 123 height 15
click at [221, 147] on input "radio" at bounding box center [220, 146] width 6 height 6
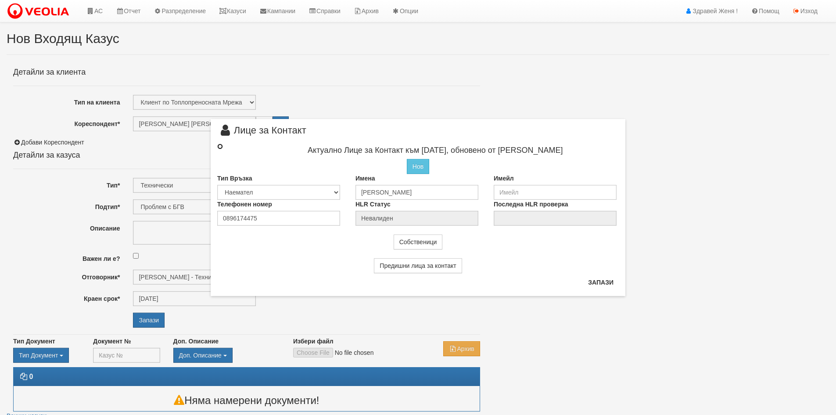
radio input "true"
type input "[PERSON_NAME]"
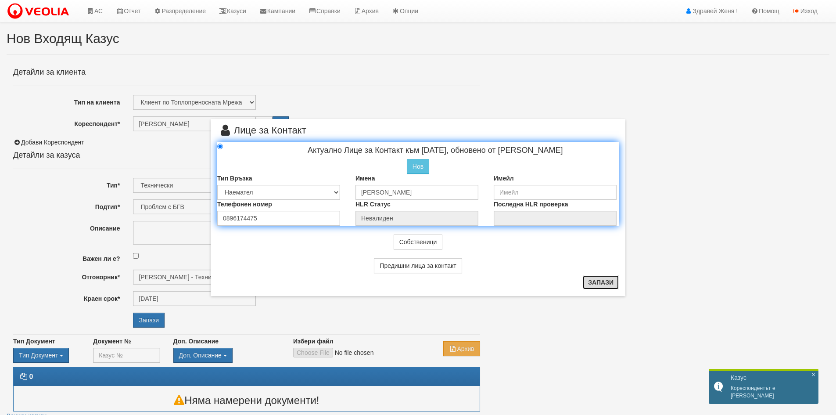
click at [587, 282] on button "Запази" at bounding box center [601, 282] width 36 height 14
radio input "true"
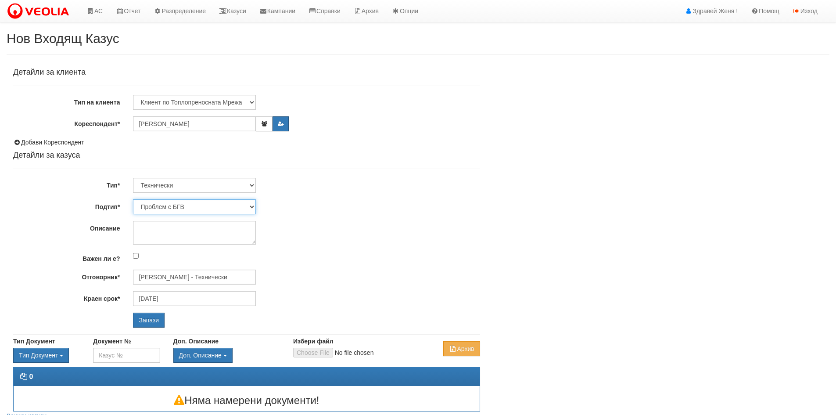
click at [252, 207] on select "Проблем с БГВ Теч ВОИ Теч БГВ Теч в АС Теч от водомер Проблем в АС Интервенция …" at bounding box center [194, 206] width 123 height 15
select select "Пломбиране на водомер"
click at [133, 199] on select "Проблем с БГВ Теч ВОИ Теч БГВ Теч в АС Теч от водомер Проблем в АС Интервенция …" at bounding box center [194, 206] width 123 height 15
type input "[DATE]"
type input "[PERSON_NAME] - Технически"
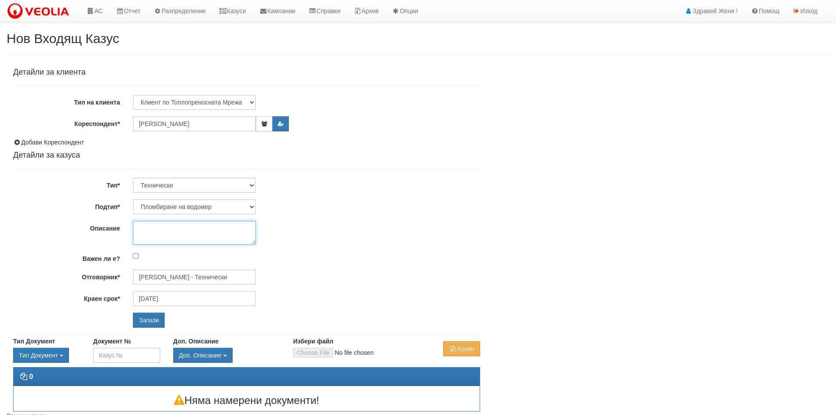
click at [172, 230] on textarea "Описание" at bounding box center [194, 233] width 123 height 24
click at [96, 10] on link "АС" at bounding box center [94, 11] width 29 height 22
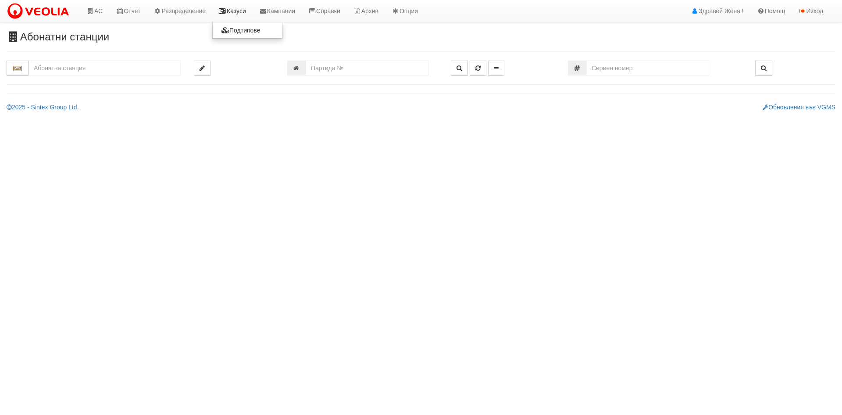
click at [250, 10] on link "Казуси" at bounding box center [232, 11] width 40 height 22
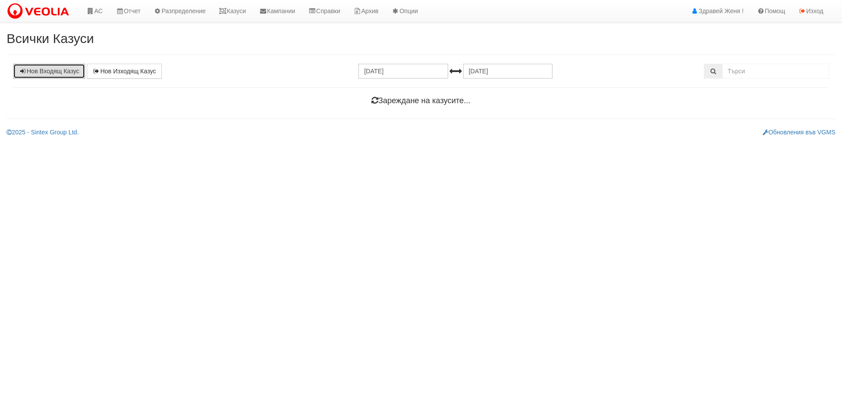
click at [60, 70] on link "Нов Входящ Казус" at bounding box center [49, 71] width 72 height 15
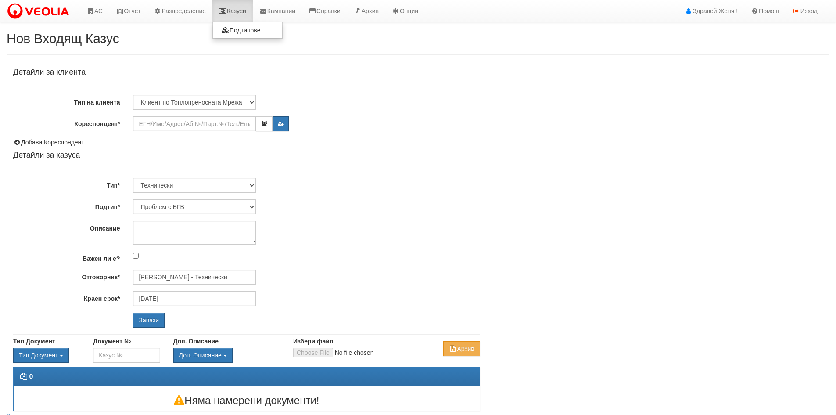
click at [236, 15] on link "Казуси" at bounding box center [232, 11] width 40 height 22
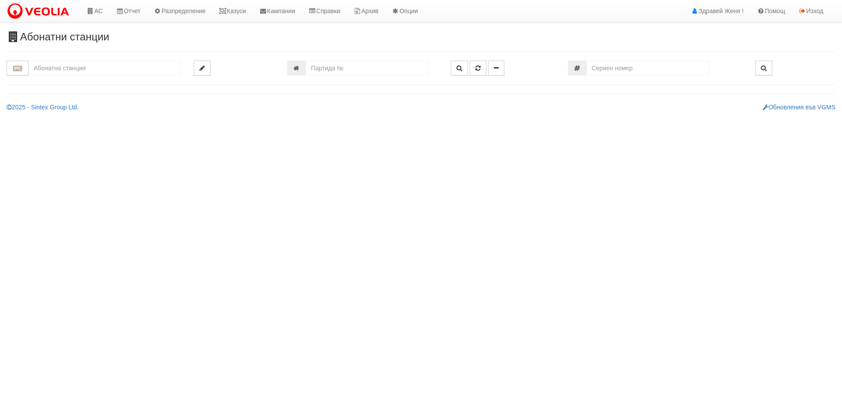
click at [111, 72] on input "text" at bounding box center [105, 68] width 152 height 15
click at [109, 82] on div "147/1 - Младост - "ВЕОЛИЯ"" at bounding box center [105, 82] width 150 height 10
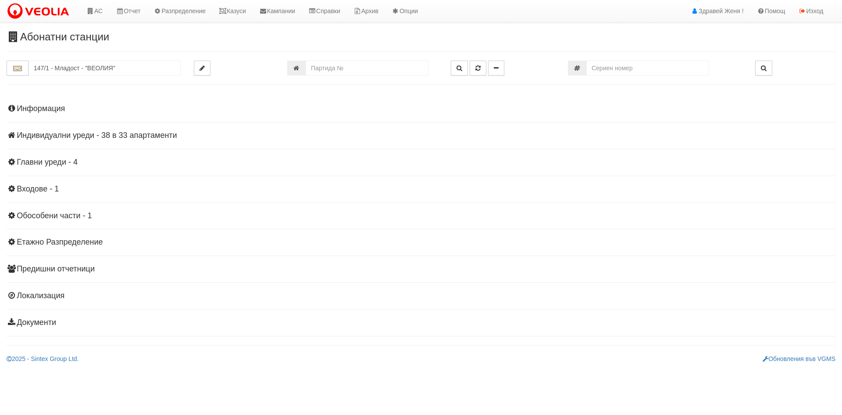
click at [52, 133] on h4 "Индивидуални уреди - 38 в 33 апартаменти" at bounding box center [421, 135] width 829 height 9
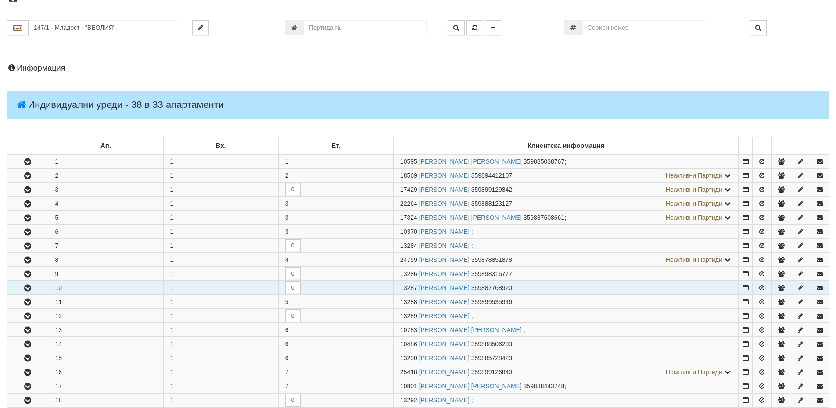
scroll to position [132, 0]
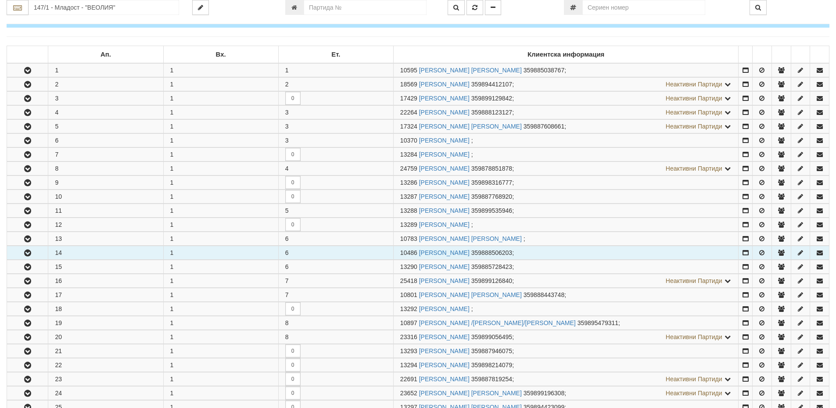
click at [30, 254] on icon "button" at bounding box center [27, 253] width 11 height 6
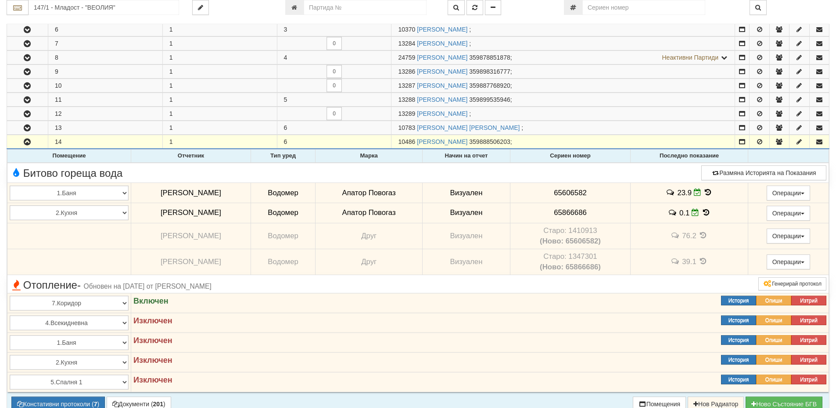
scroll to position [263, 0]
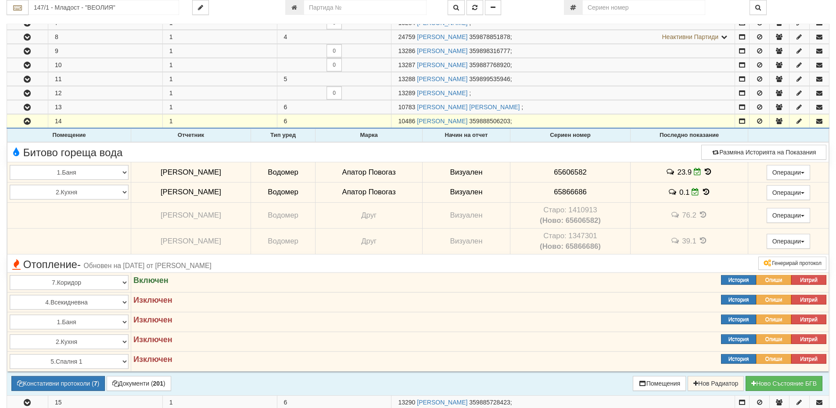
click at [723, 171] on td "23.9" at bounding box center [690, 172] width 118 height 20
click at [708, 172] on icon at bounding box center [708, 171] width 10 height 7
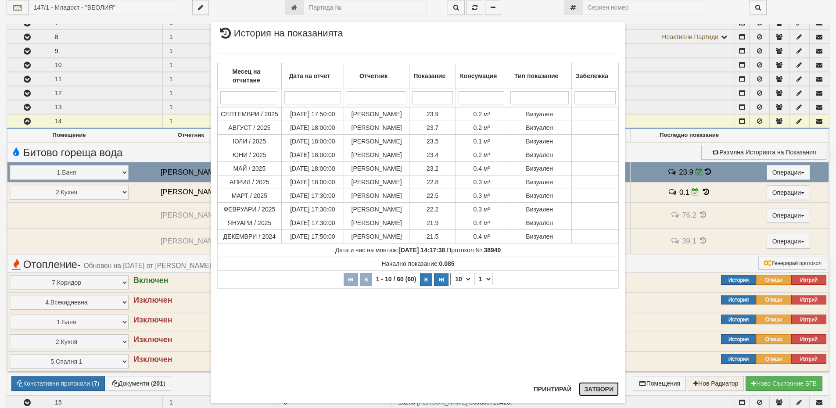
click at [597, 391] on button "Затвори" at bounding box center [599, 389] width 40 height 14
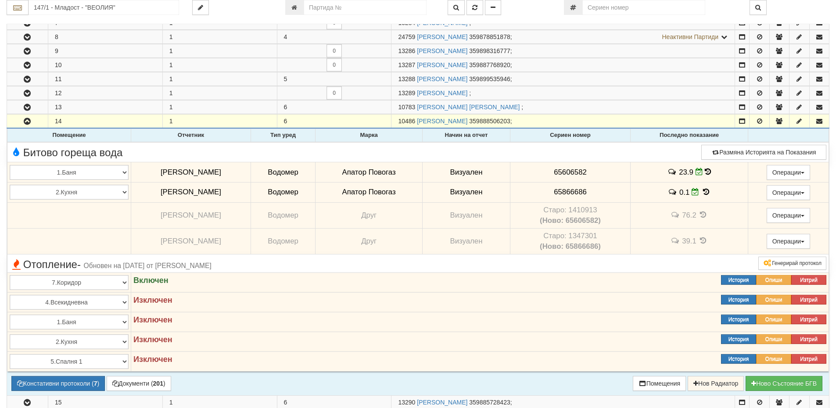
click at [710, 171] on icon at bounding box center [708, 171] width 6 height 7
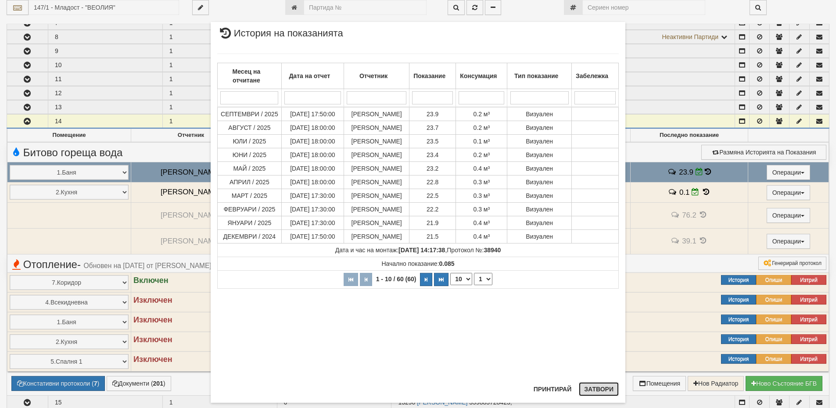
click at [590, 391] on button "Затвори" at bounding box center [599, 389] width 40 height 14
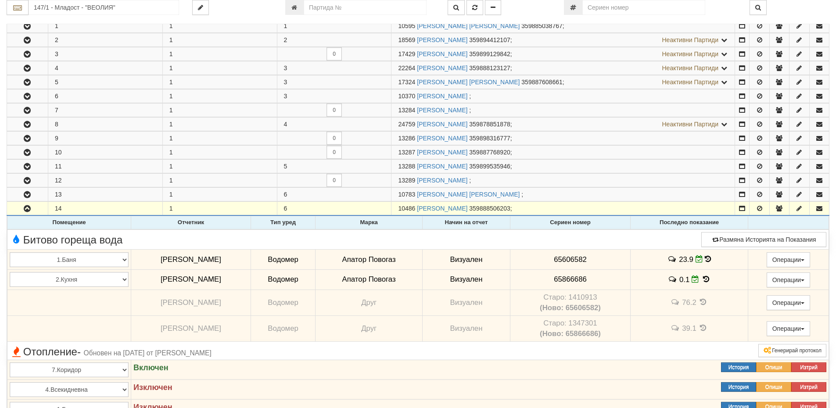
scroll to position [176, 0]
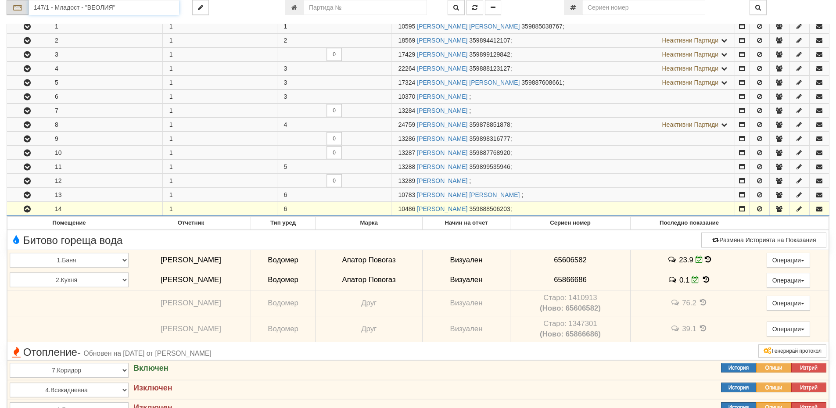
drag, startPoint x: 122, startPoint y: 9, endPoint x: 23, endPoint y: 9, distance: 99.2
click at [23, 9] on div "147/1 - Младост - "ВЕОЛИЯ"" at bounding box center [93, 7] width 172 height 15
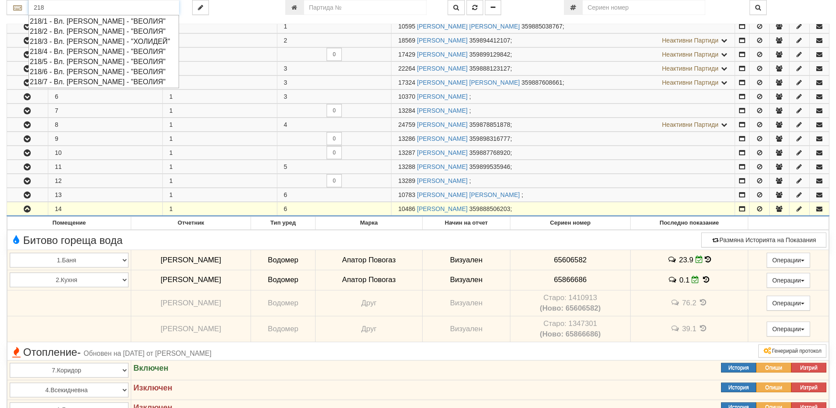
click at [72, 21] on div "218/1 - Вл. [PERSON_NAME] - "ВЕОЛИЯ"" at bounding box center [104, 21] width 148 height 10
type input "218/1 - Вл. [PERSON_NAME] - "ВЕОЛИЯ""
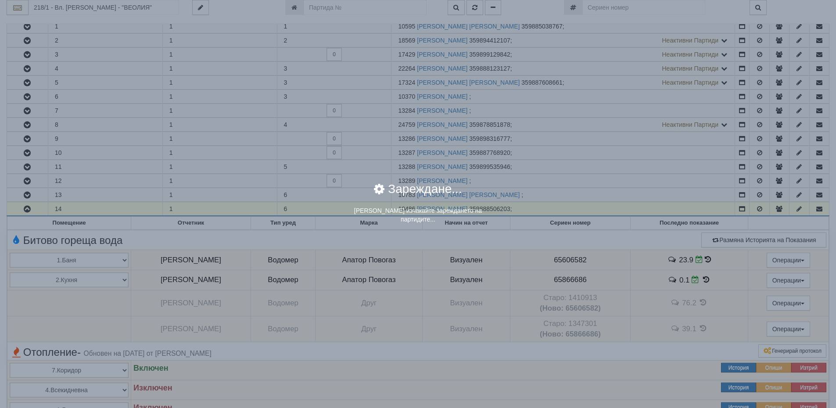
scroll to position [0, 0]
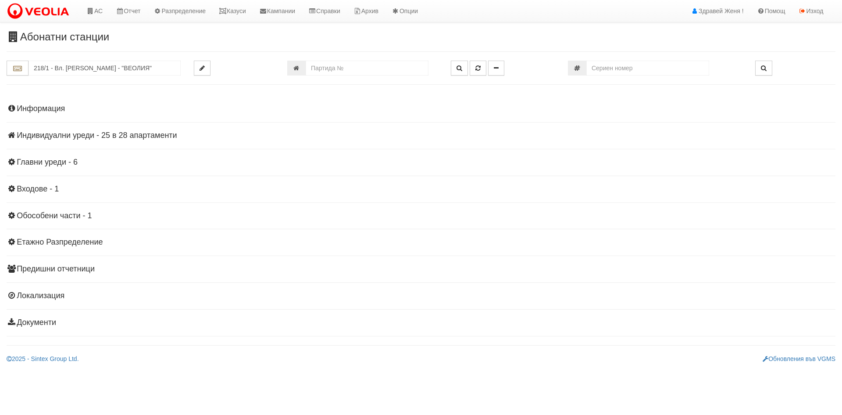
click at [103, 137] on h4 "Индивидуални уреди - 25 в 28 апартаменти" at bounding box center [421, 135] width 829 height 9
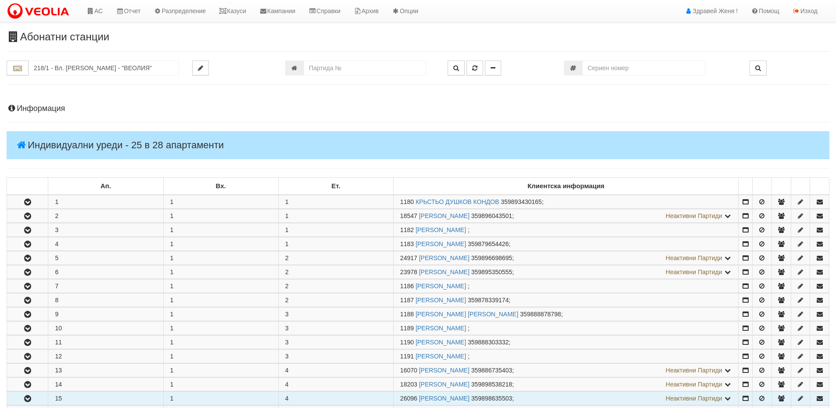
click at [34, 401] on button "button" at bounding box center [27, 398] width 41 height 13
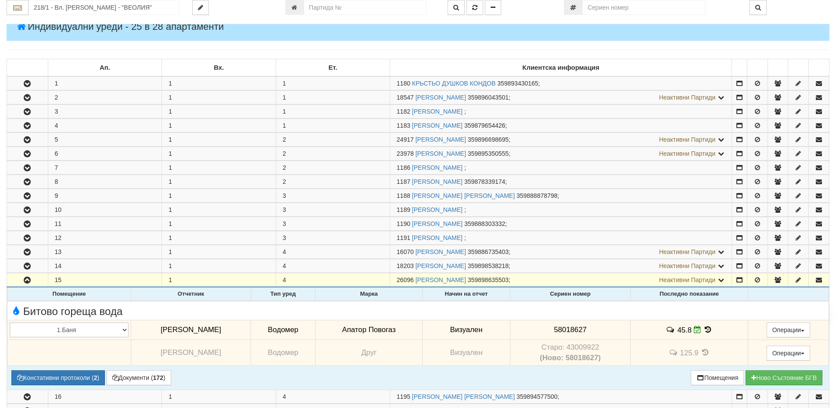
scroll to position [132, 0]
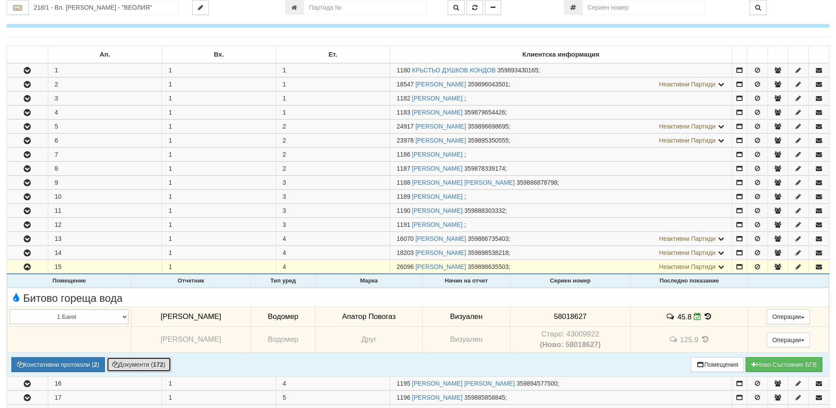
click at [154, 366] on button "Документи ( 172 )" at bounding box center [139, 364] width 65 height 15
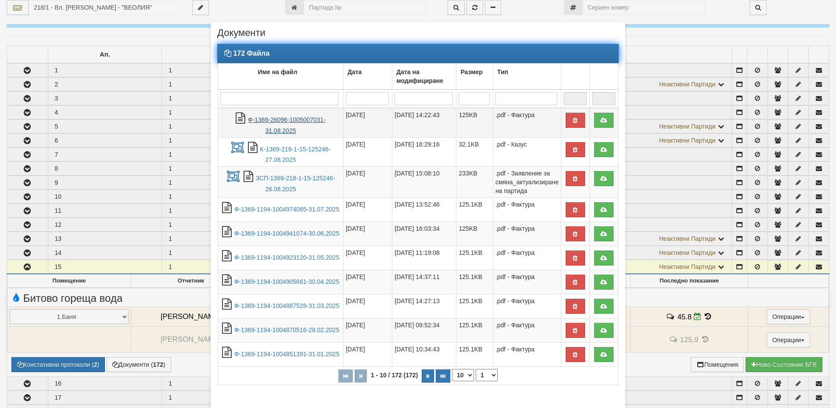
click at [298, 116] on link "Ф-1369-26096-1005007031-31.08.2025" at bounding box center [287, 125] width 78 height 18
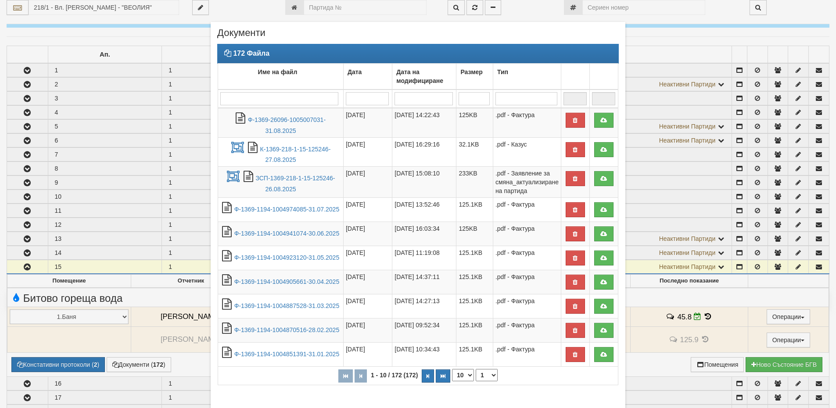
click at [651, 362] on div "× Документи 172 Файла Име на файл Дата Дата на модифициране Размер Тип 1 - 10 /…" at bounding box center [417, 231] width 513 height 462
click at [161, 42] on div "× Документи 172 Файла Име на файл Дата Дата на модифициране Размер Тип 1 - 10 /…" at bounding box center [417, 231] width 513 height 462
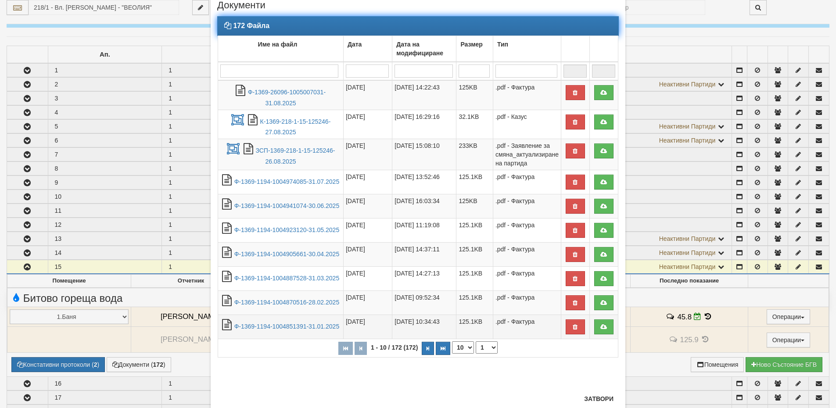
scroll to position [54, 0]
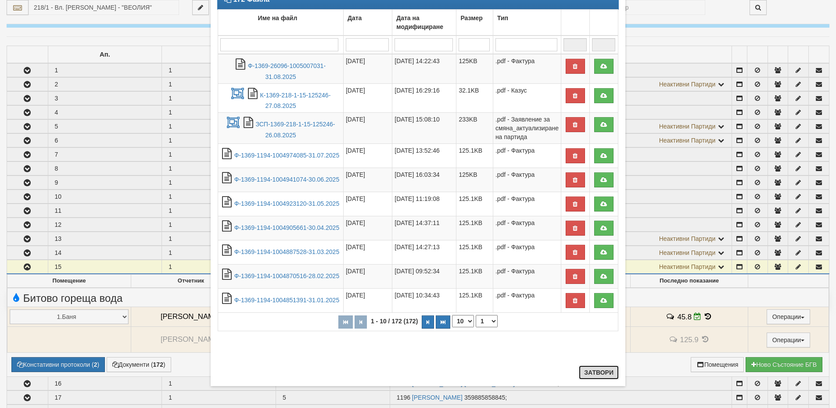
click at [594, 373] on button "Затвори" at bounding box center [599, 373] width 40 height 14
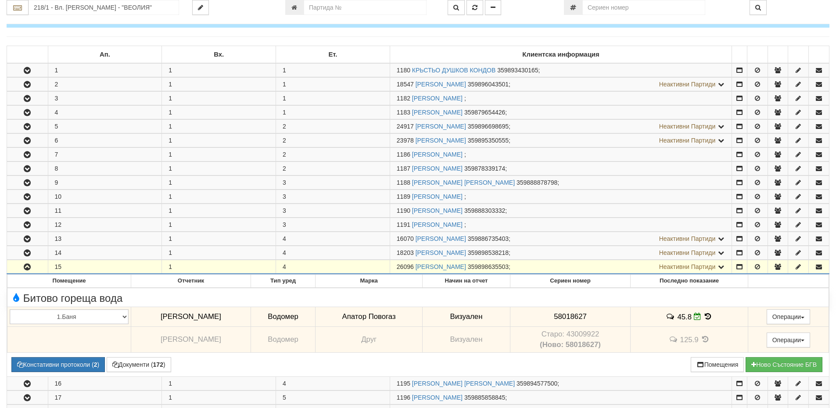
drag, startPoint x: 415, startPoint y: 266, endPoint x: 389, endPoint y: 266, distance: 25.9
click at [389, 266] on tr "15 1 4 26096 [PERSON_NAME] 359898635503 ; Неактивни Партиди 1194 [PERSON_NAME] …" at bounding box center [418, 267] width 822 height 14
copy tr "26096"
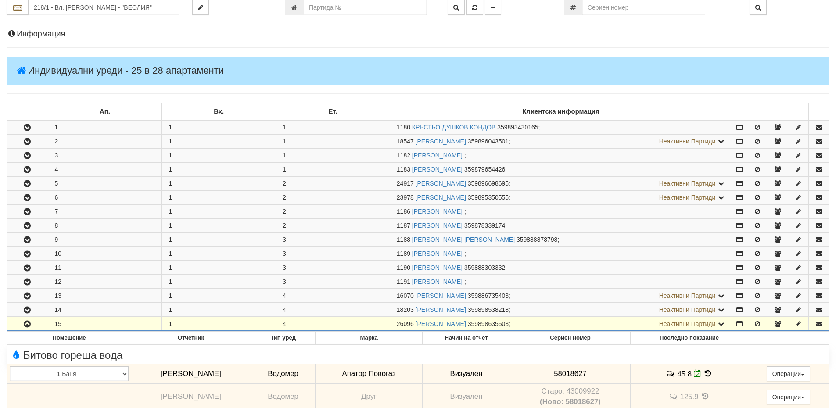
scroll to position [0, 0]
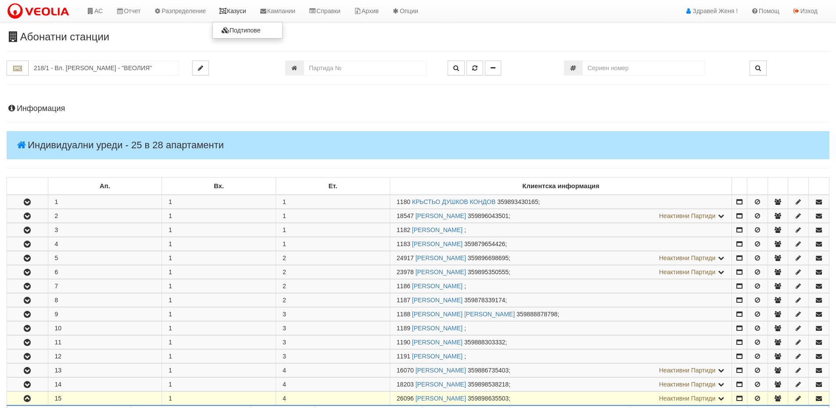
drag, startPoint x: 240, startPoint y: 10, endPoint x: 237, endPoint y: 17, distance: 7.3
click at [240, 10] on link "Казуси" at bounding box center [232, 11] width 40 height 22
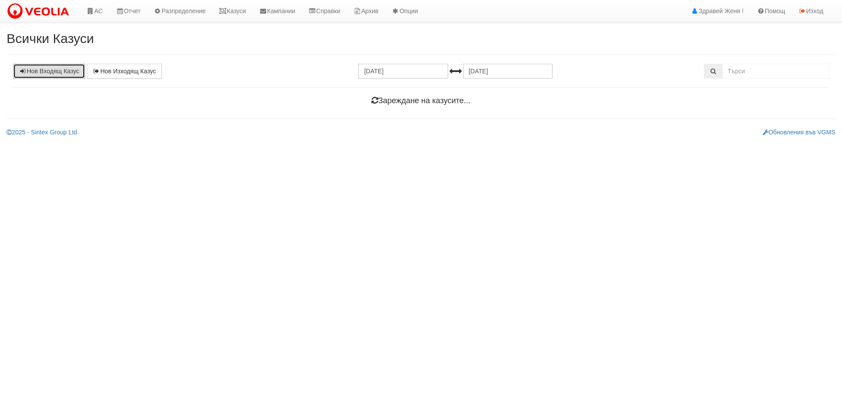
click at [59, 74] on link "Нов Входящ Казус" at bounding box center [49, 71] width 72 height 15
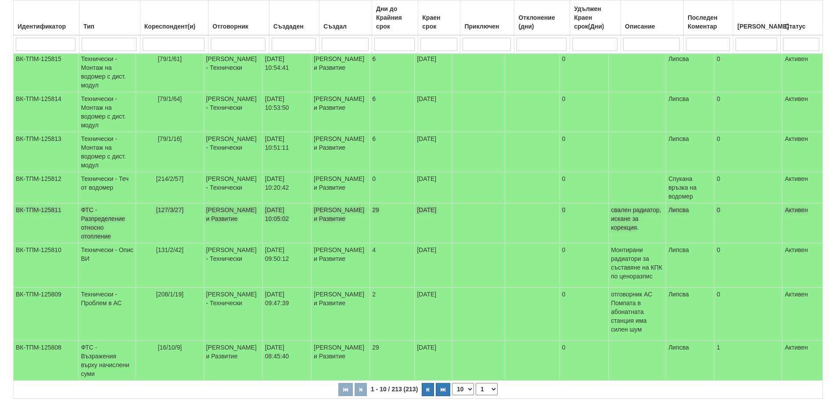
scroll to position [228, 0]
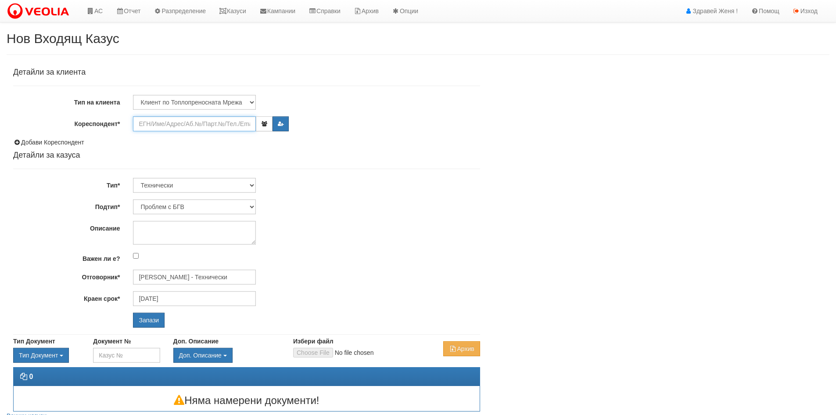
click at [141, 128] on input "Кореспондент*" at bounding box center [194, 123] width 123 height 15
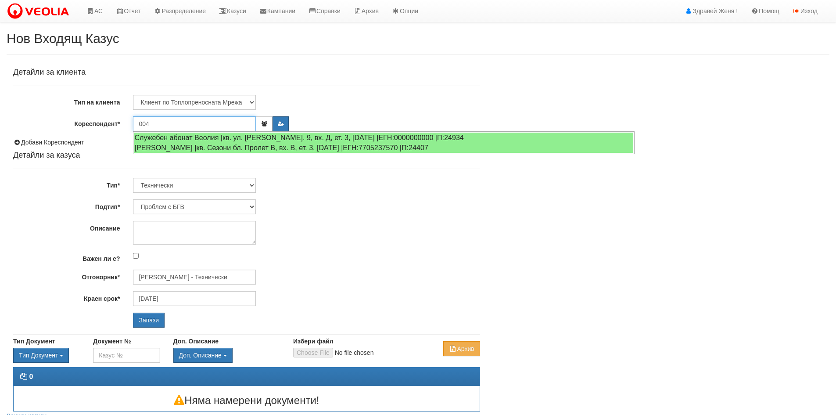
type input "004/"
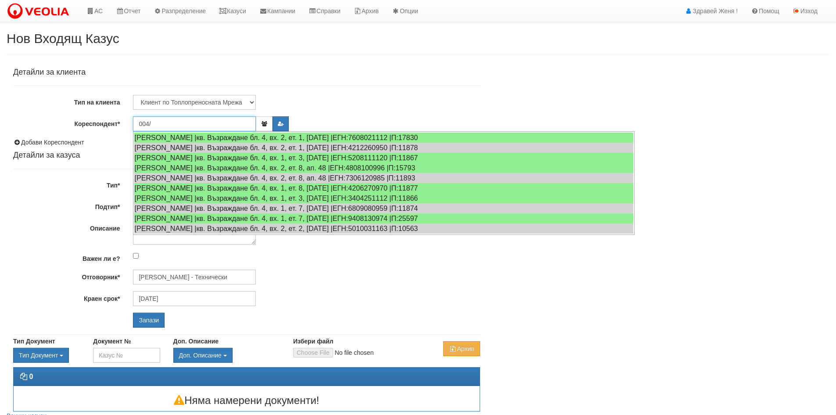
drag, startPoint x: 159, startPoint y: 125, endPoint x: 108, endPoint y: 125, distance: 50.9
click at [108, 125] on div "Кореспондент* 004/" at bounding box center [247, 123] width 480 height 15
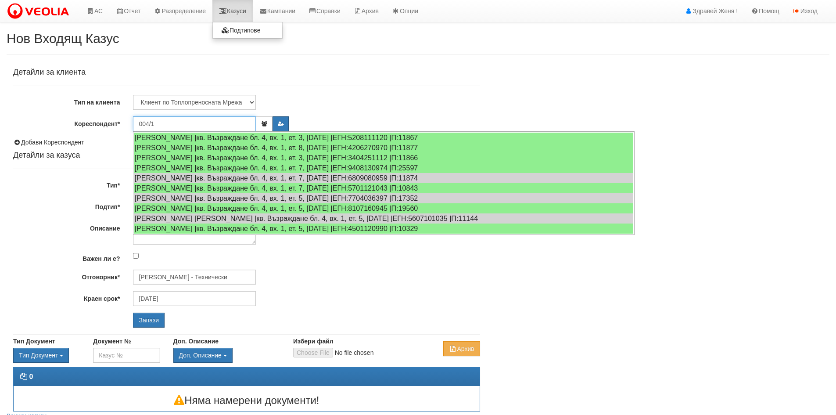
type input "004/1"
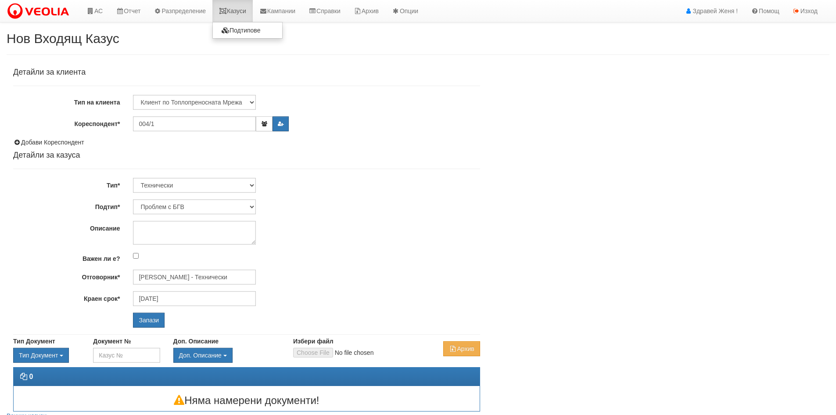
click at [236, 11] on link "Казуси" at bounding box center [232, 11] width 40 height 22
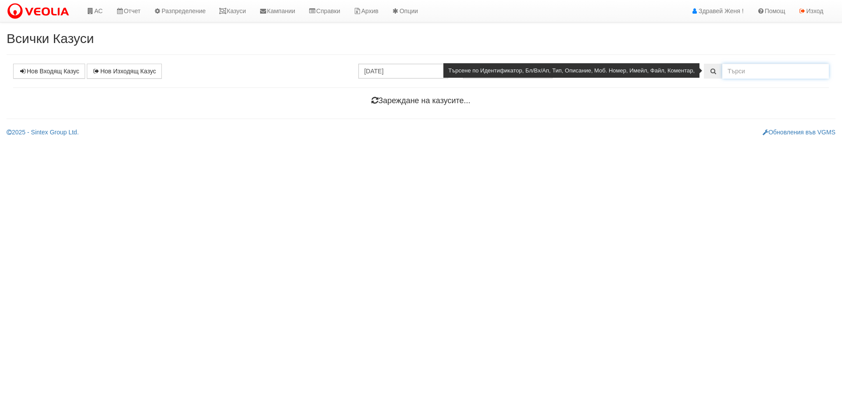
click at [761, 70] on input "text" at bounding box center [776, 71] width 107 height 15
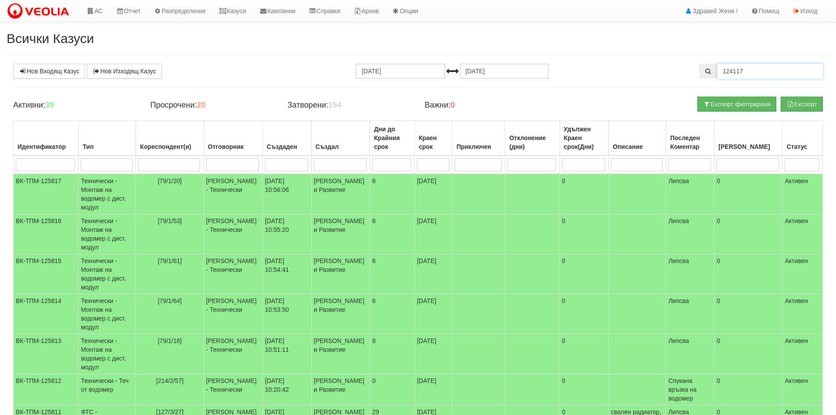
type input "124117"
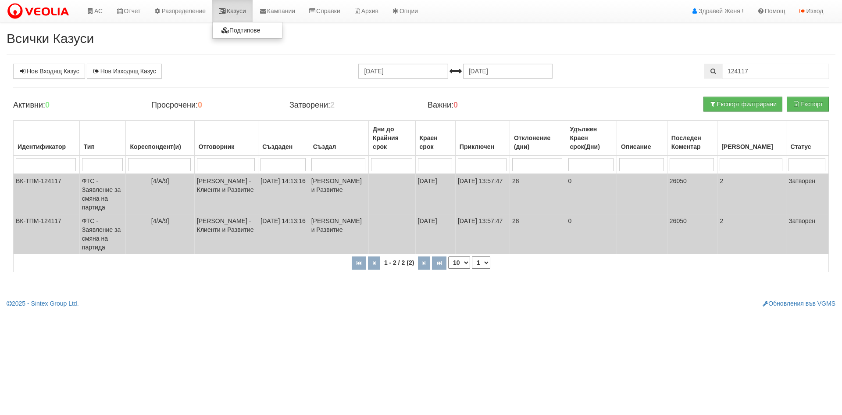
click at [226, 12] on icon at bounding box center [223, 11] width 8 height 6
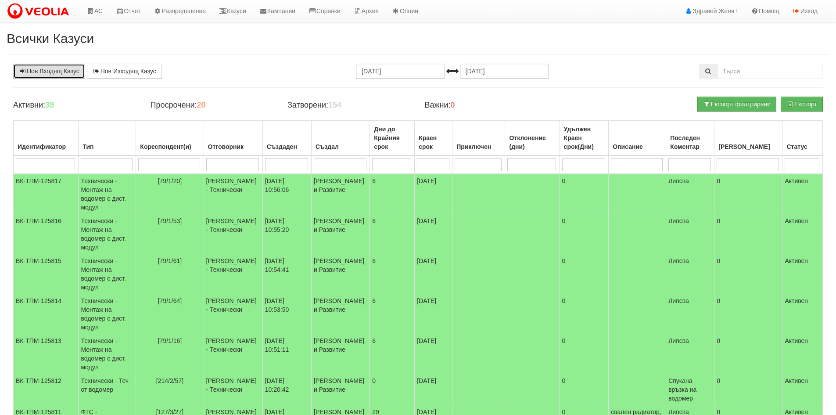
click at [58, 71] on link "Нов Входящ Казус" at bounding box center [49, 71] width 72 height 15
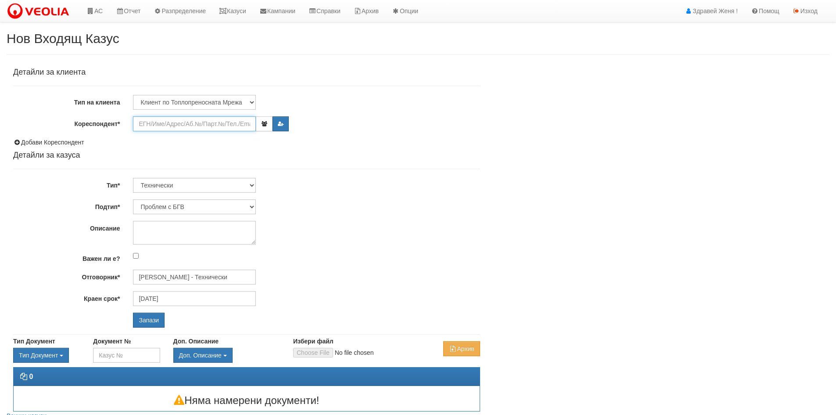
click at [178, 125] on input "Кореспондент*" at bounding box center [194, 123] width 123 height 15
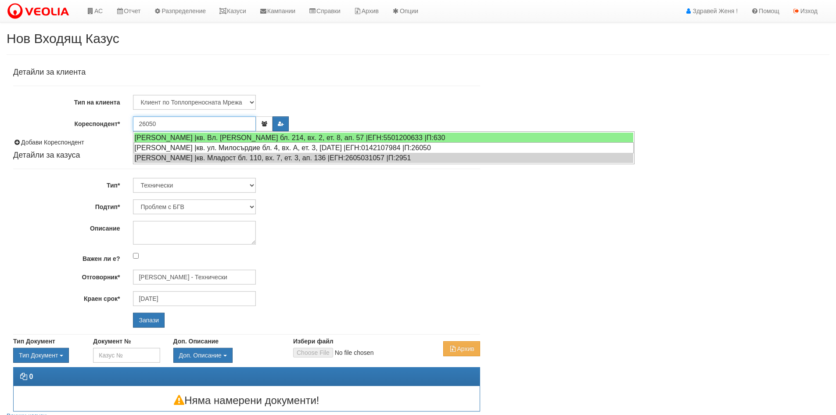
click at [237, 146] on div "[PERSON_NAME] |кв. ул. Милосърдие бл. 4, вх. А, ет. 3, [DATE] |ЕГН:0142107984 |…" at bounding box center [384, 147] width 500 height 11
type input "[PERSON_NAME]"
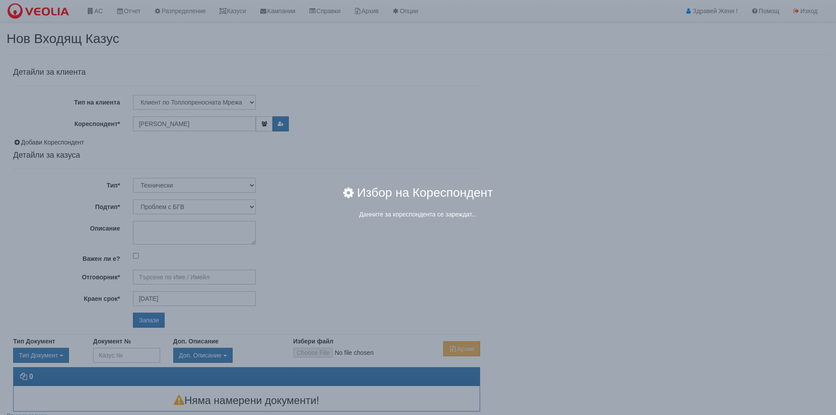
type input "[PERSON_NAME] - Технически"
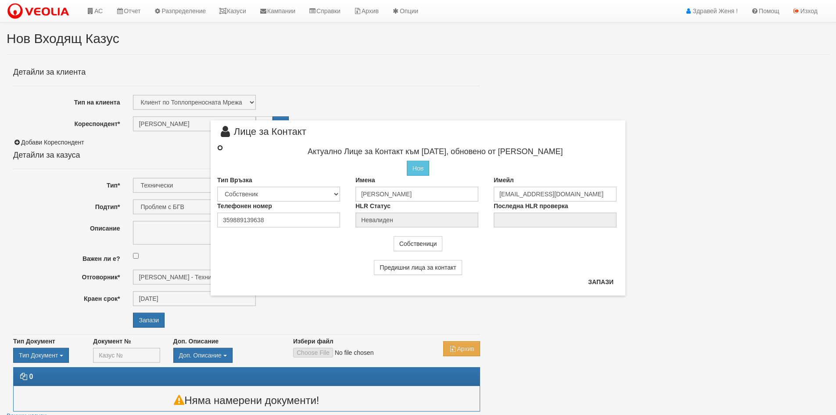
click at [218, 148] on input "radio" at bounding box center [220, 148] width 6 height 6
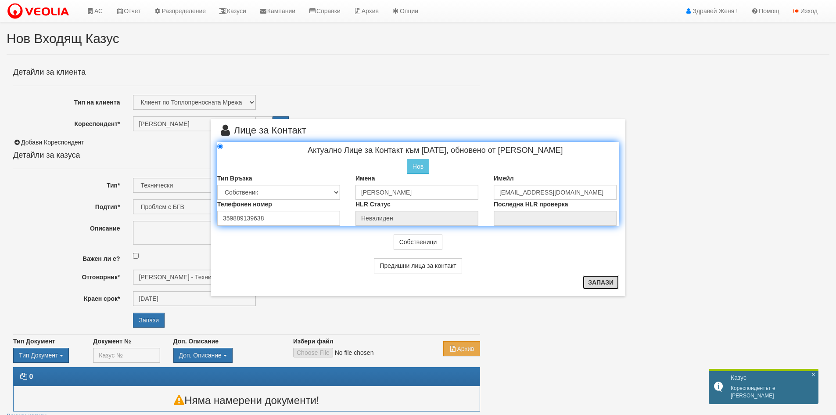
click at [601, 284] on button "Запази" at bounding box center [601, 282] width 36 height 14
radio input "true"
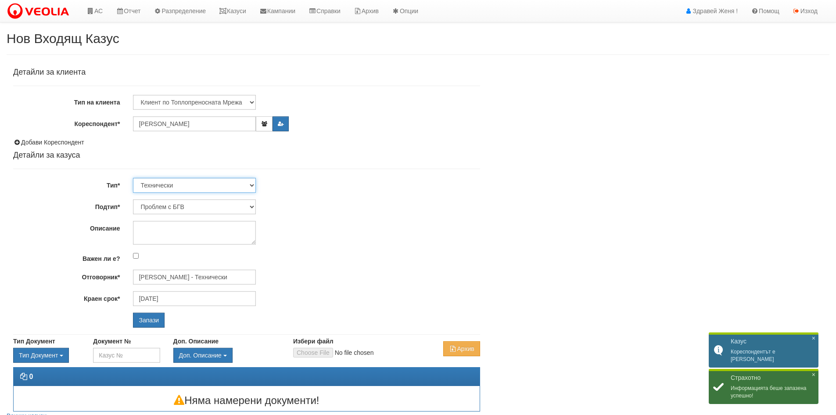
click at [251, 184] on select "Технически ФТС Търговски Административен Производствен Експлоатационен Финансов…" at bounding box center [194, 185] width 123 height 15
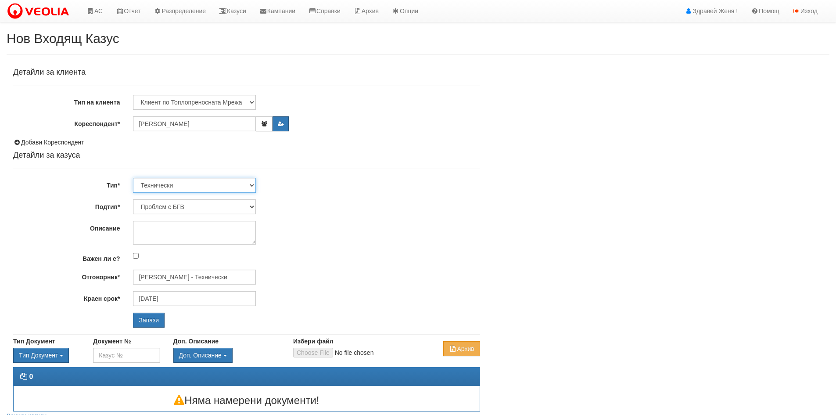
click at [133, 178] on select "Технически ФТС Търговски Административен Производствен Експлоатационен Финансов…" at bounding box center [194, 185] width 123 height 15
click at [251, 206] on select "Проблем с БГВ Теч ВОИ Теч БГВ Теч в АС Теч от водомер Проблем в АС Интервенция …" at bounding box center [194, 206] width 123 height 15
select select "Опис ВИ"
click at [133, 199] on select "Проблем с БГВ Теч ВОИ Теч БГВ Теч в АС Теч от водомер Проблем в АС Интервенция …" at bounding box center [194, 206] width 123 height 15
type input "[DATE]"
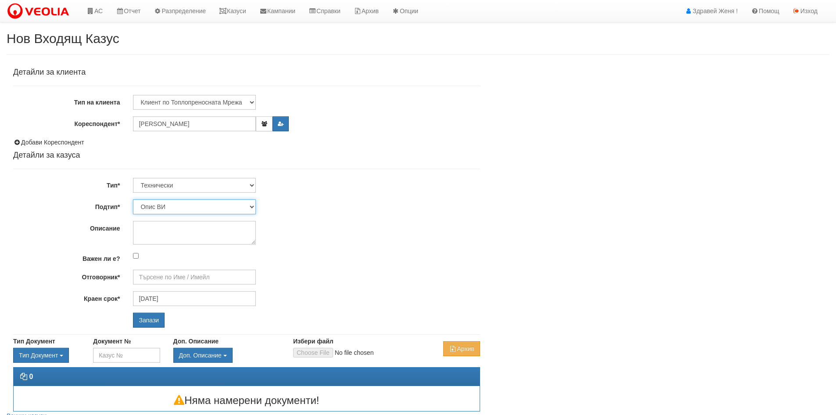
type input "[PERSON_NAME] - Технически"
drag, startPoint x: 129, startPoint y: 224, endPoint x: 142, endPoint y: 246, distance: 25.0
click at [130, 229] on div at bounding box center [306, 233] width 360 height 24
click at [146, 235] on textarea "Описание" at bounding box center [194, 233] width 123 height 24
type textarea "O"
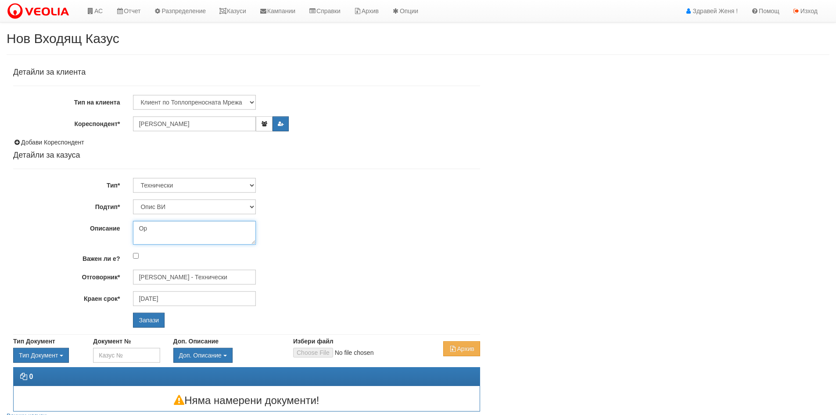
type textarea "O"
type textarea "опис на нови радиатори"
click at [150, 322] on input "Запази" at bounding box center [149, 319] width 32 height 15
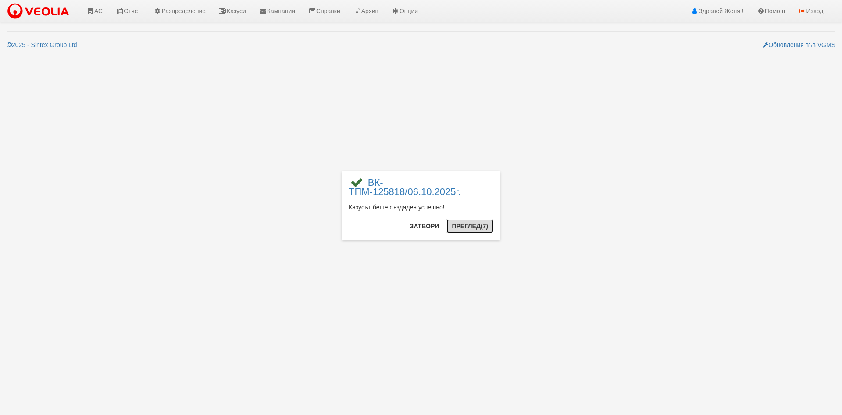
click at [475, 226] on button "Преглед (7)" at bounding box center [470, 226] width 47 height 14
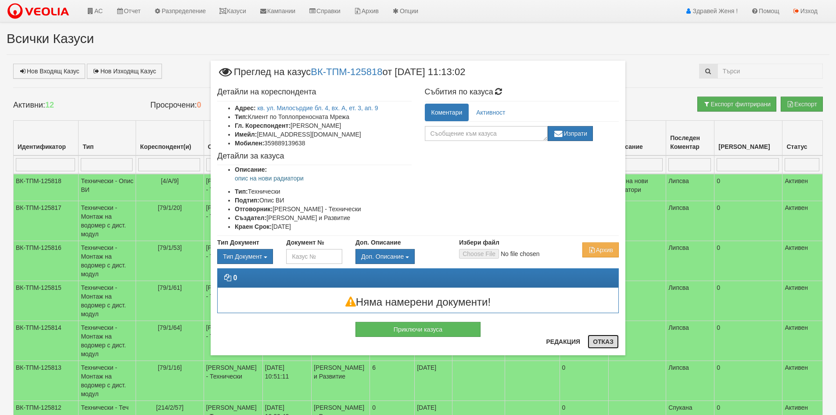
click at [595, 343] on button "Отказ" at bounding box center [603, 341] width 31 height 14
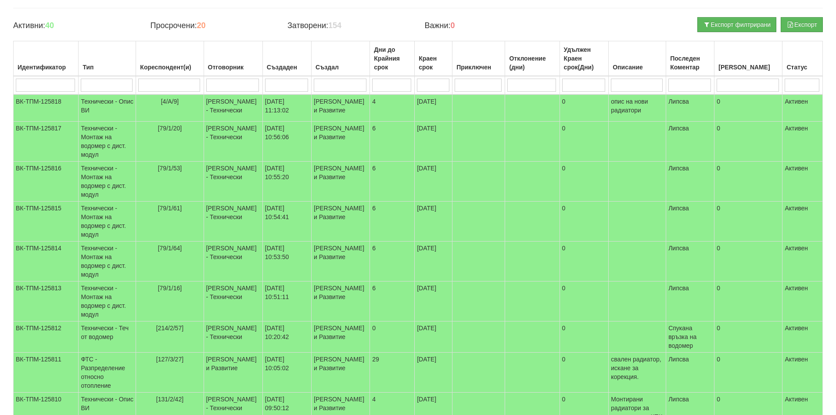
scroll to position [88, 0]
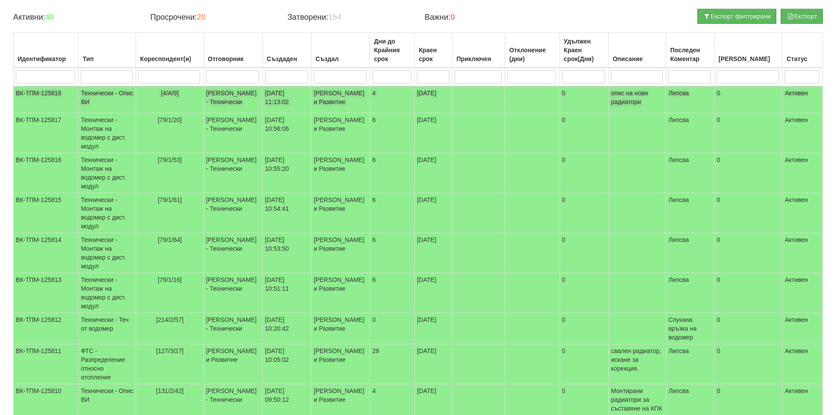
click at [289, 102] on td "06/10/2025 11:13:02" at bounding box center [286, 99] width 49 height 27
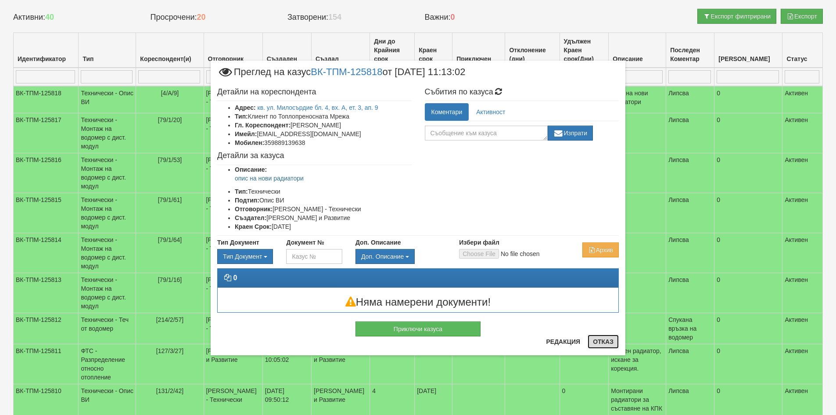
click at [600, 341] on button "Отказ" at bounding box center [603, 341] width 31 height 14
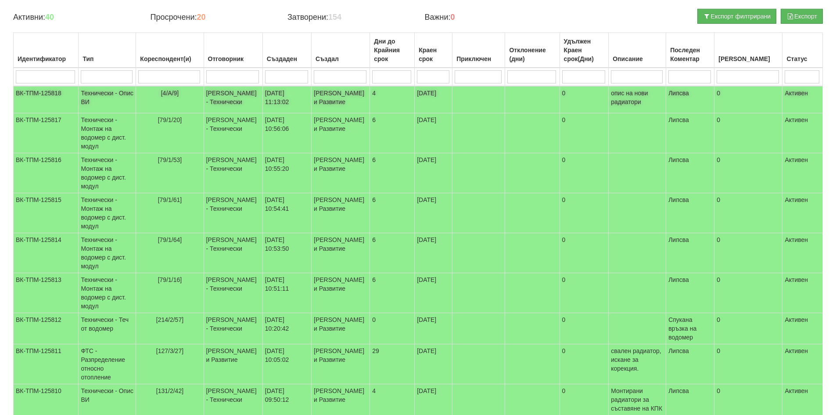
click at [249, 97] on td "Дончо Дончев - Технически" at bounding box center [233, 99] width 59 height 27
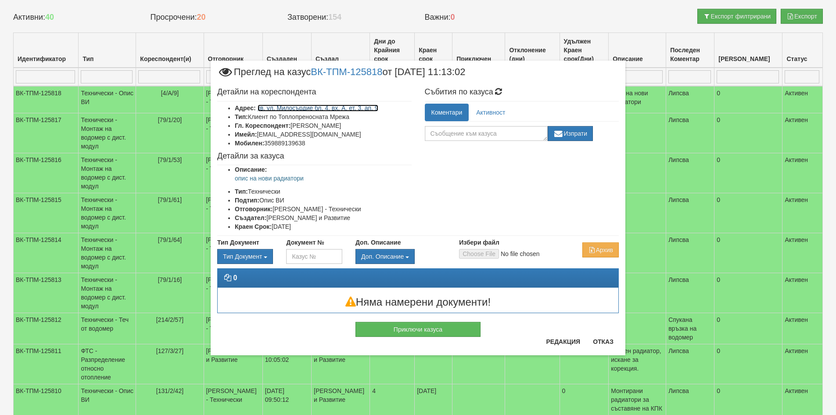
click at [309, 110] on link "кв. ул. Милосърдие бл. 4, вх. А, ет. 3, ап. 9" at bounding box center [318, 107] width 121 height 7
click at [605, 344] on button "Отказ" at bounding box center [603, 341] width 31 height 14
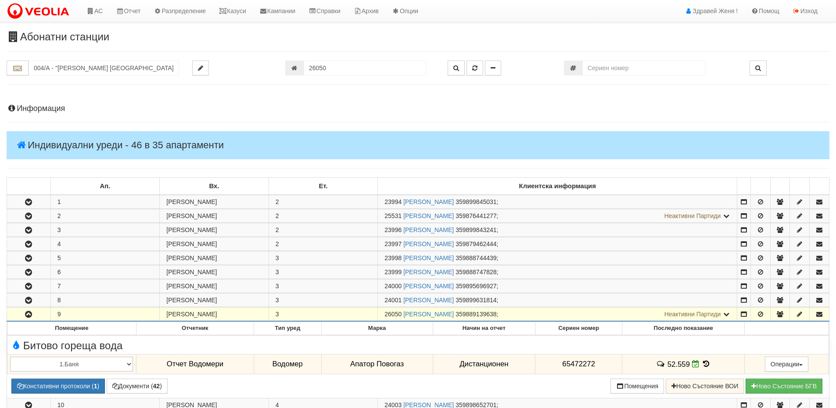
click at [61, 104] on h4 "Информация" at bounding box center [418, 108] width 823 height 9
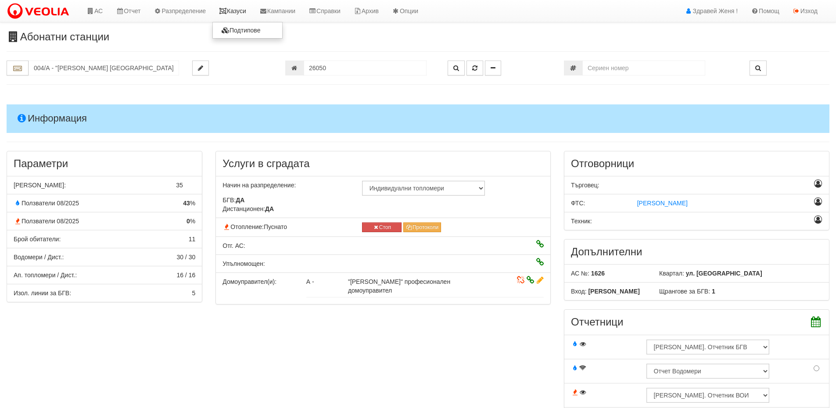
click at [238, 9] on link "Казуси" at bounding box center [232, 11] width 40 height 22
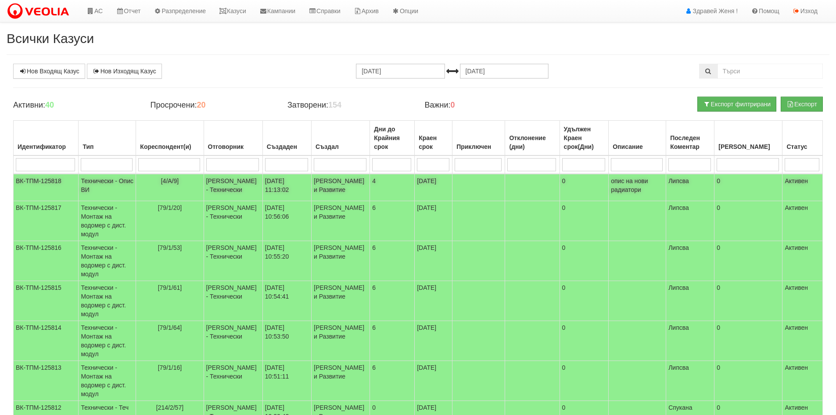
click at [218, 186] on td "[PERSON_NAME] - Технически" at bounding box center [233, 187] width 59 height 27
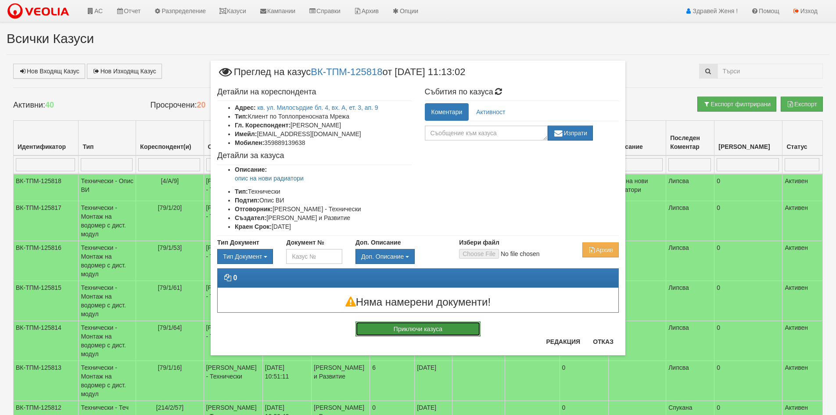
click at [462, 329] on button "Приключи казуса" at bounding box center [417, 328] width 125 height 15
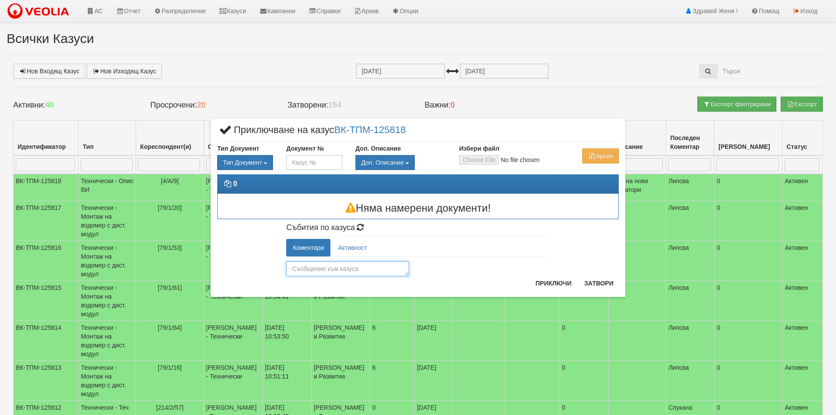
click at [325, 271] on textarea at bounding box center [347, 268] width 123 height 15
type textarea "A"
type textarea "АС на АТ"
click at [574, 286] on button "Приключи" at bounding box center [553, 283] width 47 height 14
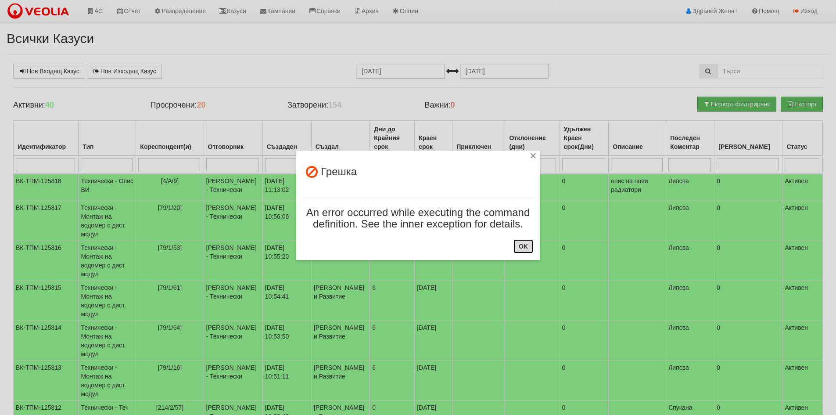
click at [522, 248] on button "OK" at bounding box center [523, 246] width 20 height 14
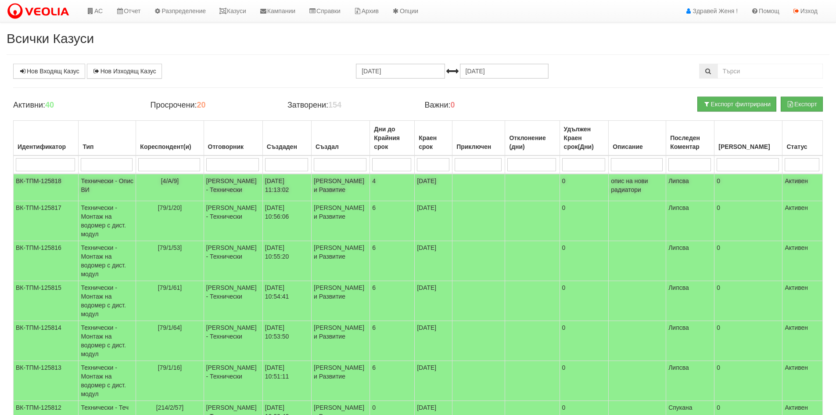
click at [300, 189] on td "[DATE] 11:13:02" at bounding box center [286, 187] width 49 height 27
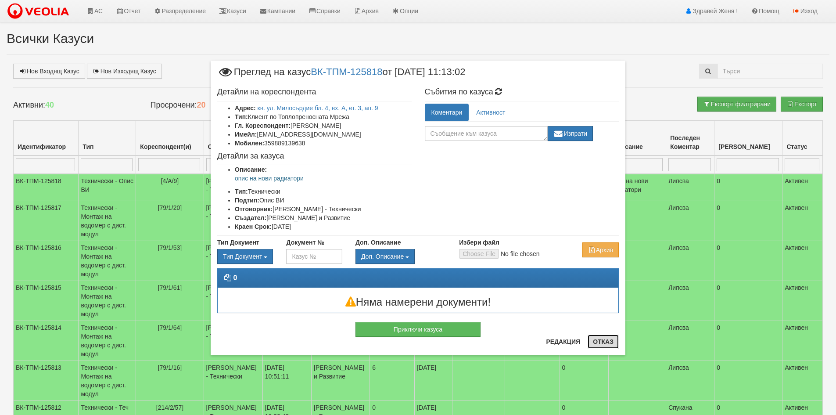
click at [609, 342] on button "Отказ" at bounding box center [603, 341] width 31 height 14
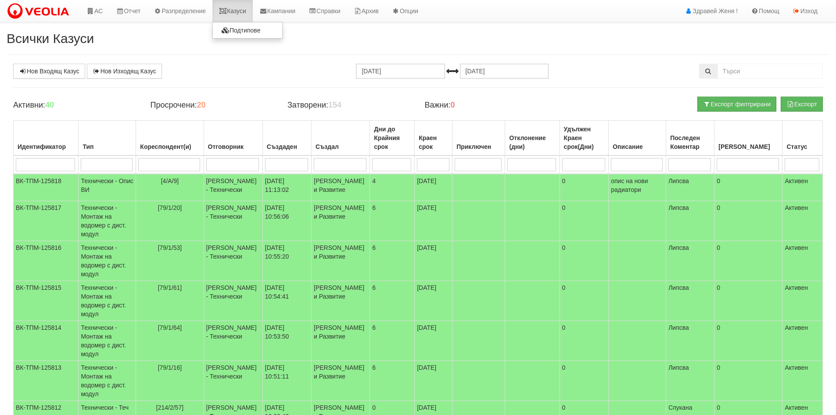
click at [245, 16] on link "Казуси" at bounding box center [232, 11] width 40 height 22
click at [276, 190] on td "[DATE] 11:13:02" at bounding box center [286, 187] width 49 height 27
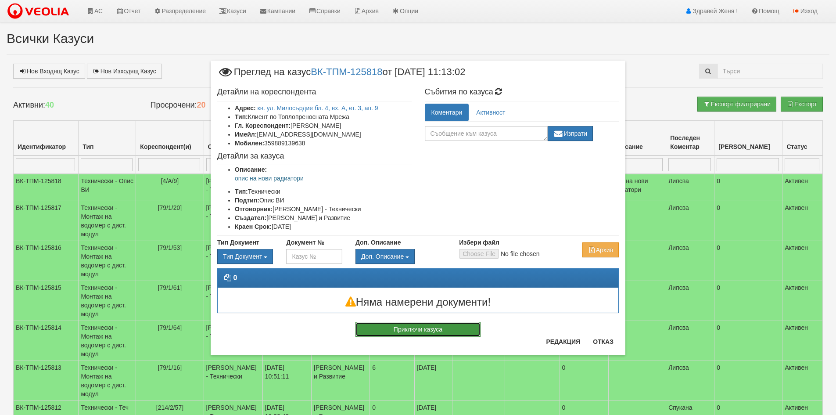
click at [443, 327] on button "Приключи казуса" at bounding box center [417, 329] width 125 height 15
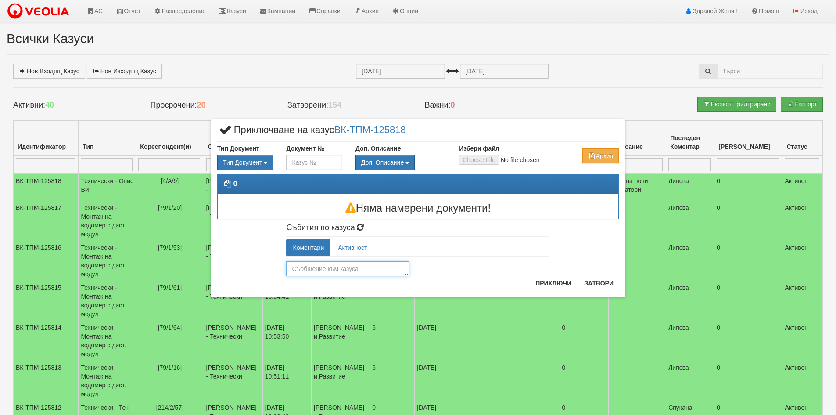
click at [348, 263] on textarea at bounding box center [347, 268] width 123 height 15
type textarea "сгрешен сигнал"
click at [550, 281] on button "Приключи" at bounding box center [553, 283] width 47 height 14
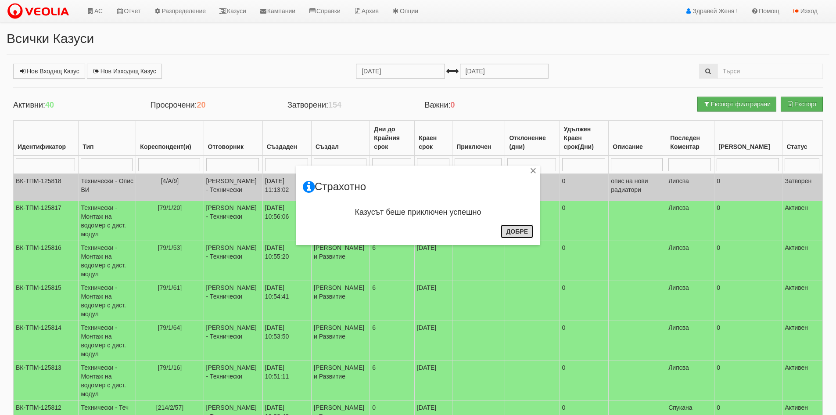
click at [514, 235] on button "Добре" at bounding box center [517, 231] width 32 height 14
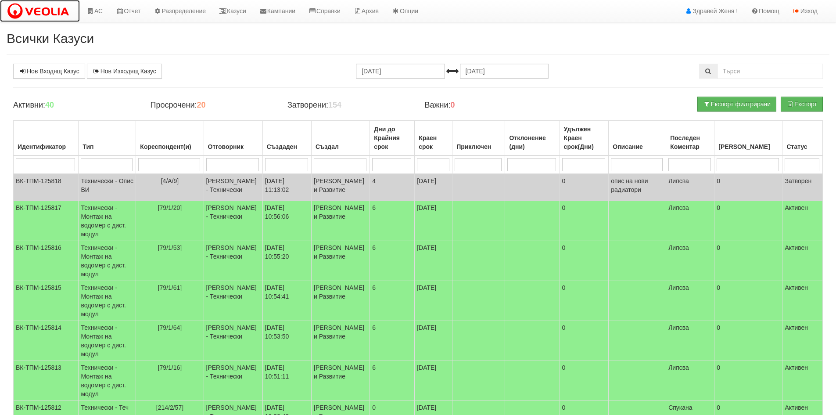
click at [57, 15] on img at bounding box center [40, 11] width 67 height 18
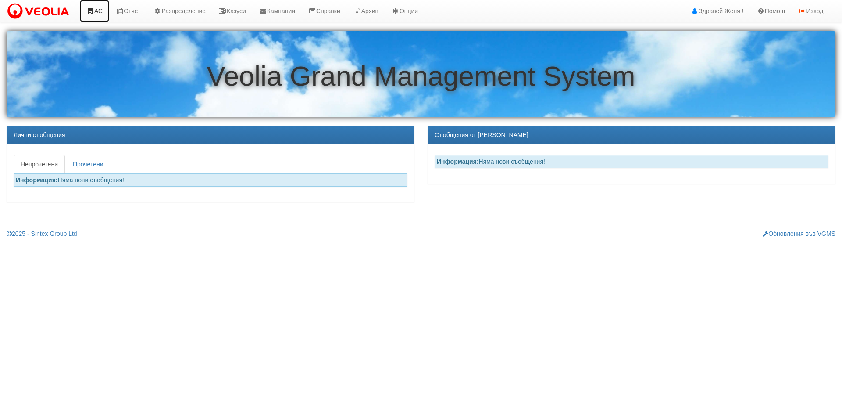
click at [97, 14] on link "АС" at bounding box center [94, 11] width 29 height 22
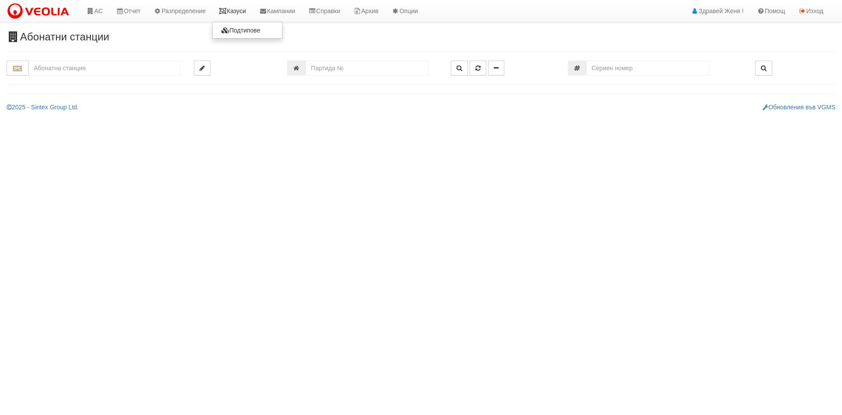
click at [247, 12] on link "Казуси" at bounding box center [232, 11] width 40 height 22
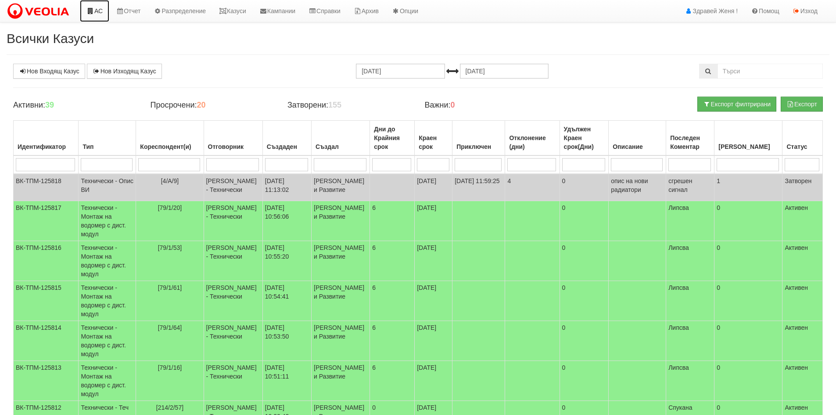
click at [86, 9] on link "АС" at bounding box center [94, 11] width 29 height 22
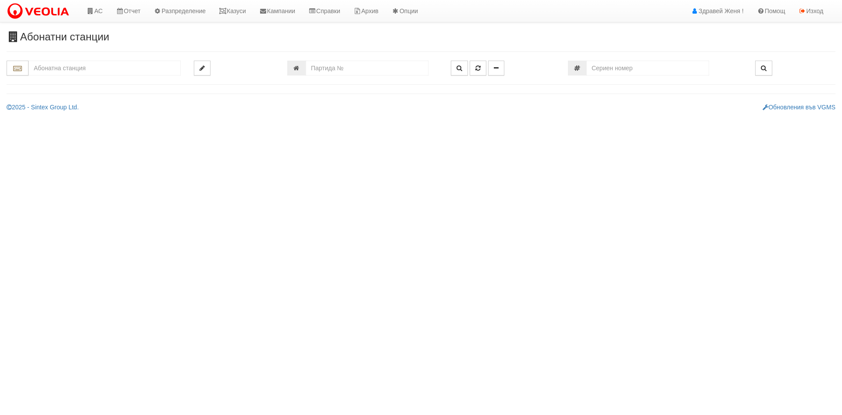
click at [87, 51] on hr at bounding box center [421, 51] width 829 height 0
click at [85, 64] on input "text" at bounding box center [105, 68] width 152 height 15
type input "004"
